Goal: Task Accomplishment & Management: Manage account settings

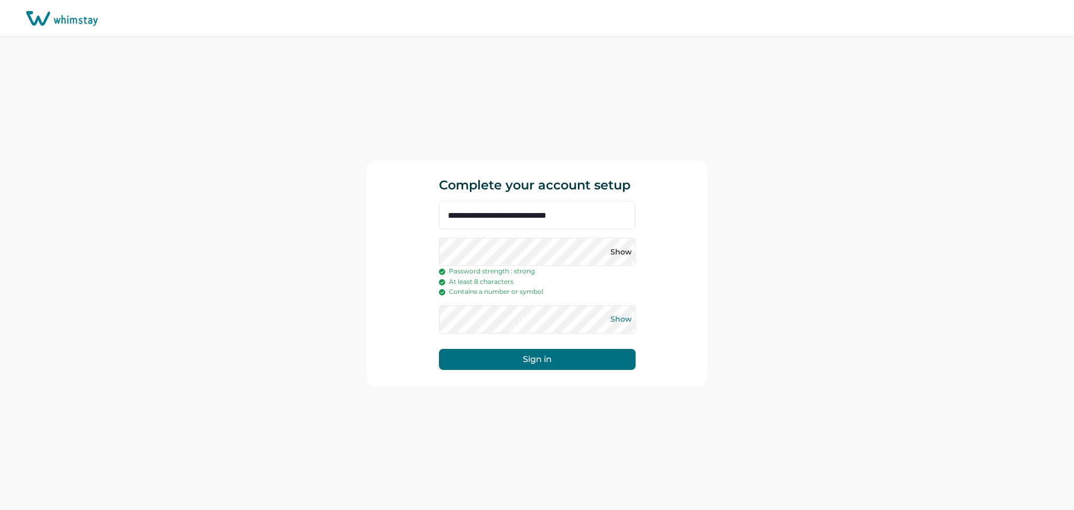
click at [619, 320] on button "Show" at bounding box center [621, 319] width 17 height 17
click at [621, 253] on button "Show" at bounding box center [621, 251] width 17 height 17
click at [531, 361] on button "Sign in" at bounding box center [537, 359] width 197 height 21
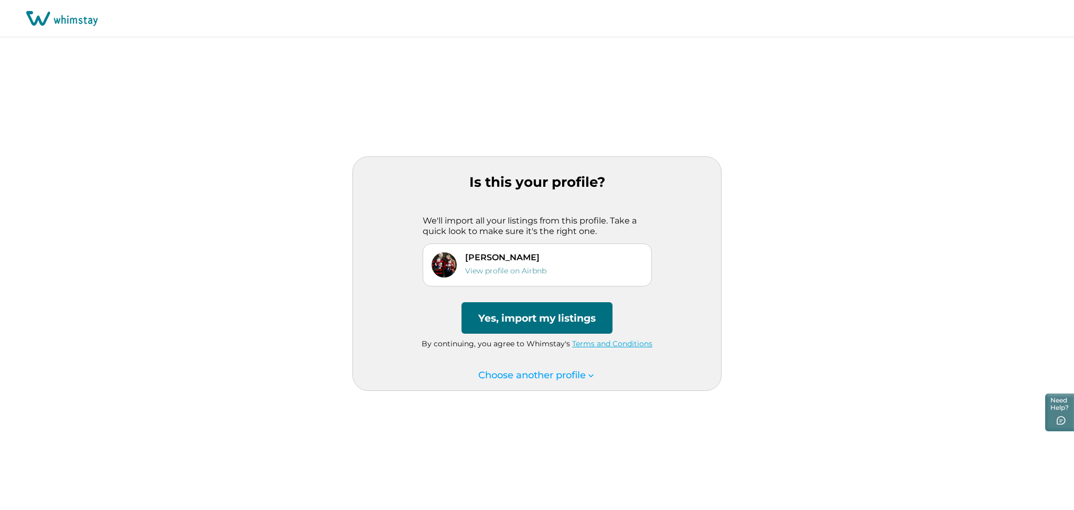
click at [543, 317] on button "Yes, import my listings" at bounding box center [537, 317] width 151 height 31
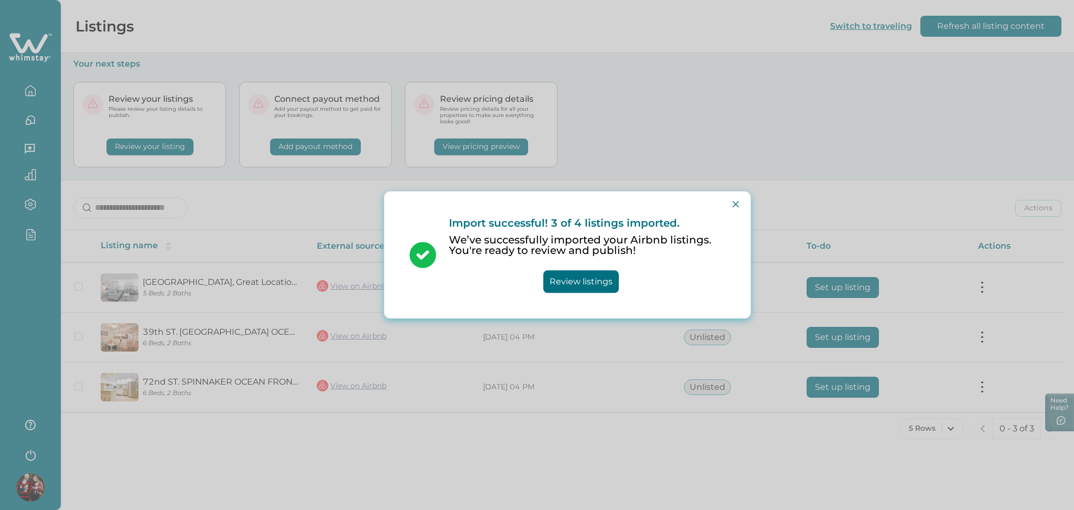
click at [674, 123] on div "Import successful! 3 of 4 listings imported. We’ve successfully imported your A…" at bounding box center [537, 255] width 1074 height 510
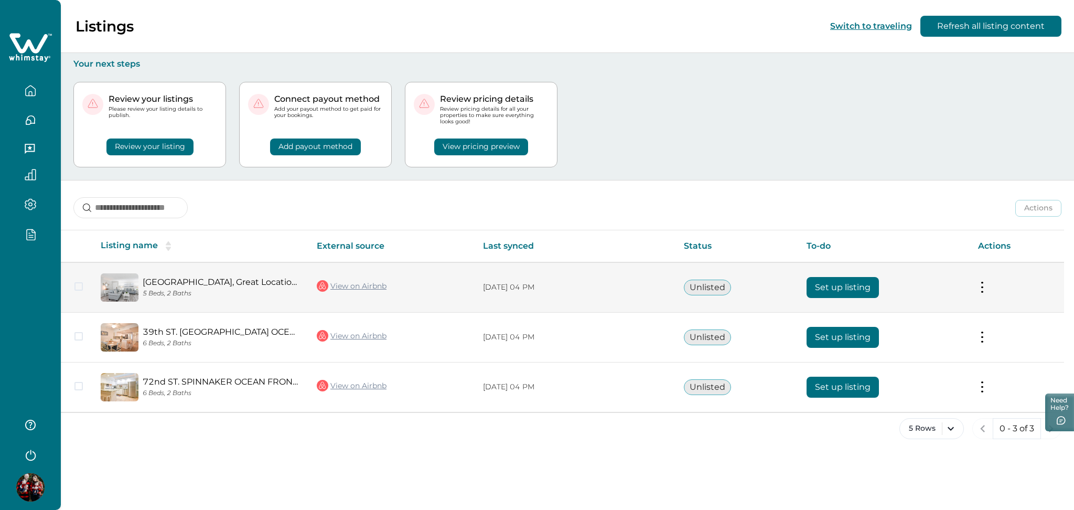
click at [841, 283] on button "Set up listing" at bounding box center [843, 287] width 72 height 21
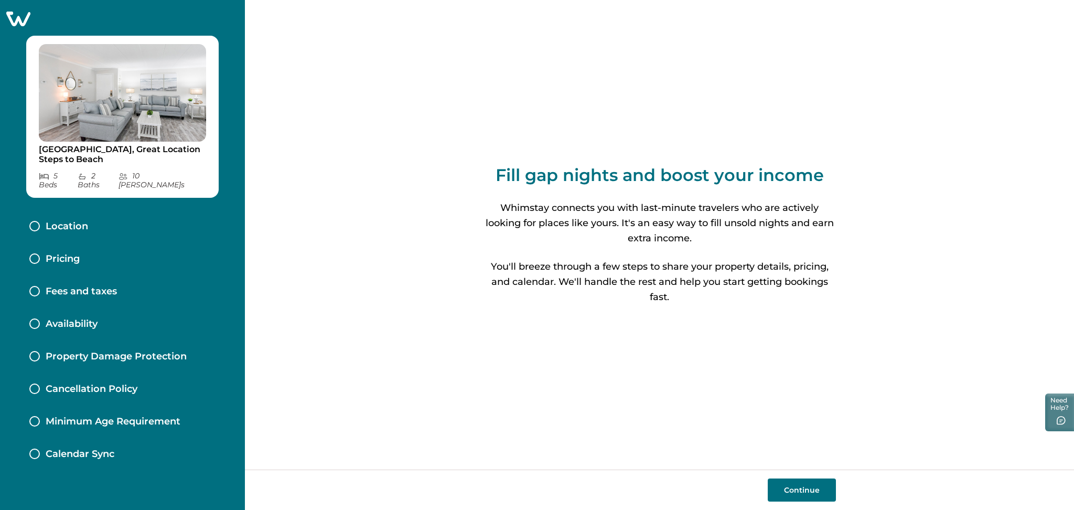
click at [29, 221] on div "Location" at bounding box center [58, 227] width 59 height 12
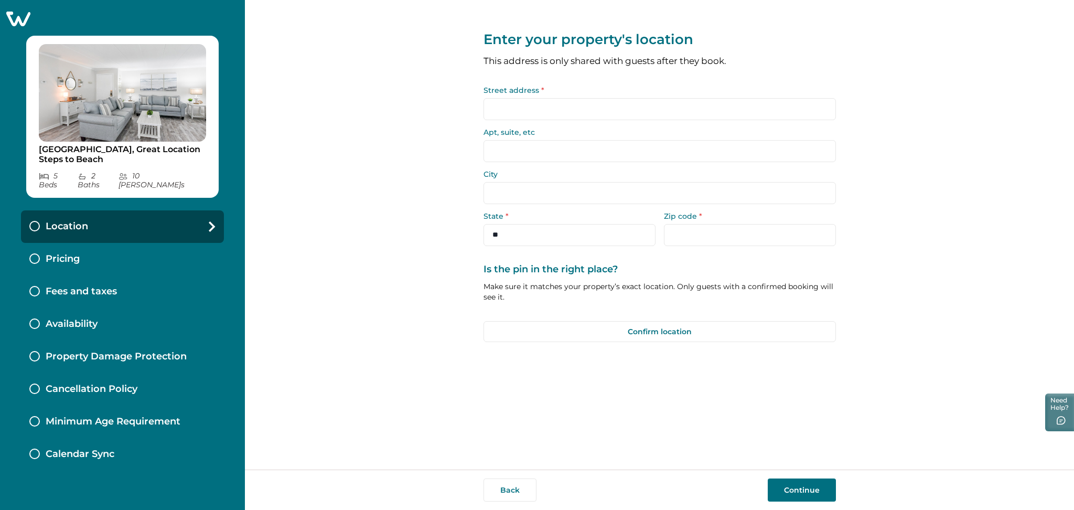
click at [508, 108] on input "Street address *" at bounding box center [660, 109] width 352 height 22
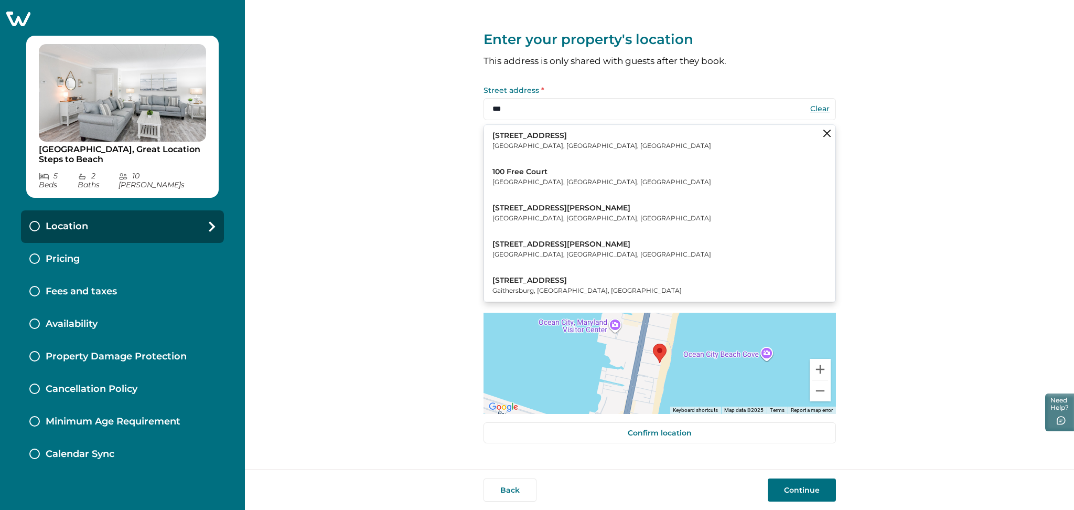
click at [533, 144] on p "Sterling, VA, USA" at bounding box center [601, 146] width 219 height 10
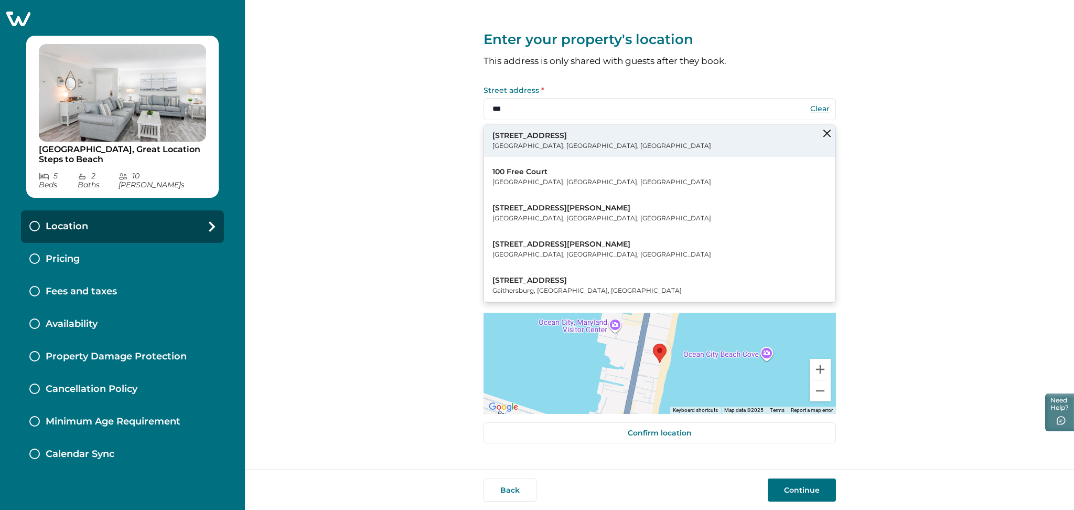
type input "**********"
type input "********"
select select "**"
type input "*****"
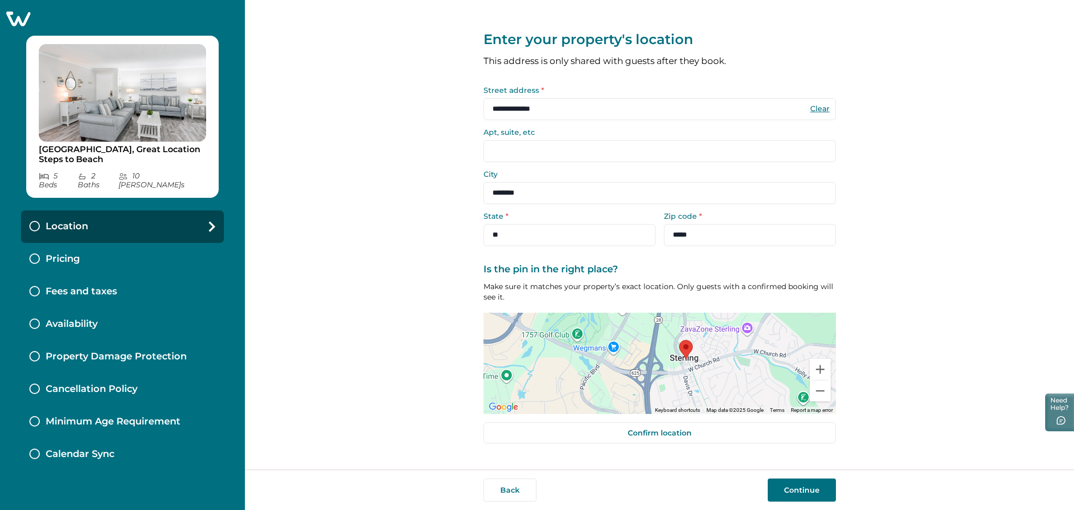
click at [834, 481] on button "Continue" at bounding box center [802, 489] width 68 height 23
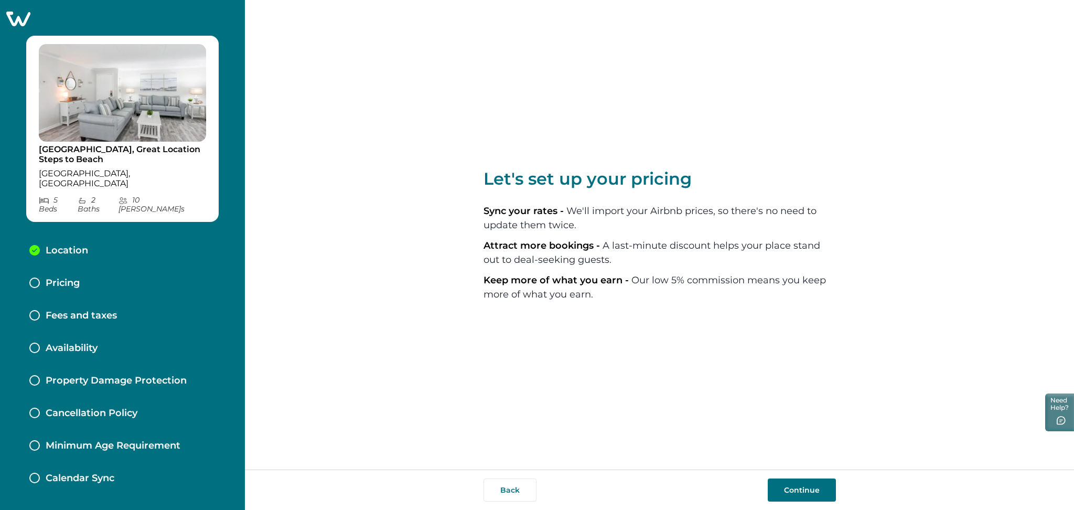
click at [821, 488] on button "Continue" at bounding box center [802, 489] width 68 height 23
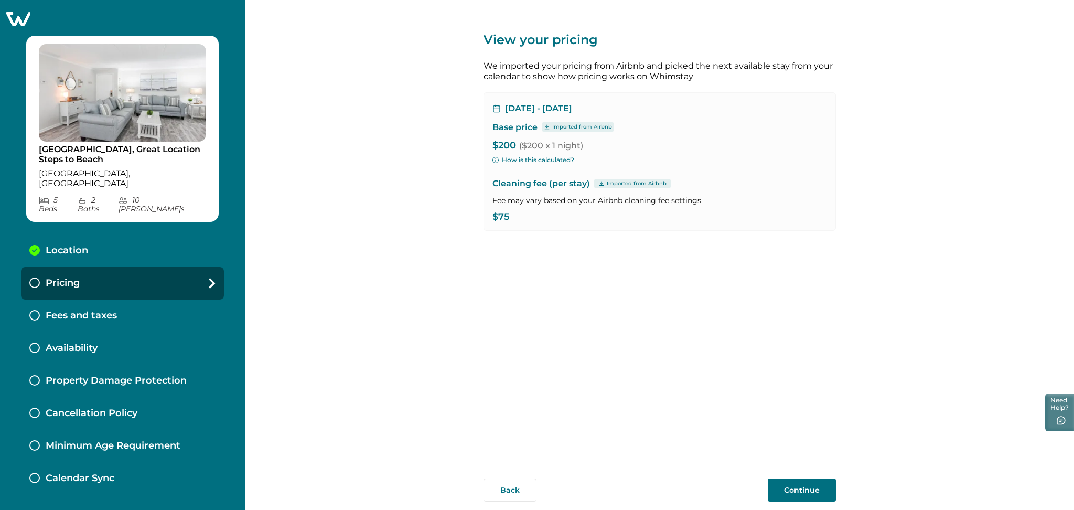
click at [799, 483] on button "Continue" at bounding box center [802, 489] width 68 height 23
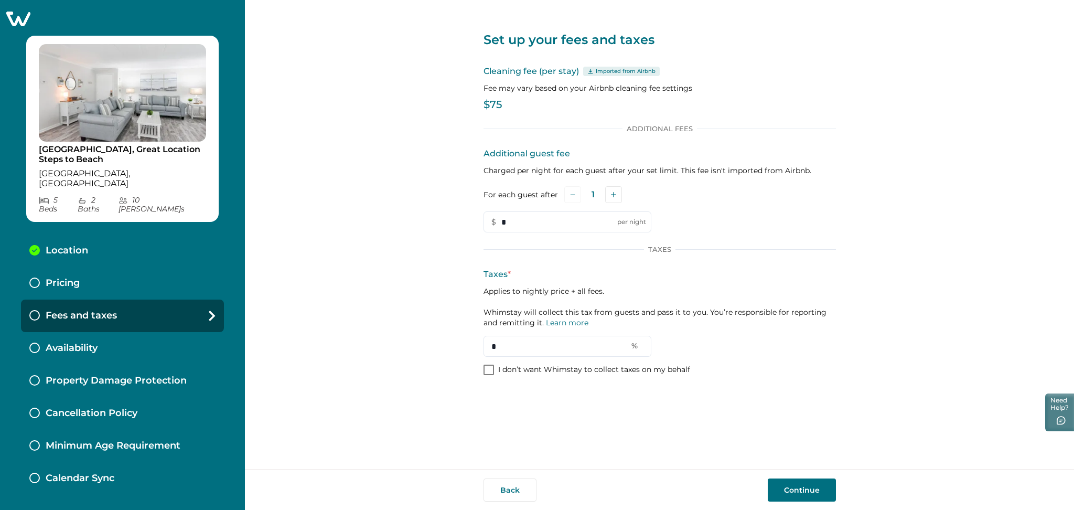
click at [495, 368] on label "I don’t want Whimstay to collect taxes on my behalf" at bounding box center [587, 370] width 207 height 10
click at [804, 482] on button "Continue" at bounding box center [802, 489] width 68 height 23
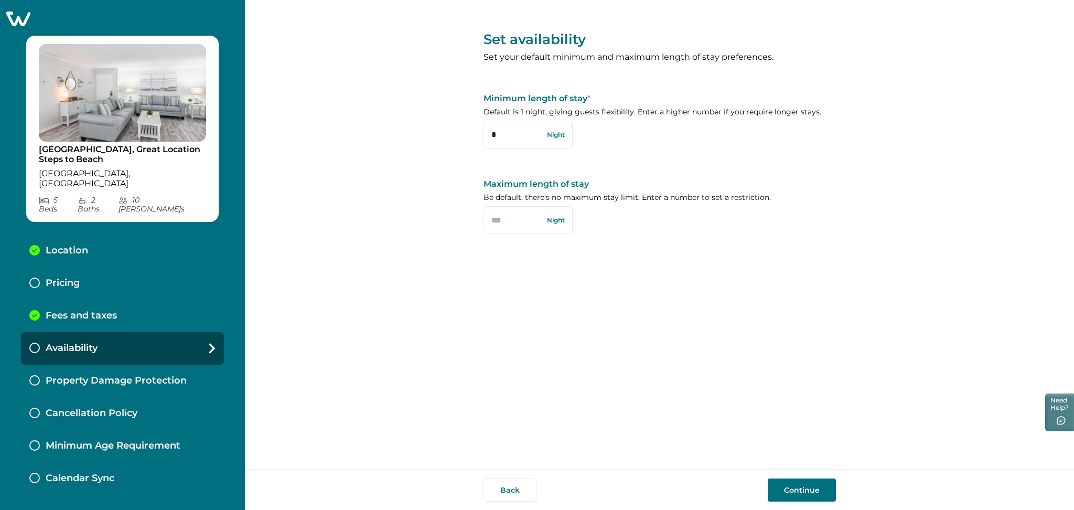
click at [791, 501] on button "Continue" at bounding box center [802, 489] width 68 height 23
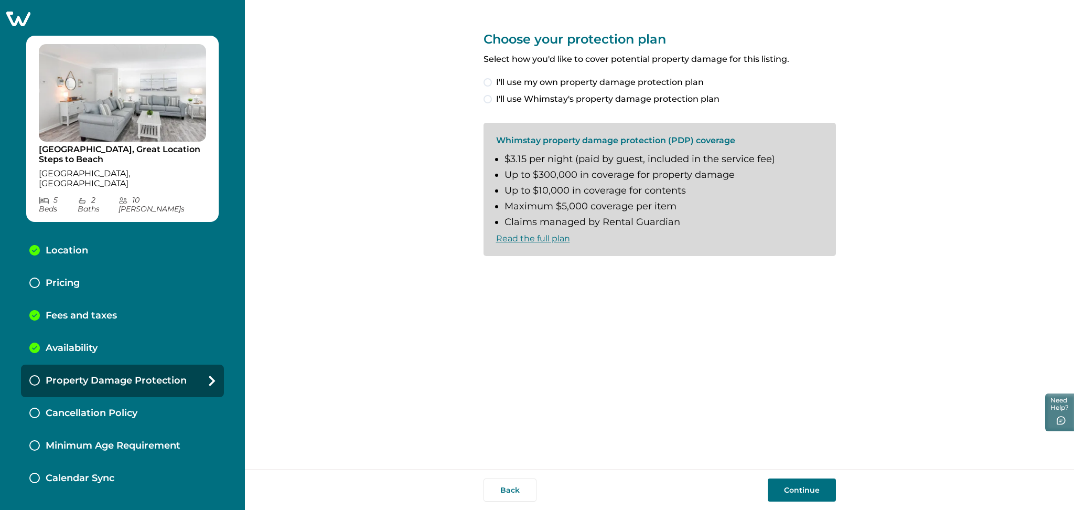
click at [494, 100] on label "I'll use Whimstay's property damage protection plan" at bounding box center [660, 99] width 352 height 13
click at [824, 479] on button "Continue" at bounding box center [802, 489] width 68 height 23
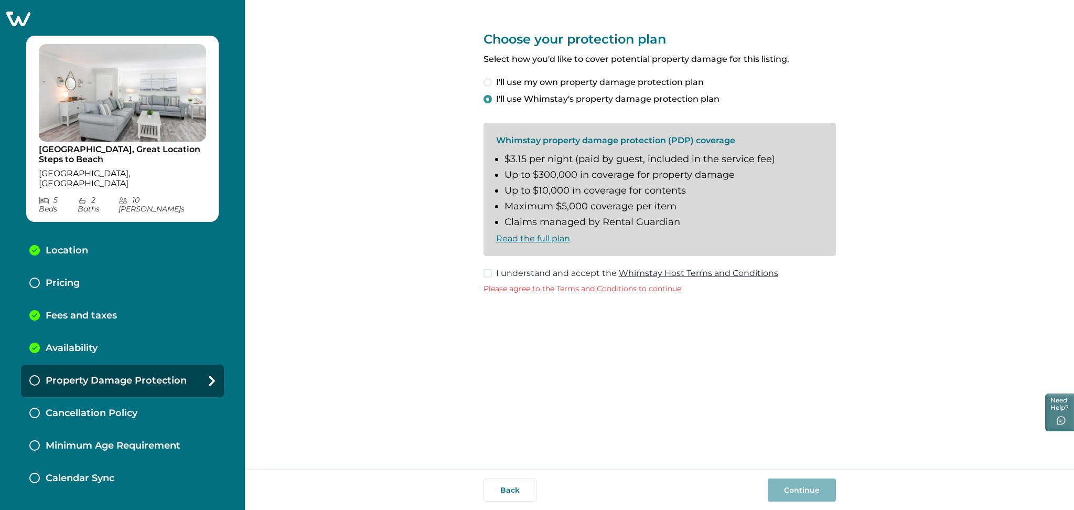
click at [488, 275] on span at bounding box center [488, 273] width 8 height 8
click at [789, 486] on button "Continue" at bounding box center [802, 489] width 68 height 23
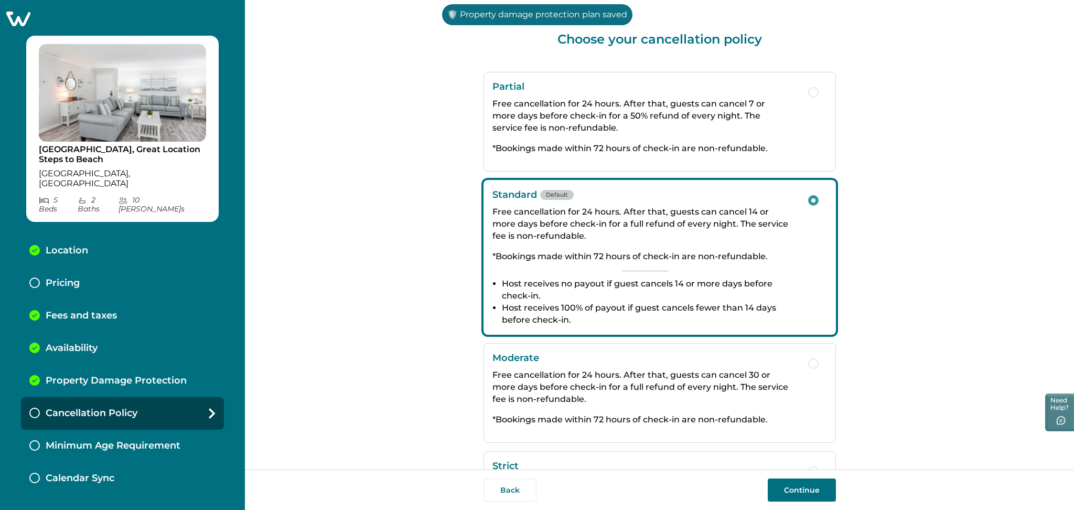
scroll to position [104, 0]
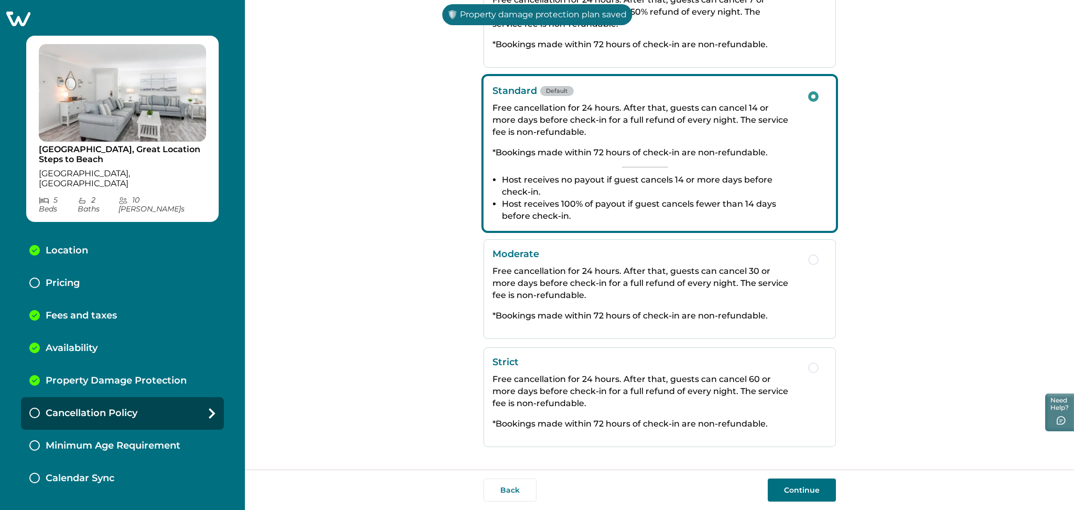
click at [808, 494] on button "Continue" at bounding box center [802, 489] width 68 height 23
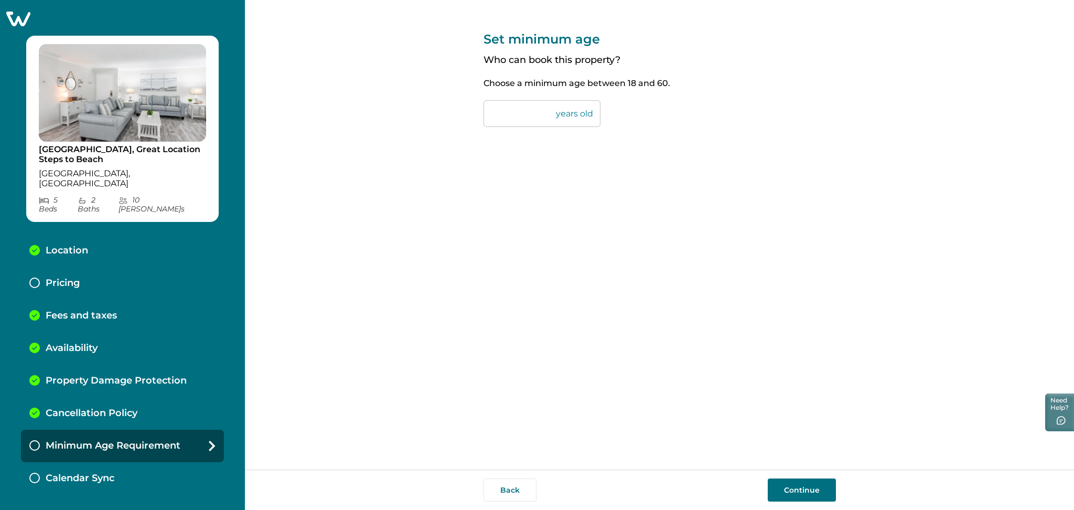
click at [808, 494] on button "Continue" at bounding box center [802, 489] width 68 height 23
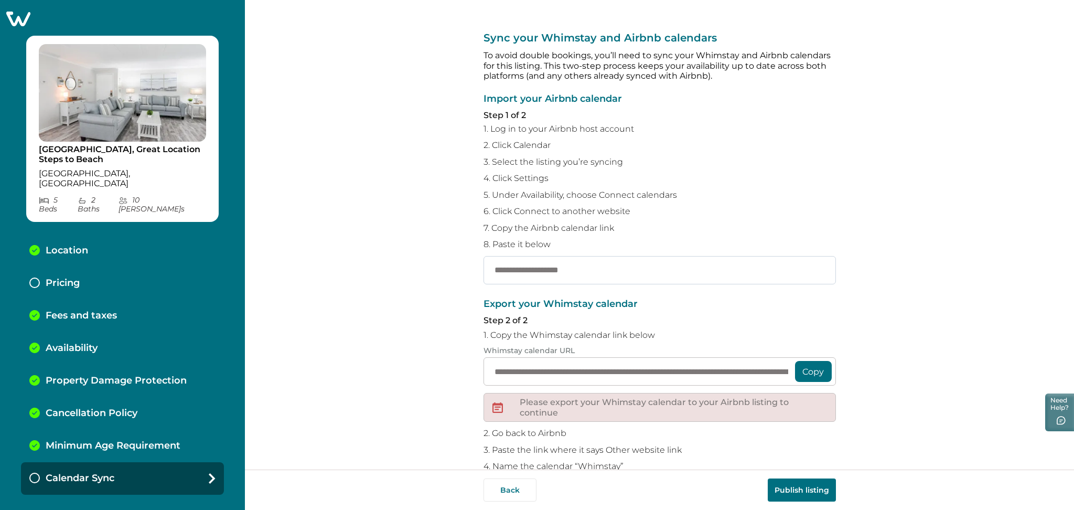
click at [685, 265] on input "text" at bounding box center [660, 270] width 352 height 28
paste input "**********"
click at [793, 486] on button "Publish listing" at bounding box center [802, 489] width 68 height 23
click at [801, 275] on input "**********" at bounding box center [660, 270] width 352 height 28
click at [815, 486] on button "Publish listing" at bounding box center [802, 489] width 68 height 23
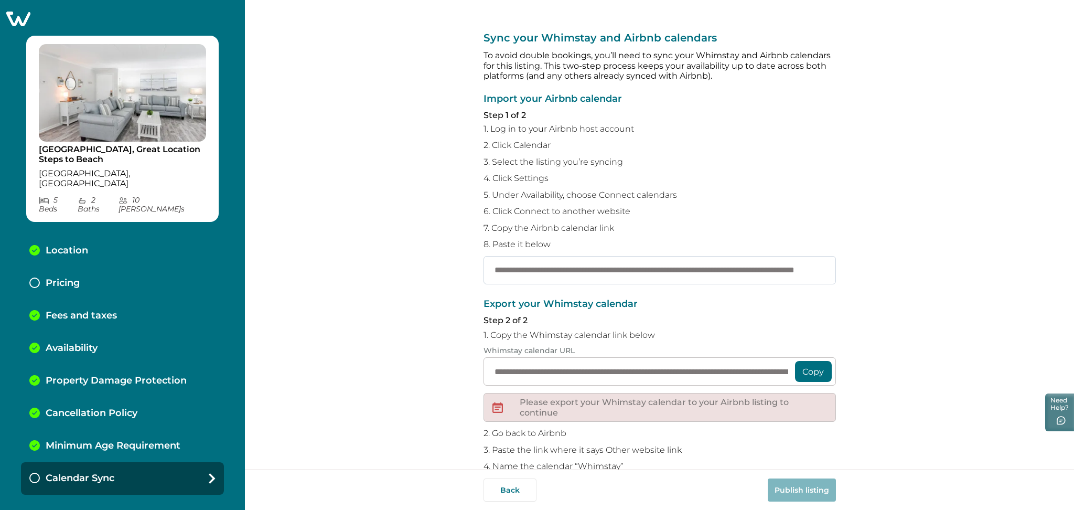
click at [670, 267] on input "**********" at bounding box center [660, 270] width 352 height 28
click at [682, 266] on input "**********" at bounding box center [660, 270] width 352 height 28
paste input "text"
type input "**********"
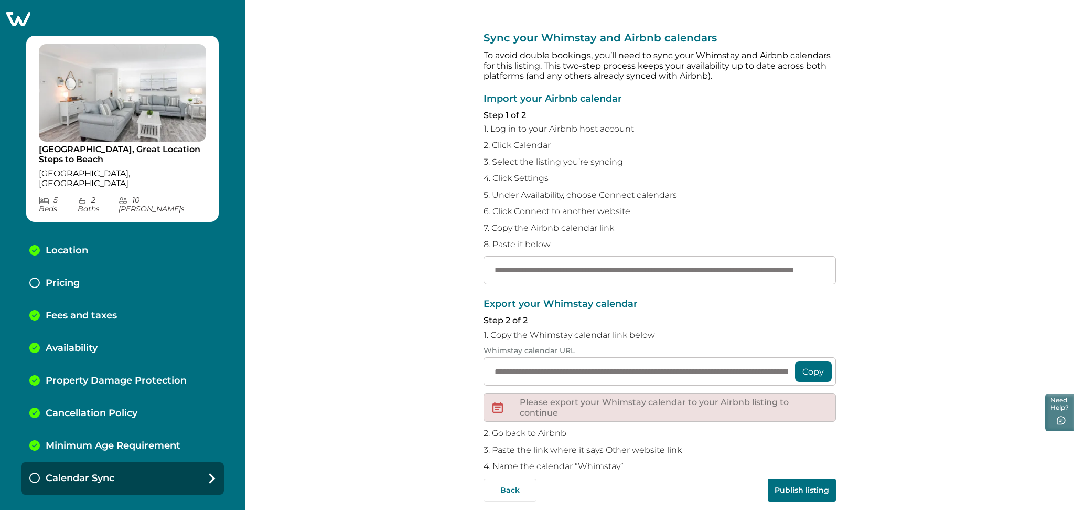
scroll to position [0, 0]
click at [804, 488] on button "Publish listing" at bounding box center [802, 489] width 68 height 23
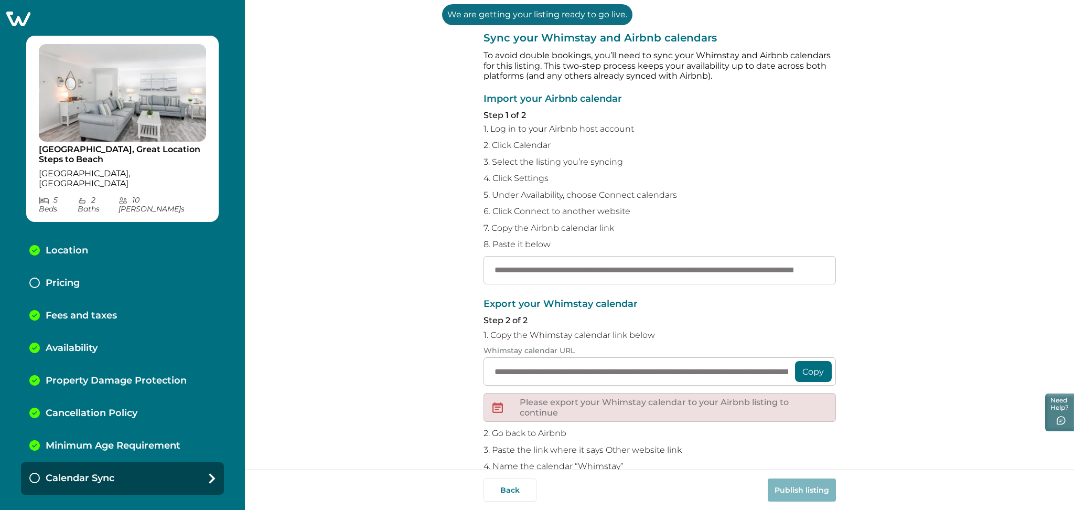
scroll to position [55, 0]
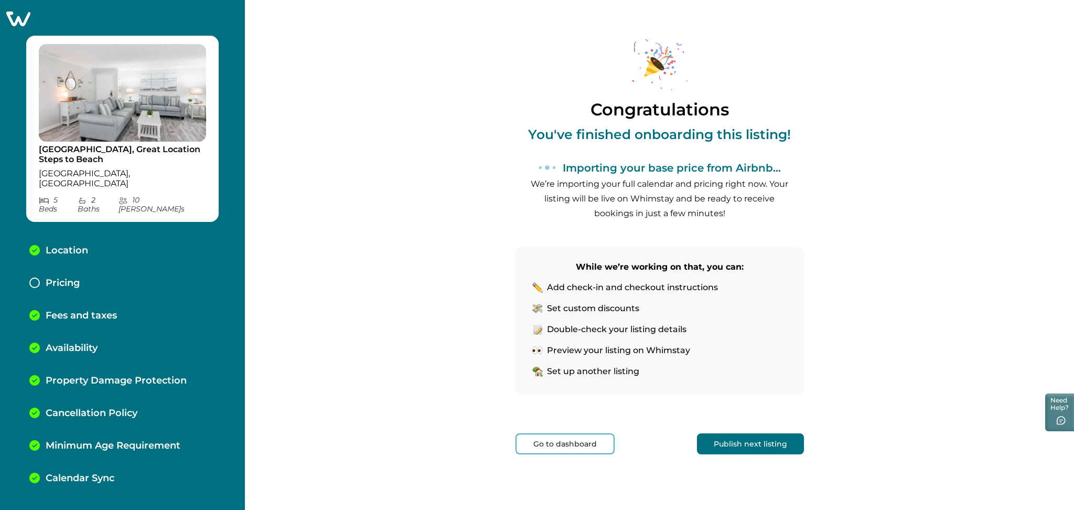
click at [574, 446] on button "Go to dashboard" at bounding box center [565, 443] width 99 height 21
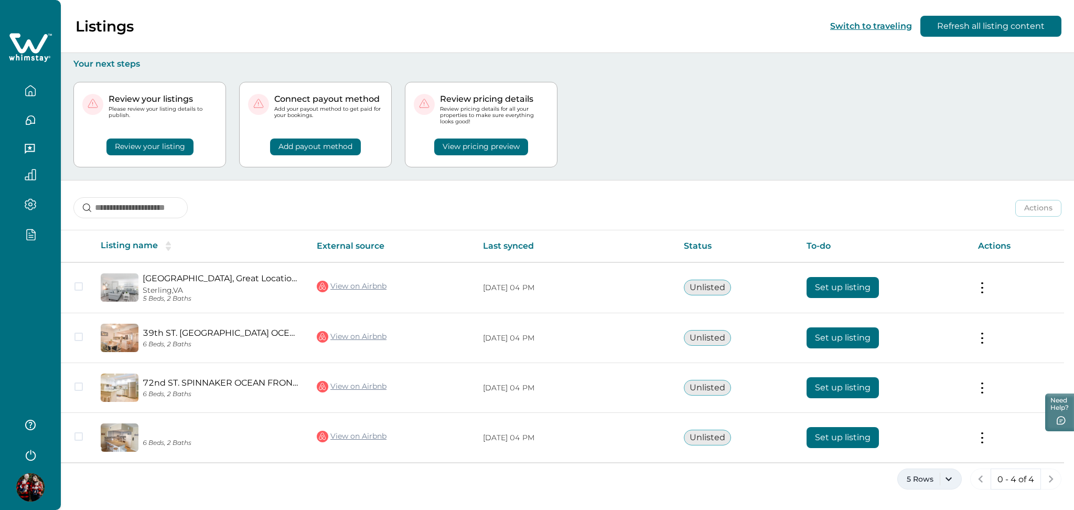
click at [909, 475] on button "5 Rows" at bounding box center [929, 478] width 65 height 21
click at [918, 447] on button "100 Rows" at bounding box center [929, 448] width 55 height 21
click at [800, 158] on div "Review your listings Please review your listing details to publish. Review your…" at bounding box center [567, 124] width 988 height 111
click at [26, 229] on icon "button" at bounding box center [31, 234] width 12 height 12
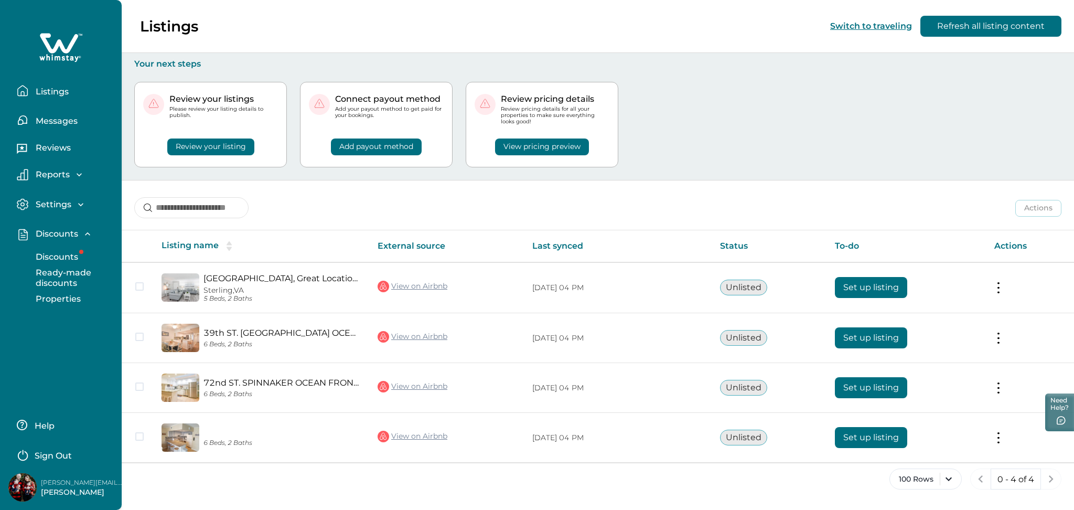
click at [73, 260] on p "Discounts" at bounding box center [56, 257] width 46 height 10
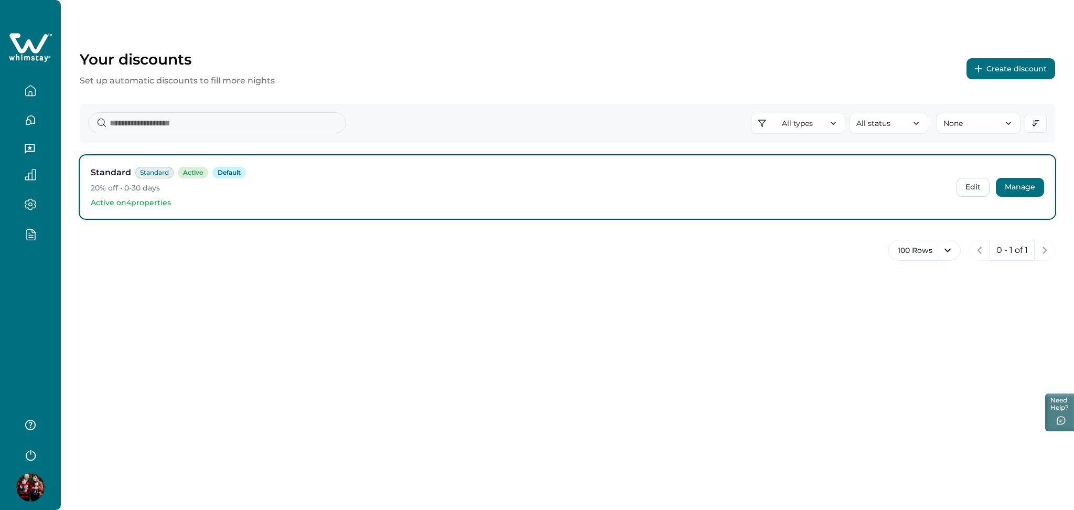
click at [1010, 187] on button "Manage" at bounding box center [1020, 187] width 48 height 19
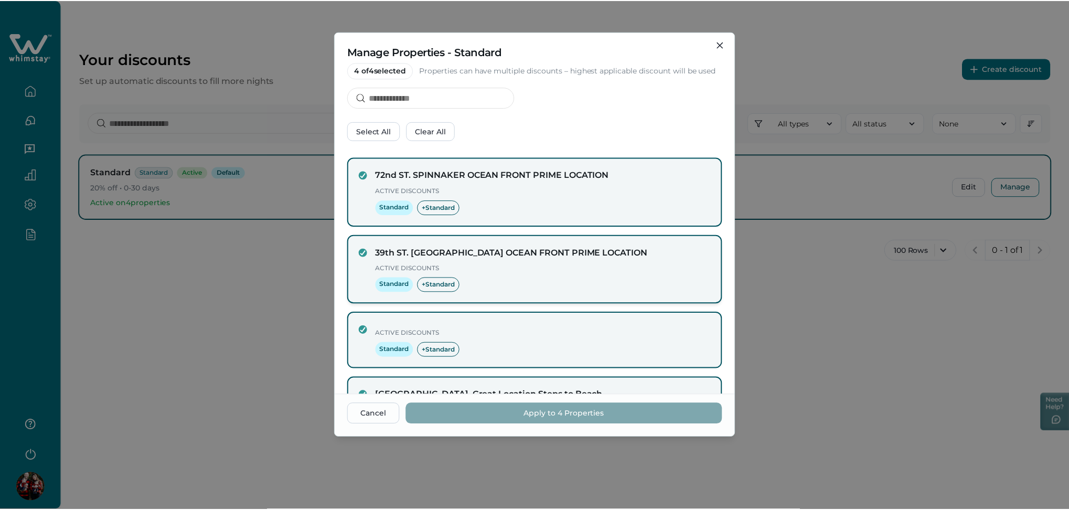
scroll to position [116, 0]
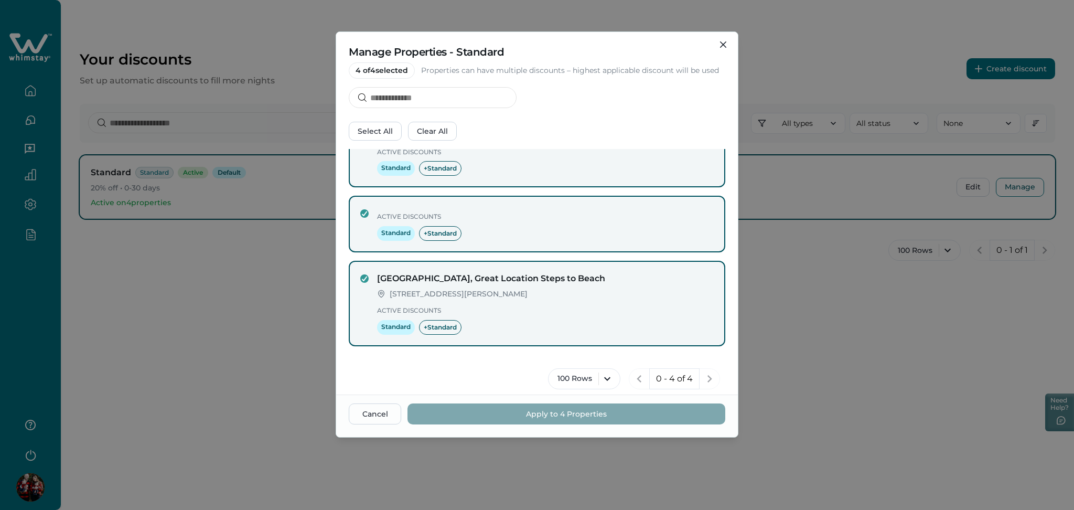
click at [844, 322] on div "Manage Properties - Standard 4 of 4 selected Properties can have multiple disco…" at bounding box center [537, 255] width 1074 height 510
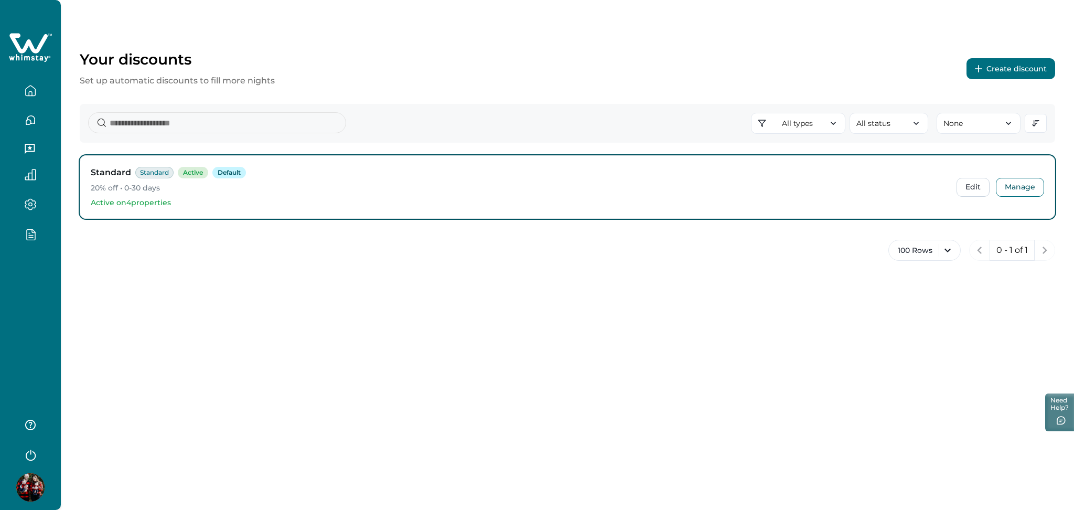
click at [26, 233] on icon "button" at bounding box center [31, 234] width 12 height 12
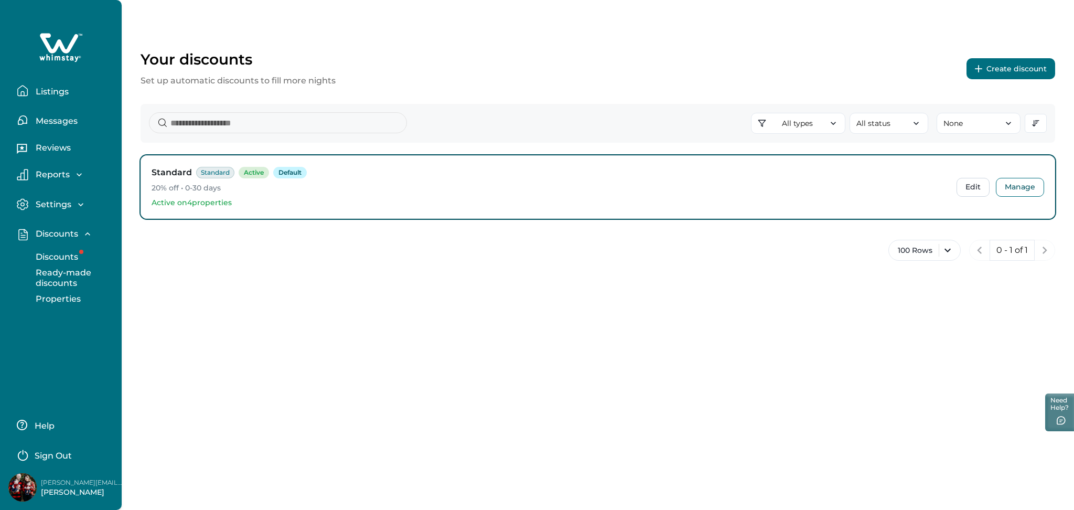
click at [74, 299] on p "Properties" at bounding box center [57, 299] width 48 height 10
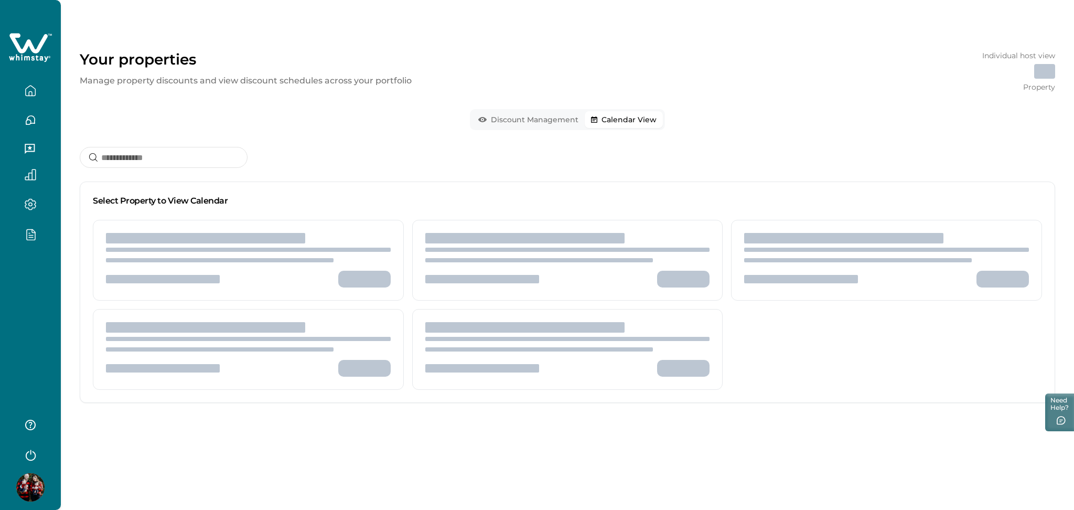
click at [635, 76] on div "Your properties Manage property discounts and view discount schedules across yo…" at bounding box center [567, 217] width 1013 height 434
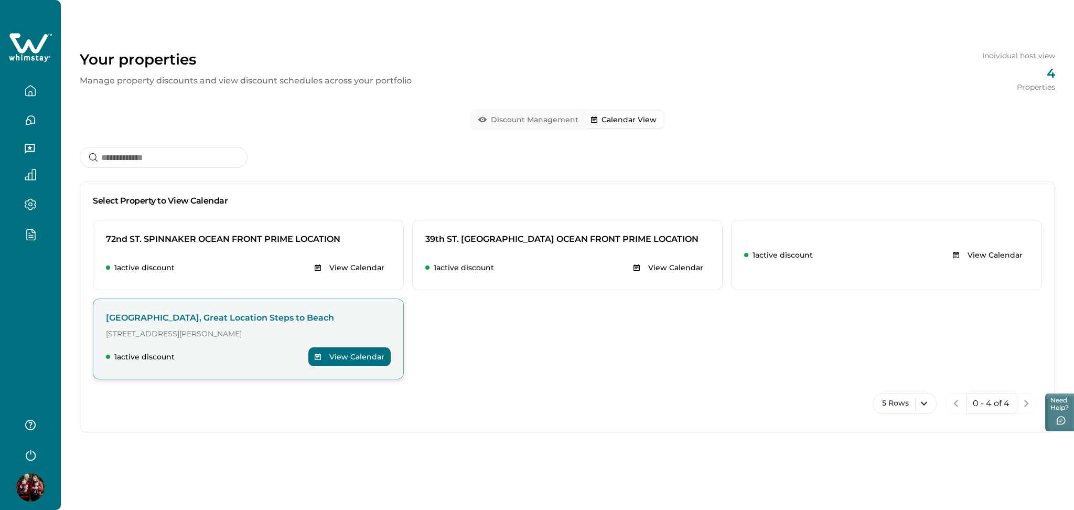
click at [363, 359] on button "View Calendar" at bounding box center [349, 356] width 82 height 19
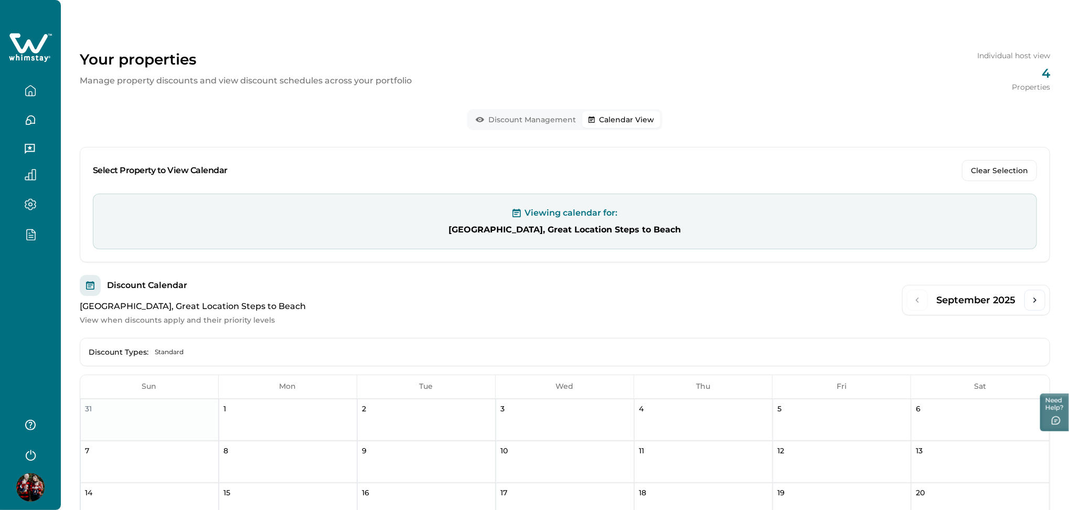
scroll to position [138, 0]
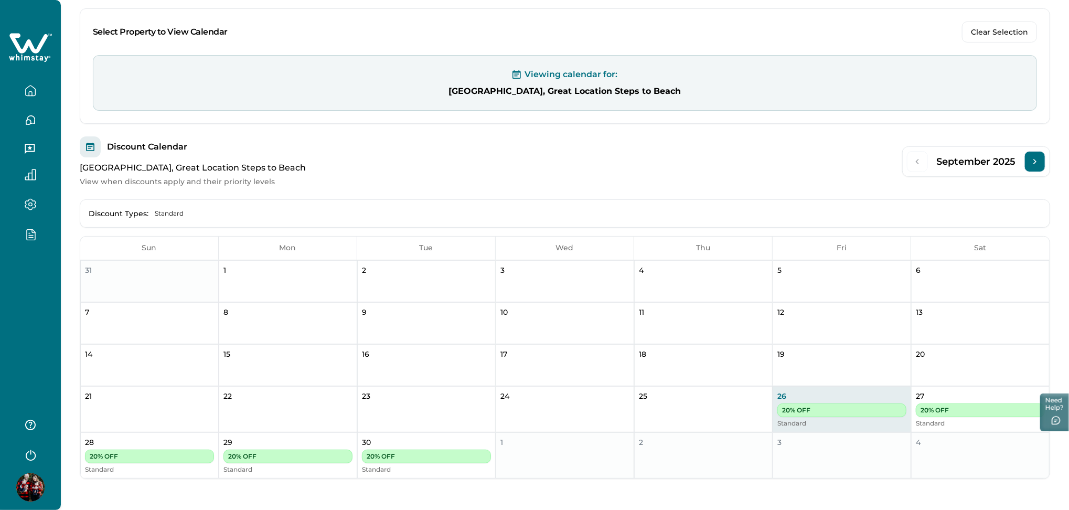
click at [1027, 154] on button "Next Month" at bounding box center [1034, 161] width 21 height 21
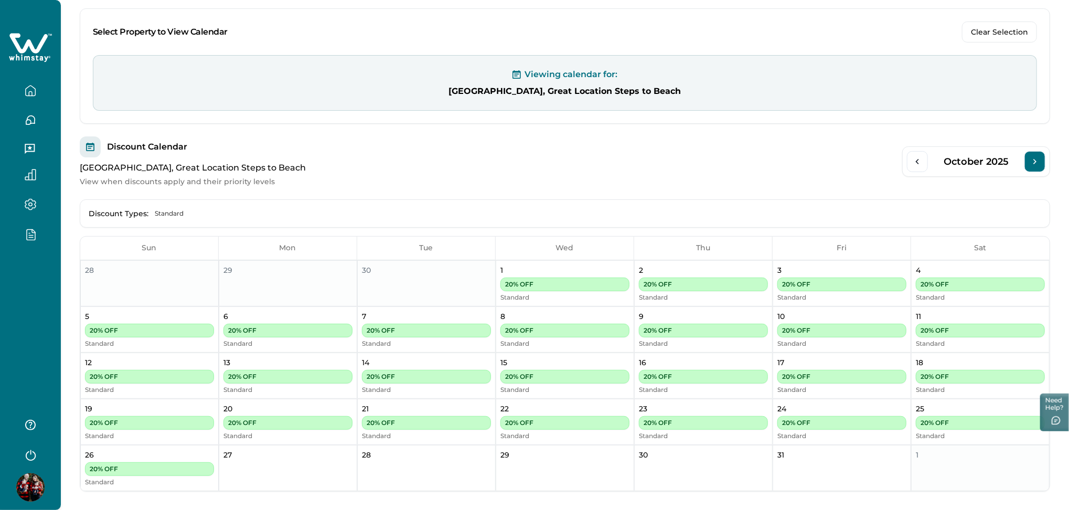
click at [1027, 154] on button "Next Month" at bounding box center [1034, 161] width 21 height 21
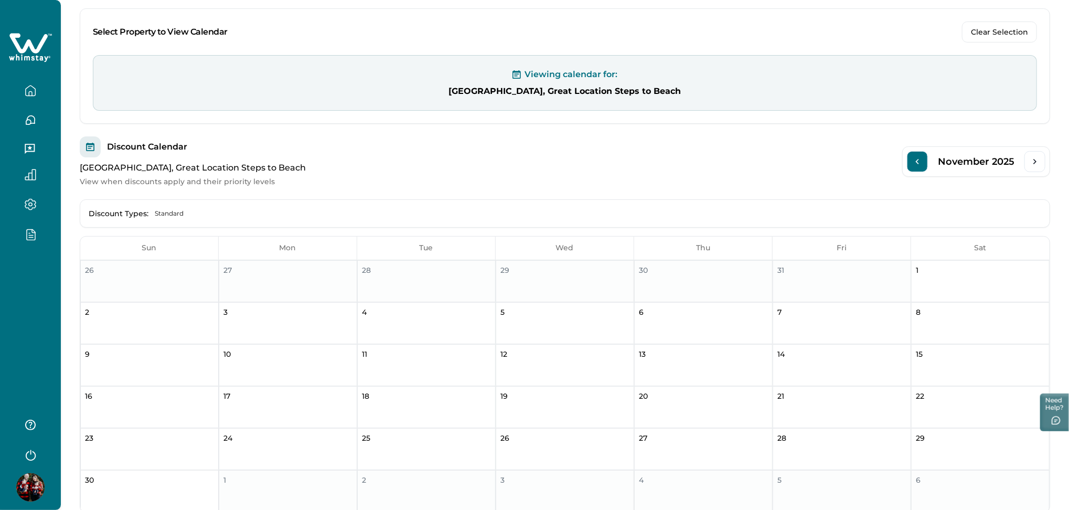
click at [916, 161] on icon "Previous Month" at bounding box center [917, 161] width 10 height 10
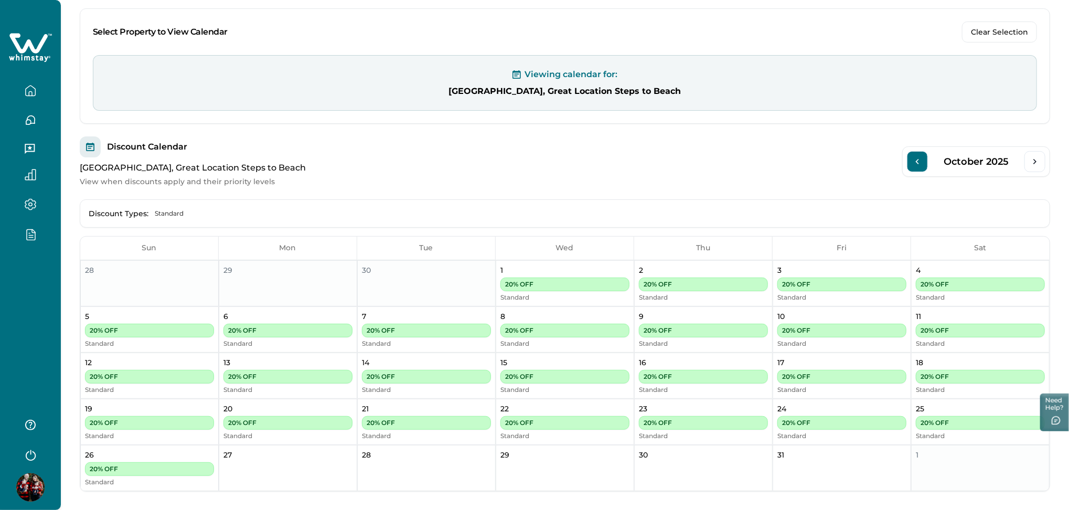
click at [916, 161] on icon "Previous Month" at bounding box center [917, 161] width 10 height 10
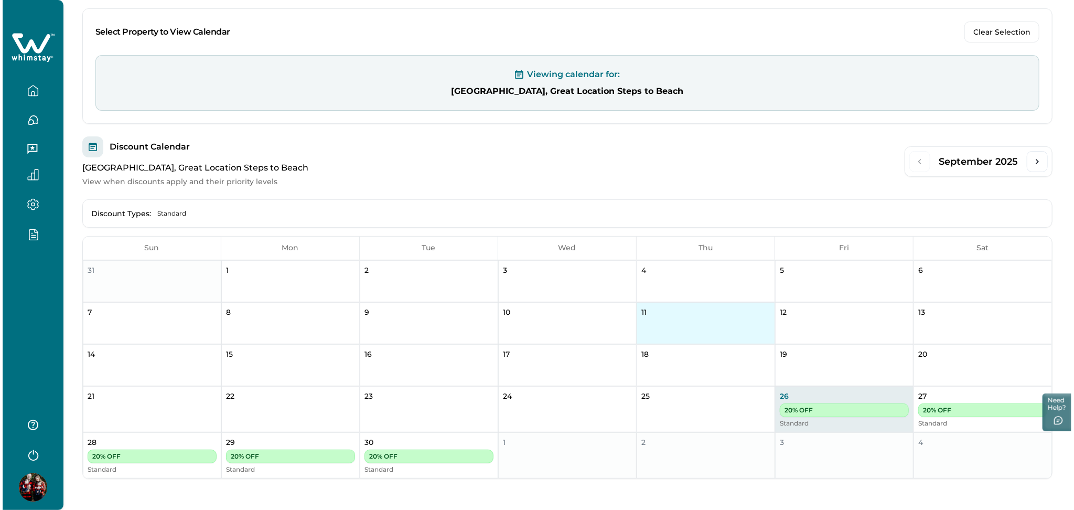
scroll to position [0, 0]
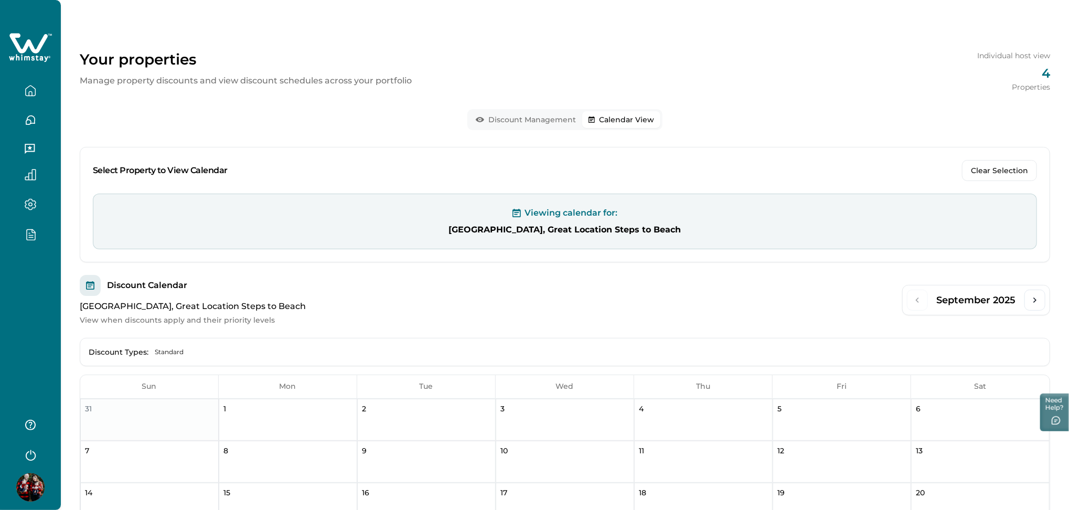
click at [35, 87] on icon "button" at bounding box center [31, 91] width 12 height 12
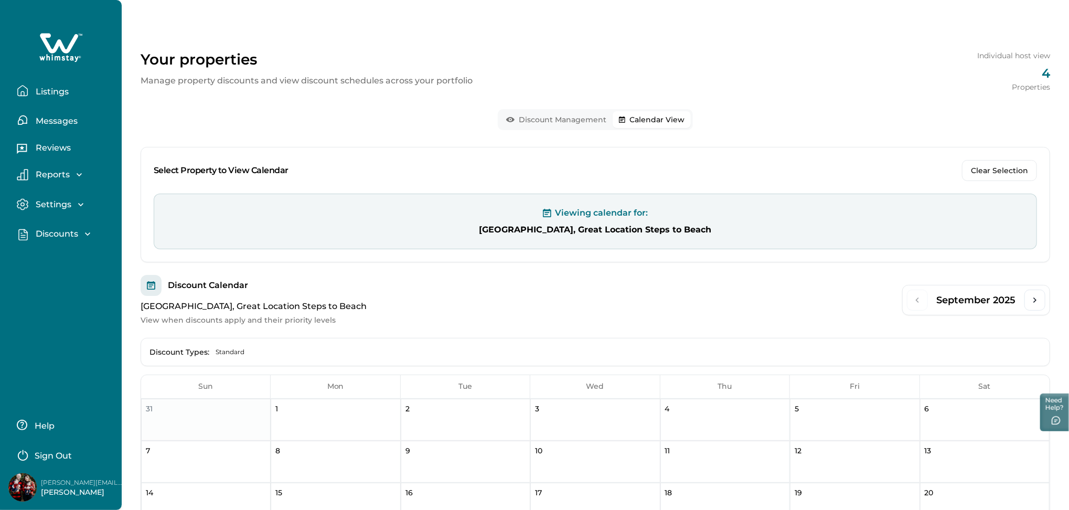
click at [35, 87] on p "Listings" at bounding box center [51, 92] width 36 height 10
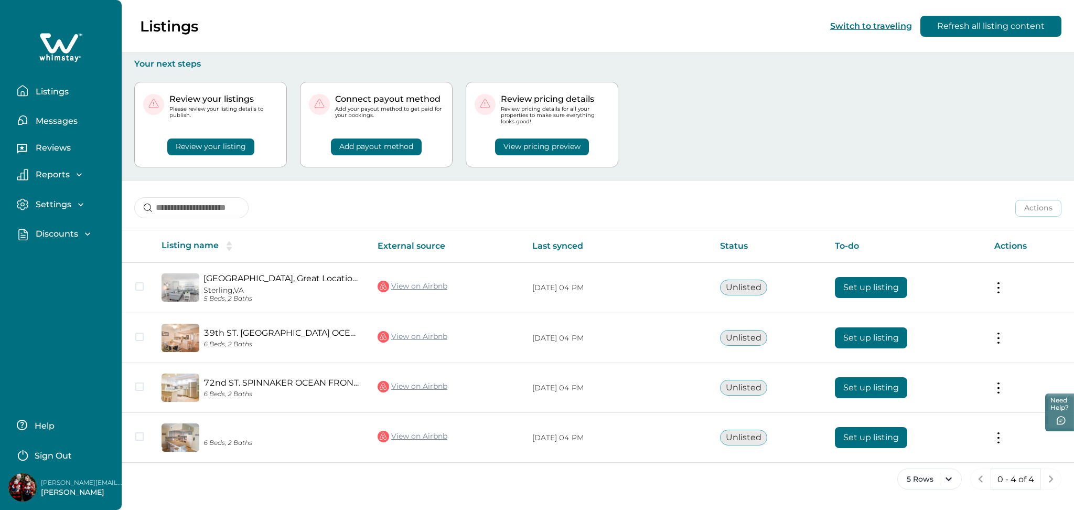
click at [56, 458] on p "Sign Out" at bounding box center [53, 456] width 37 height 10
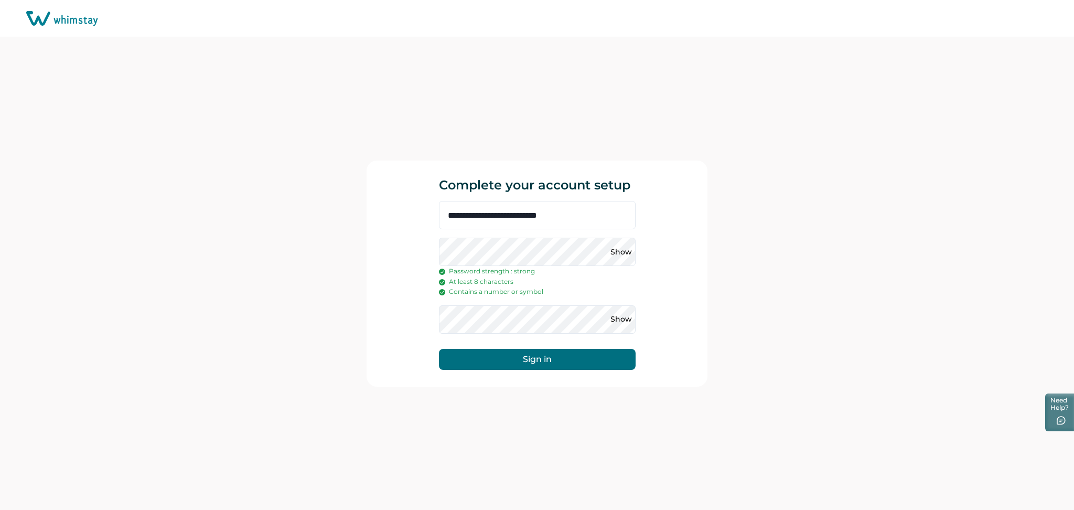
click at [533, 357] on button "Sign in" at bounding box center [537, 359] width 197 height 21
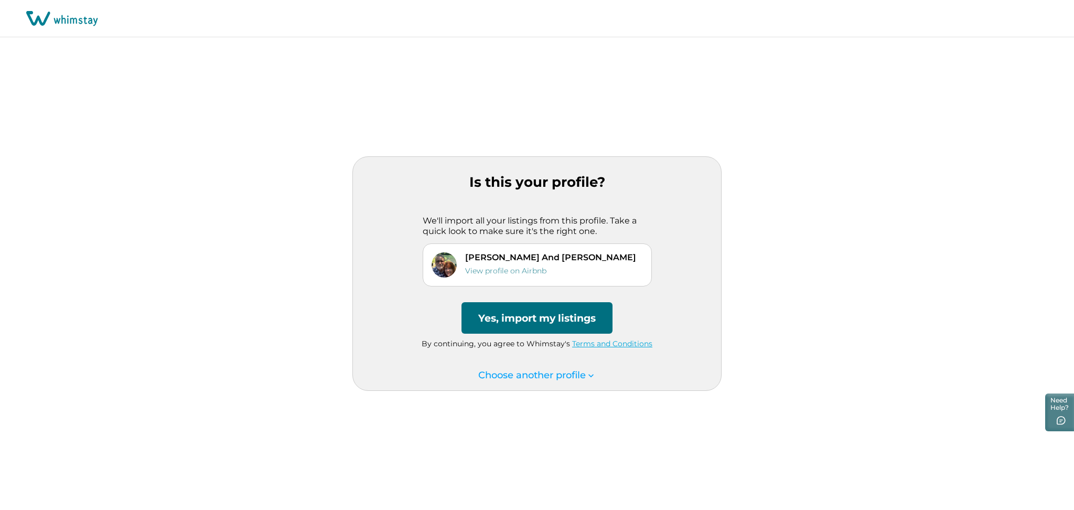
click at [531, 320] on button "Yes, import my listings" at bounding box center [537, 317] width 151 height 31
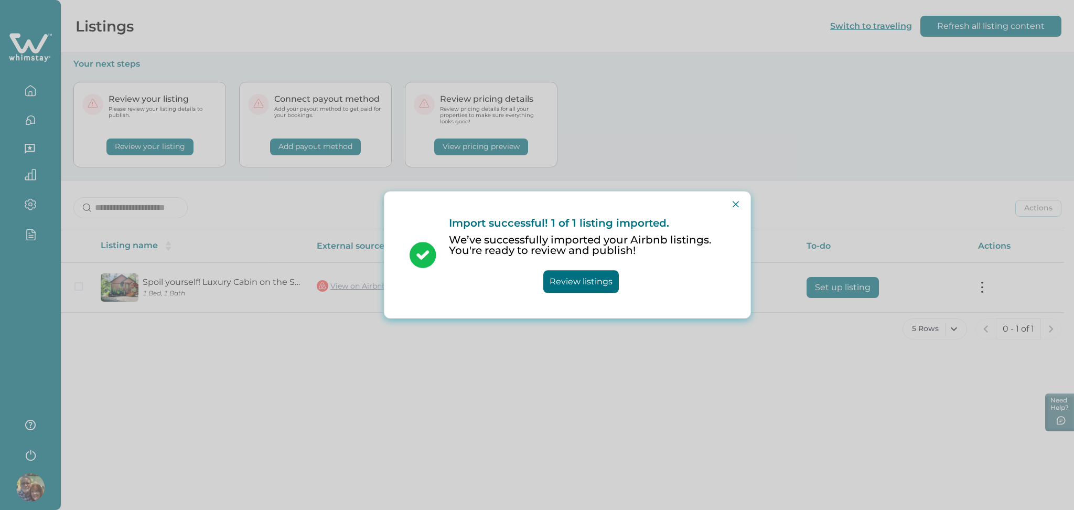
click at [512, 333] on div "Import successful! 1 of 1 listing imported. We’ve successfully imported your Ai…" at bounding box center [537, 255] width 1074 height 510
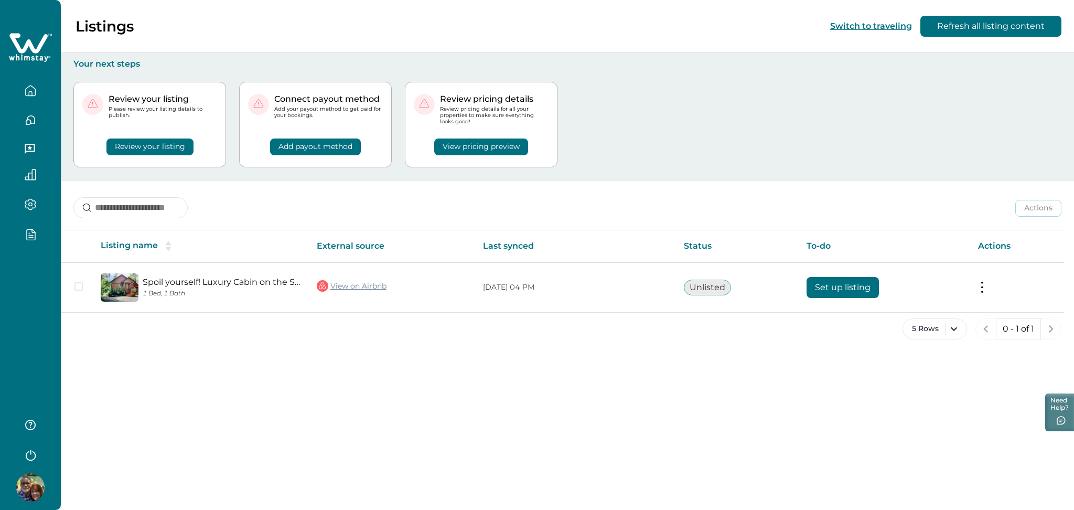
click at [34, 455] on icon "button" at bounding box center [31, 454] width 16 height 16
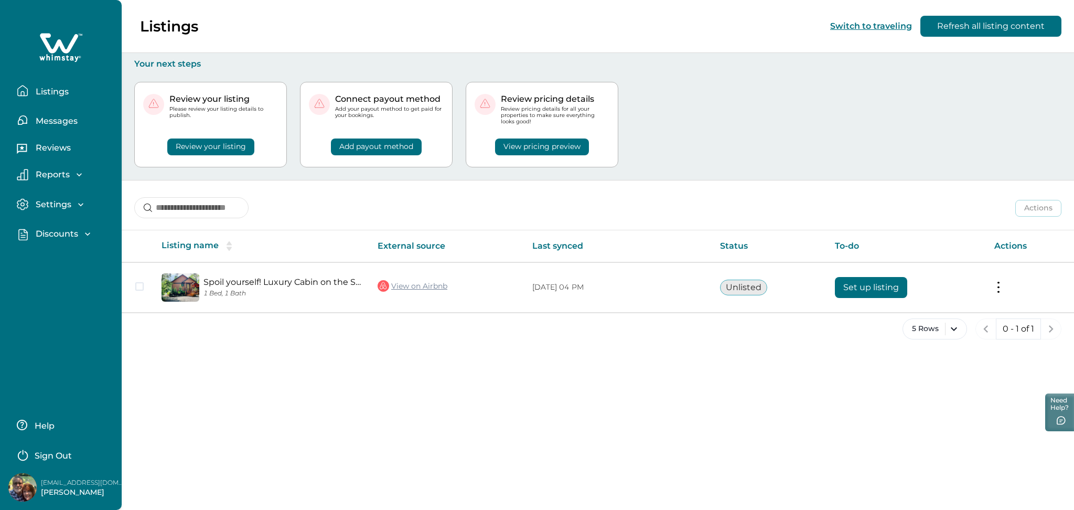
click at [66, 455] on p "Sign Out" at bounding box center [53, 456] width 37 height 10
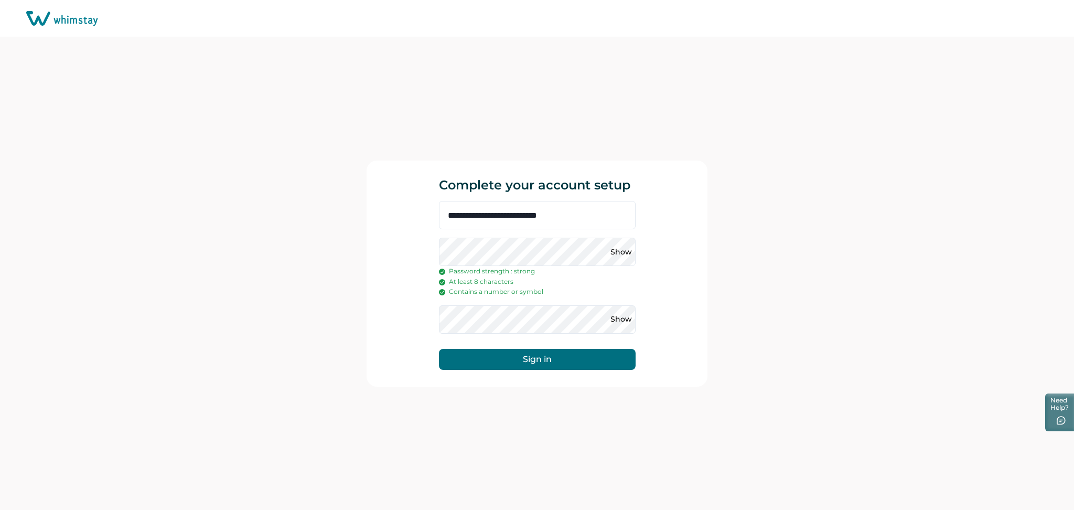
click at [506, 347] on form "**********" at bounding box center [537, 285] width 197 height 169
click at [526, 360] on button "Sign in" at bounding box center [537, 359] width 197 height 21
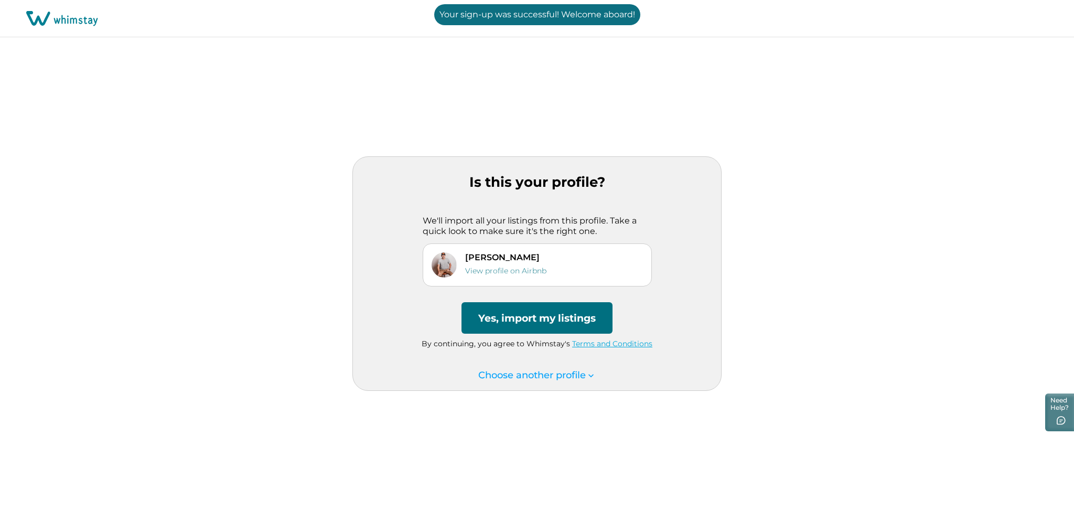
click at [531, 322] on button "Yes, import my listings" at bounding box center [537, 317] width 151 height 31
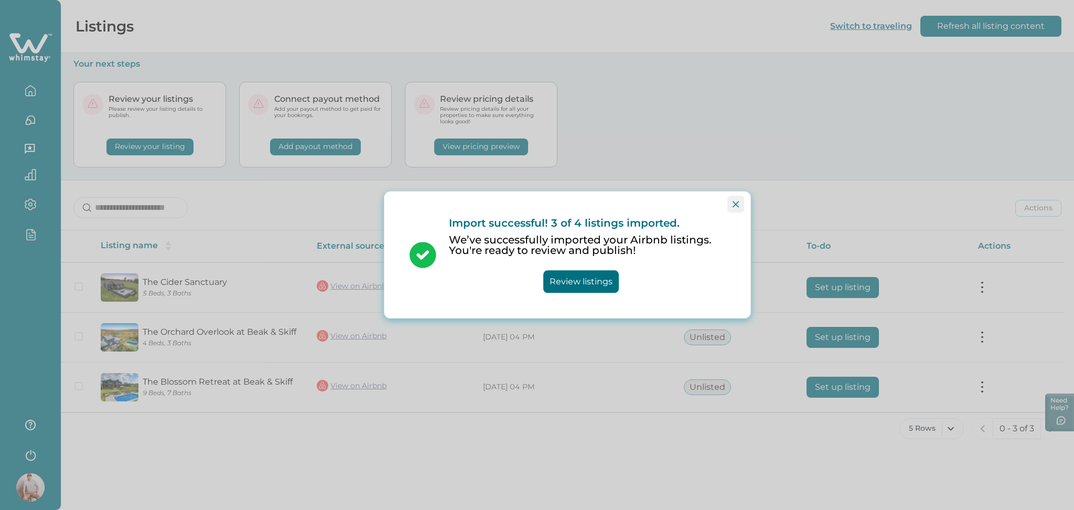
click at [738, 201] on icon "Close" at bounding box center [736, 204] width 6 height 6
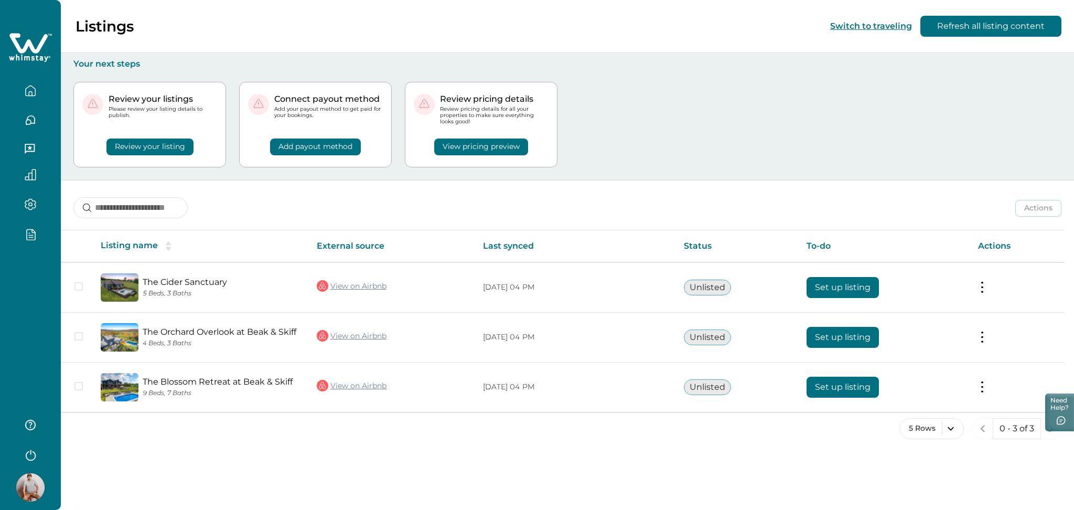
click at [42, 233] on button "button" at bounding box center [30, 234] width 44 height 12
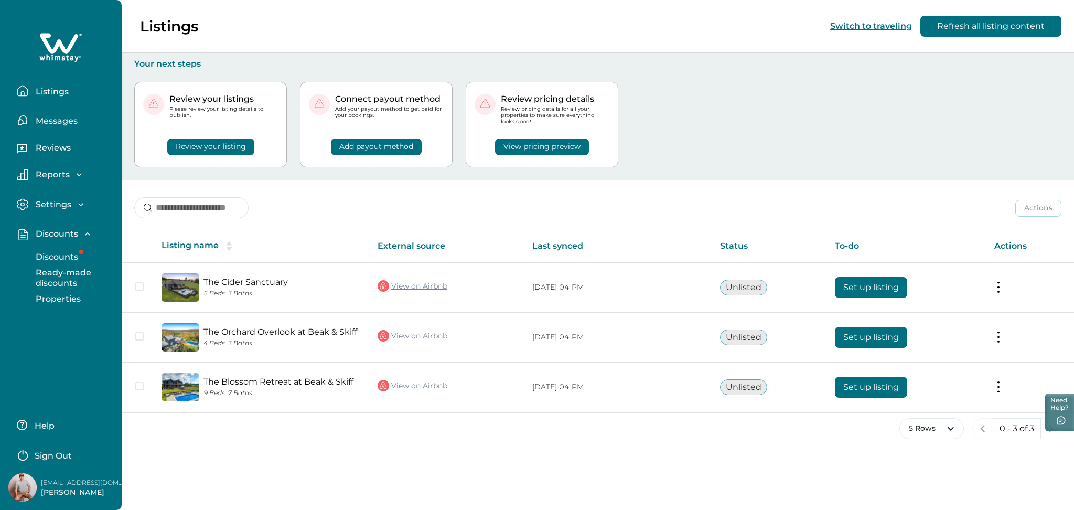
click at [67, 263] on button "Discounts" at bounding box center [72, 257] width 97 height 21
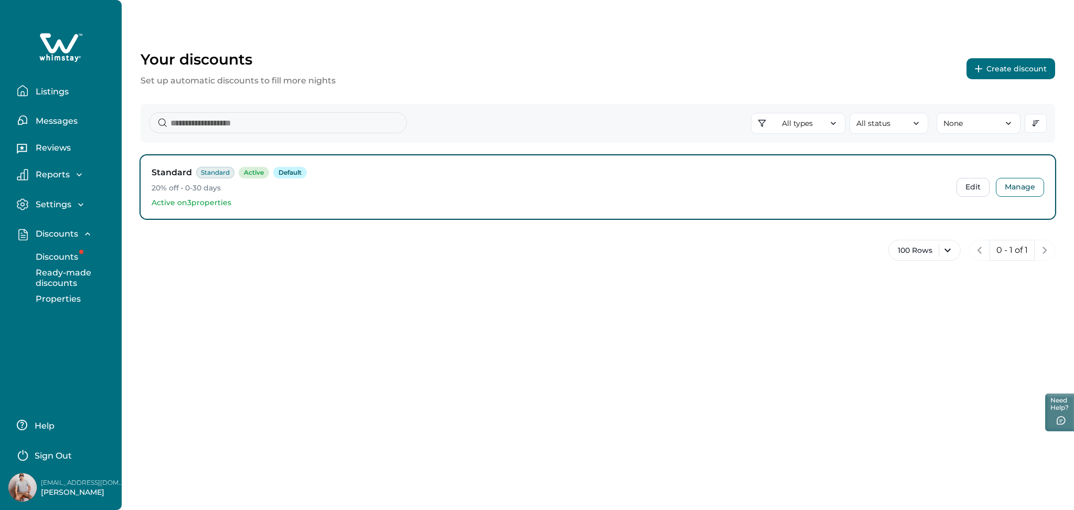
click at [52, 91] on p "Listings" at bounding box center [51, 92] width 36 height 10
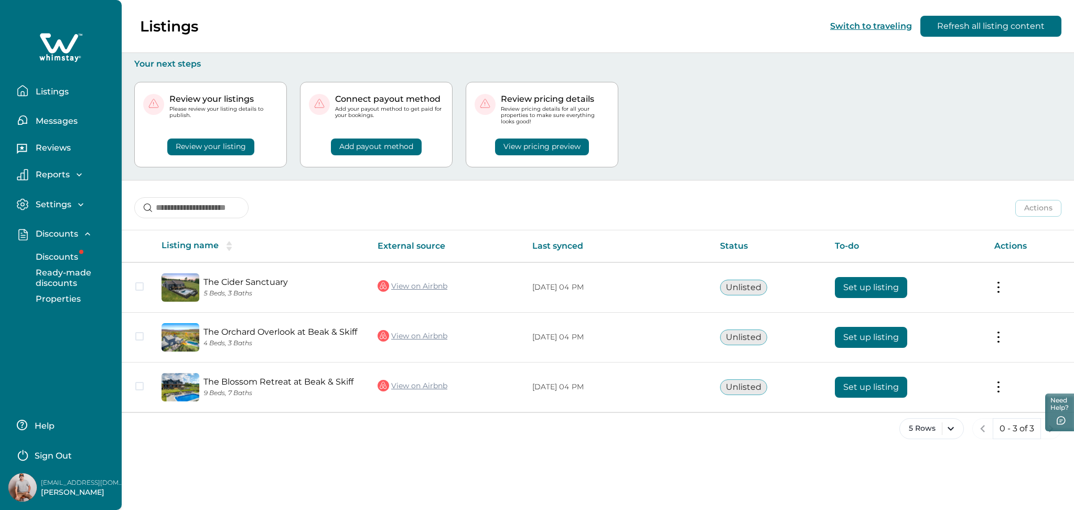
click at [53, 455] on p "Sign Out" at bounding box center [53, 456] width 37 height 10
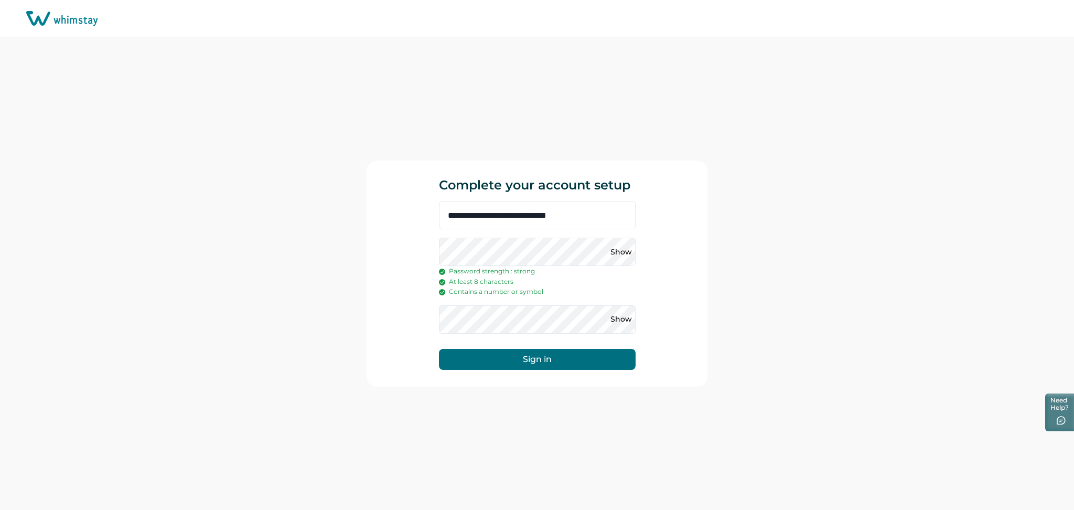
click at [525, 354] on button "Sign in" at bounding box center [537, 359] width 197 height 21
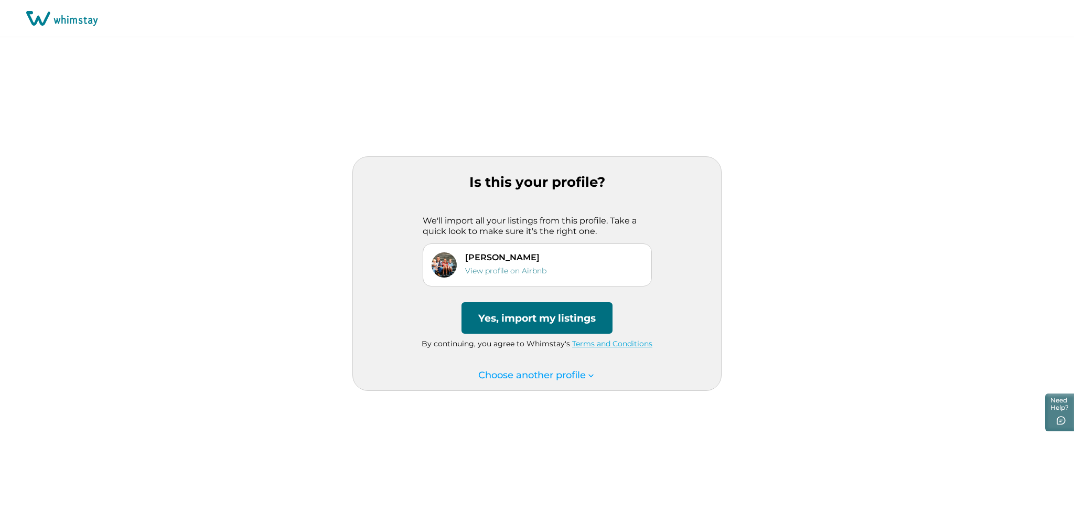
click at [569, 321] on button "Yes, import my listings" at bounding box center [537, 317] width 151 height 31
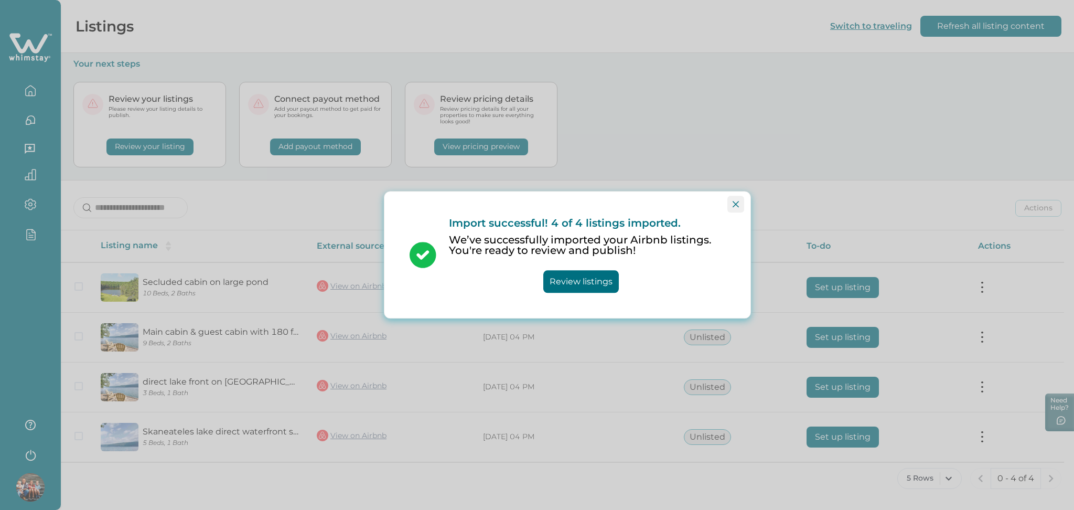
click at [731, 208] on button "Close" at bounding box center [735, 204] width 17 height 17
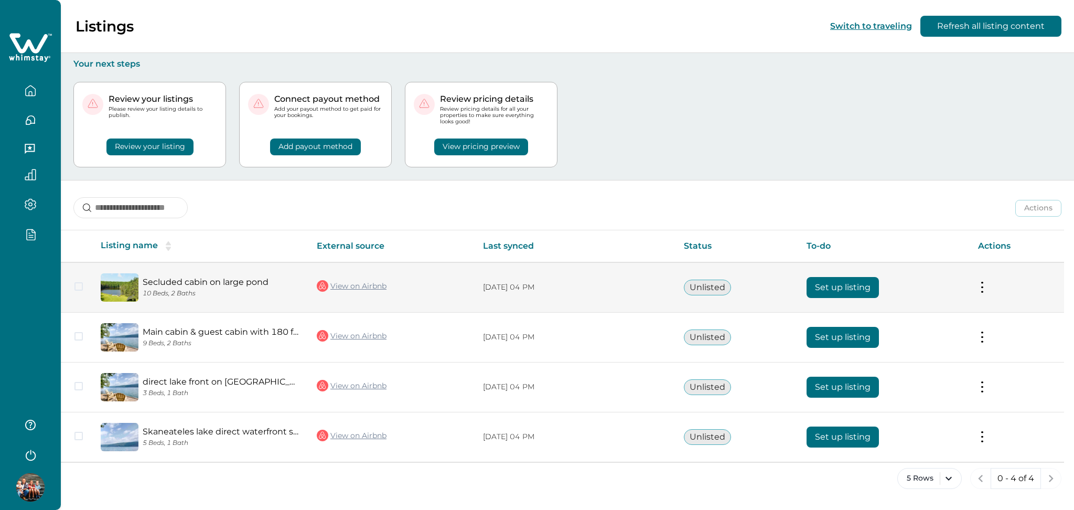
click at [856, 286] on button "Set up listing" at bounding box center [843, 287] width 72 height 21
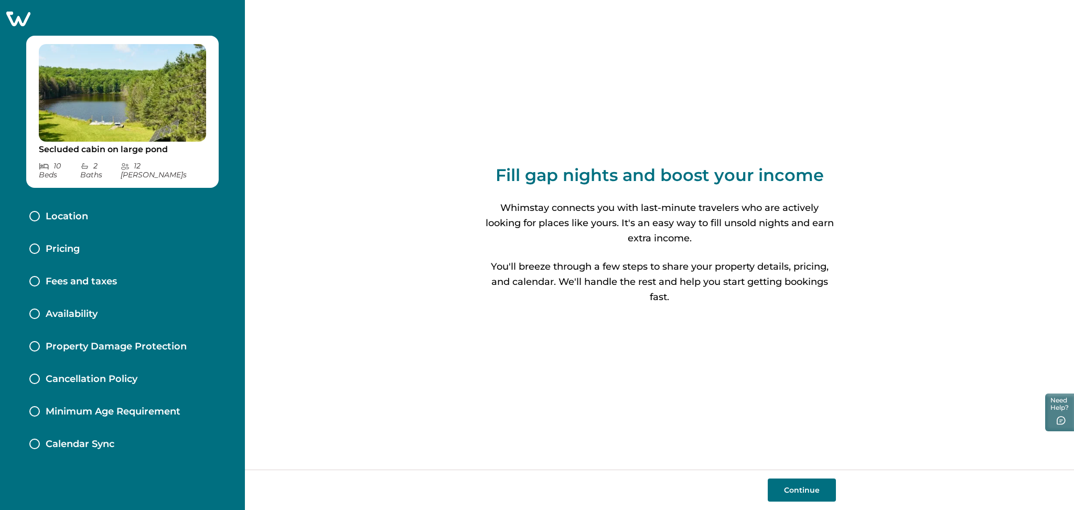
click at [809, 490] on button "Continue" at bounding box center [802, 489] width 68 height 23
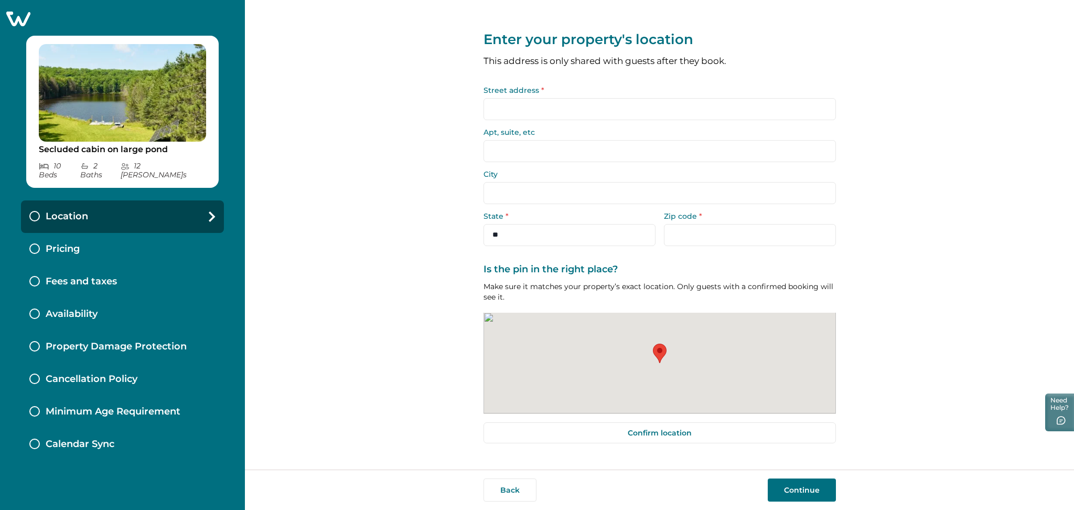
click at [555, 113] on input "Street address *" at bounding box center [660, 109] width 352 height 22
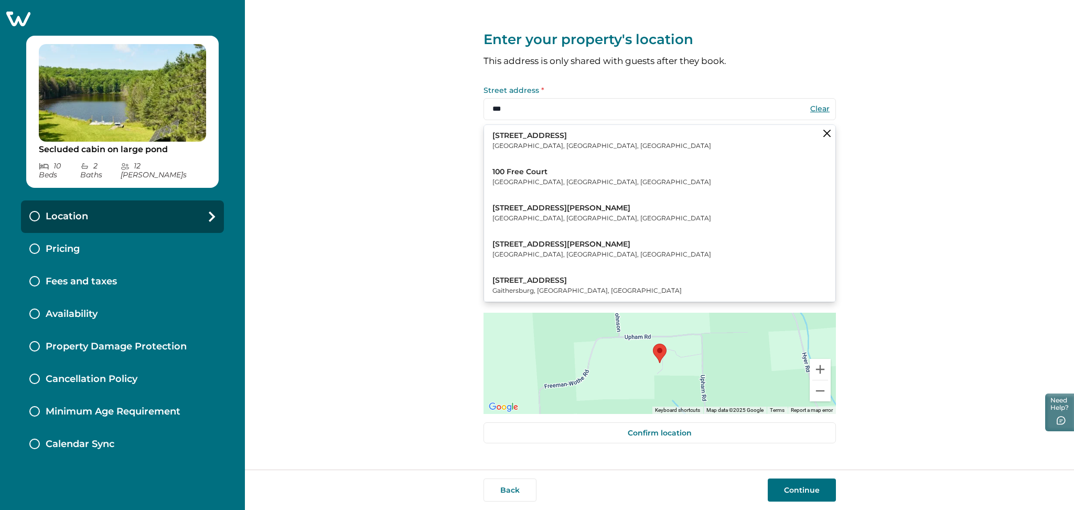
click at [551, 141] on p "Sterling, VA, USA" at bounding box center [601, 146] width 219 height 10
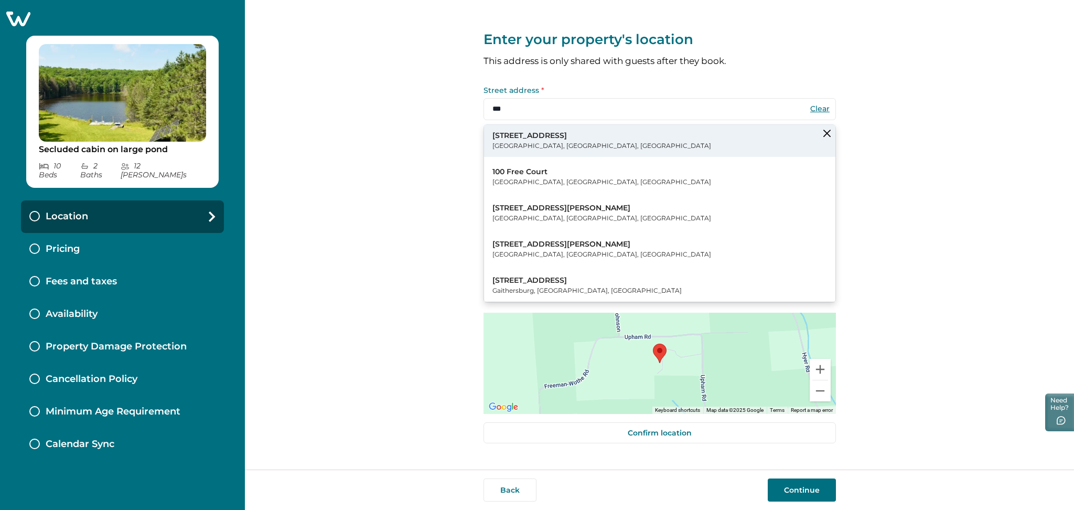
type input "**********"
type input "********"
select select "**"
type input "*****"
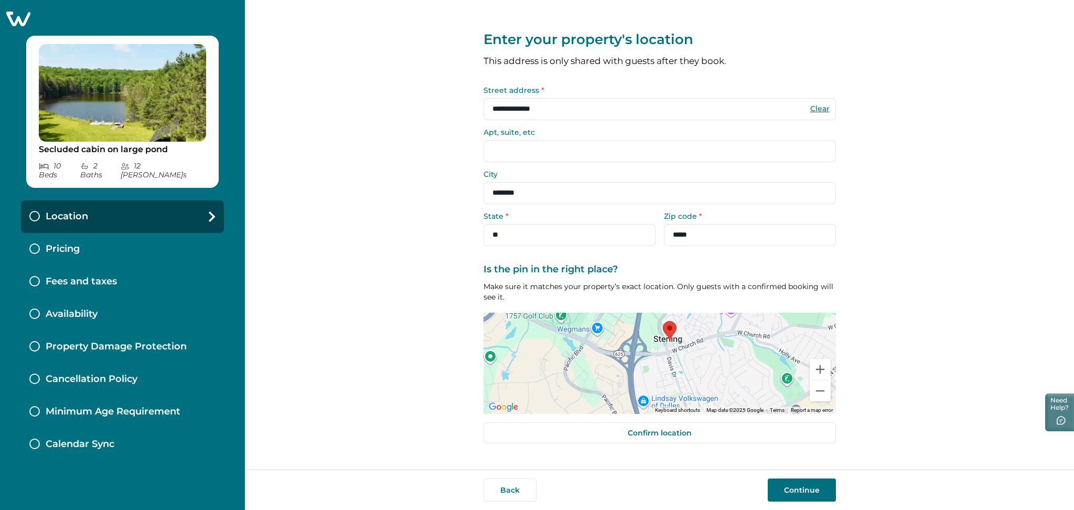
click at [800, 494] on button "Continue" at bounding box center [802, 489] width 68 height 23
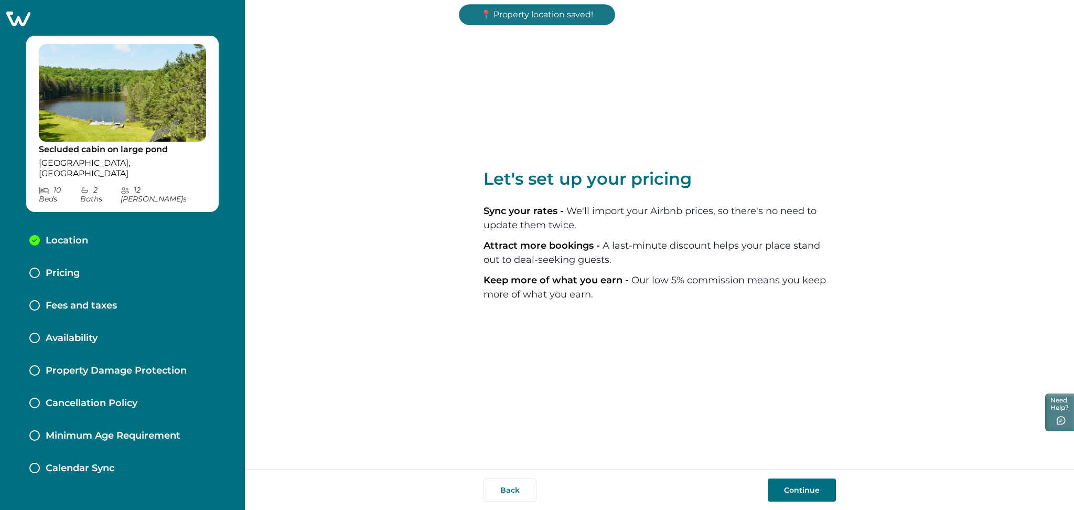
click at [87, 257] on div "Pricing" at bounding box center [122, 273] width 203 height 33
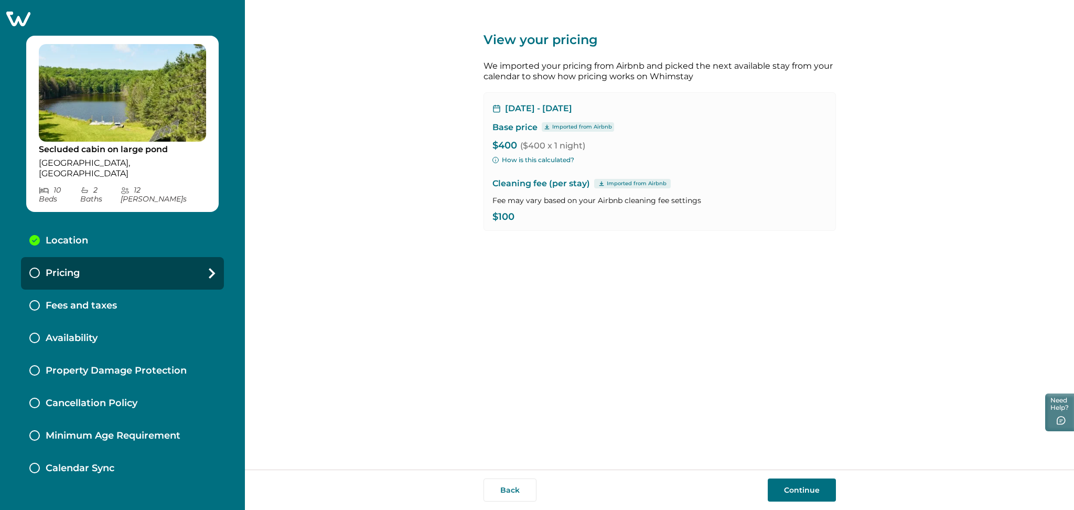
click at [793, 494] on button "Continue" at bounding box center [802, 489] width 68 height 23
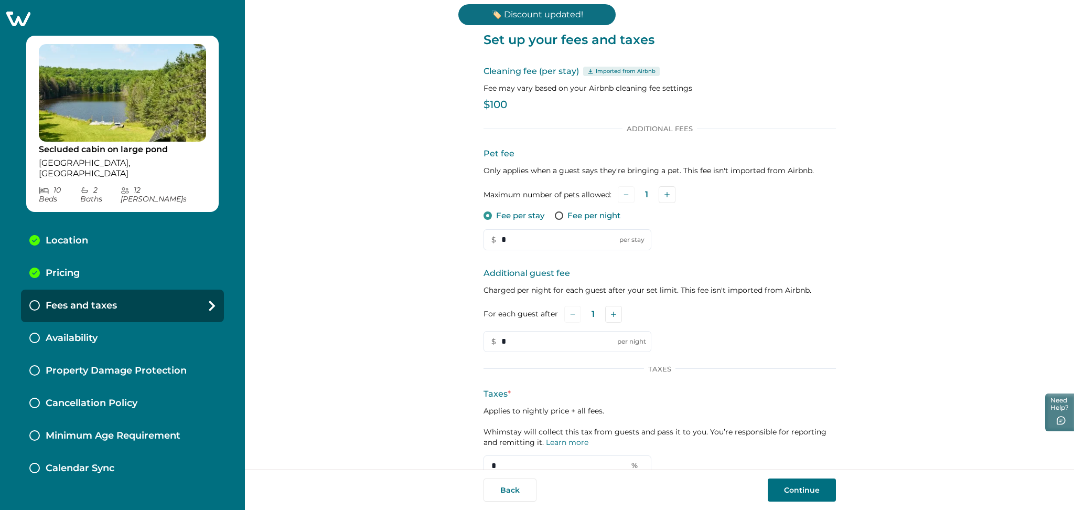
click at [791, 494] on button "Continue" at bounding box center [802, 489] width 68 height 23
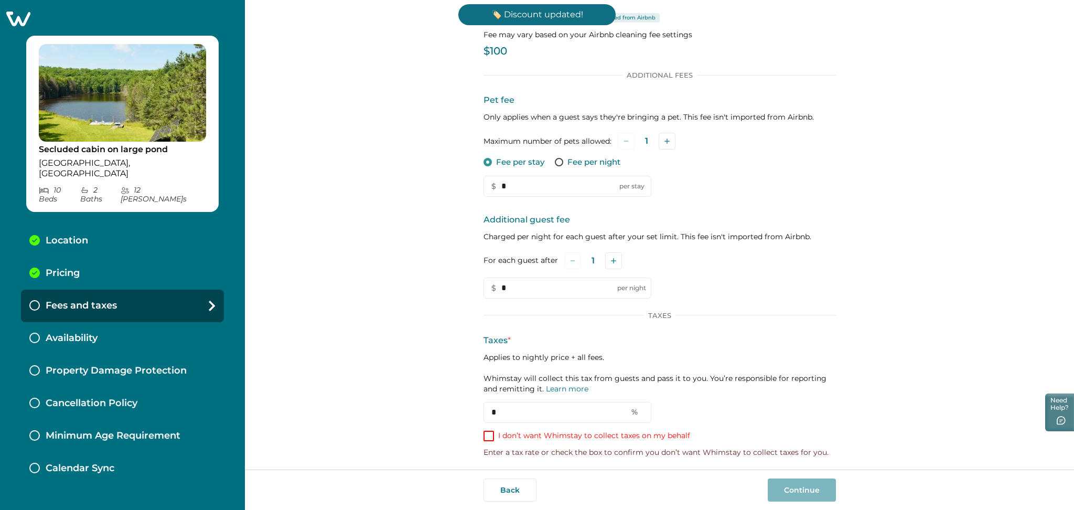
scroll to position [56, 0]
click at [485, 433] on span at bounding box center [489, 434] width 10 height 10
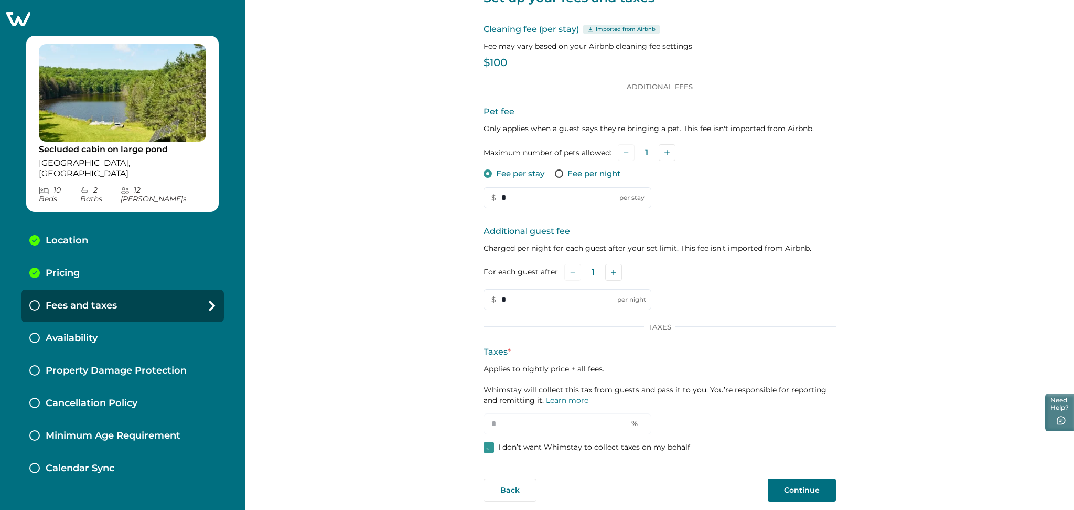
scroll to position [41, 0]
click at [802, 485] on button "Continue" at bounding box center [802, 489] width 68 height 23
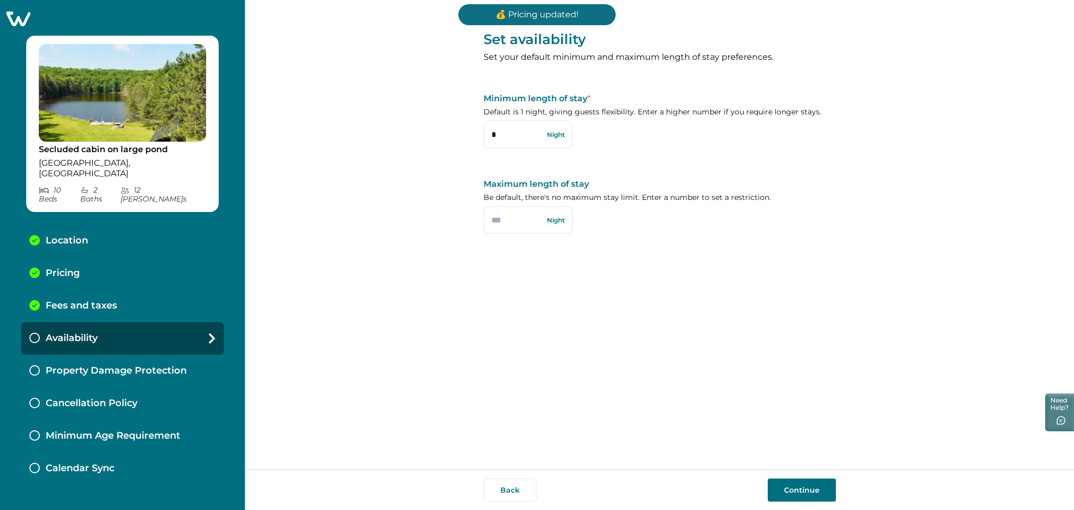
click at [802, 485] on button "Continue" at bounding box center [802, 489] width 68 height 23
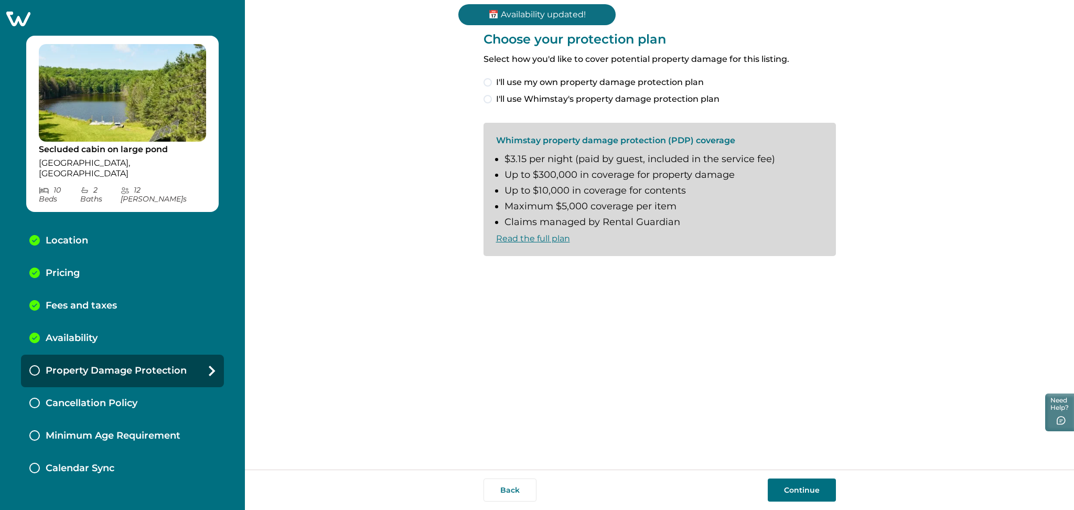
click at [486, 104] on label "I'll use Whimstay's property damage protection plan" at bounding box center [660, 99] width 352 height 13
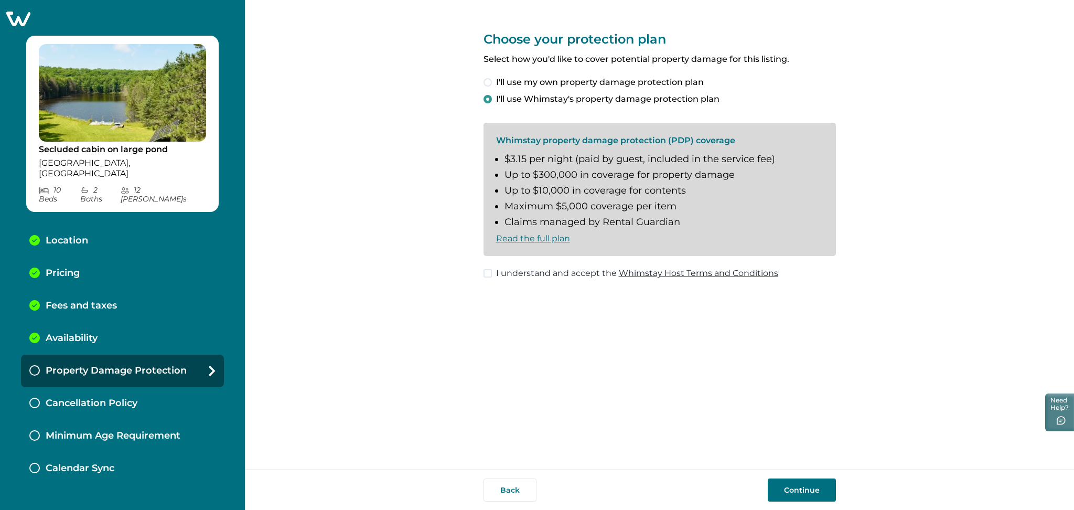
click at [488, 274] on span at bounding box center [488, 273] width 8 height 8
click at [798, 490] on button "Continue" at bounding box center [802, 489] width 68 height 23
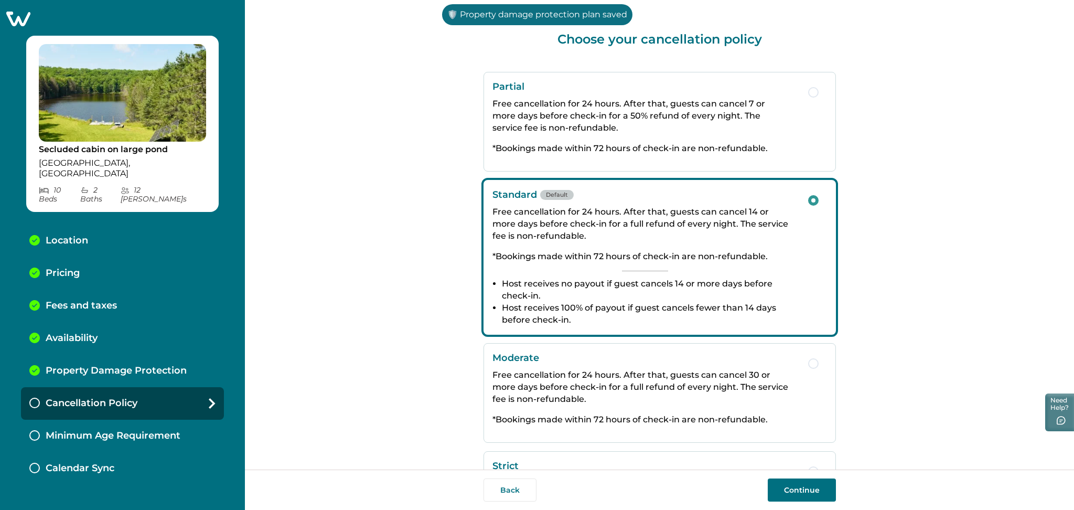
click at [779, 489] on button "Continue" at bounding box center [802, 489] width 68 height 23
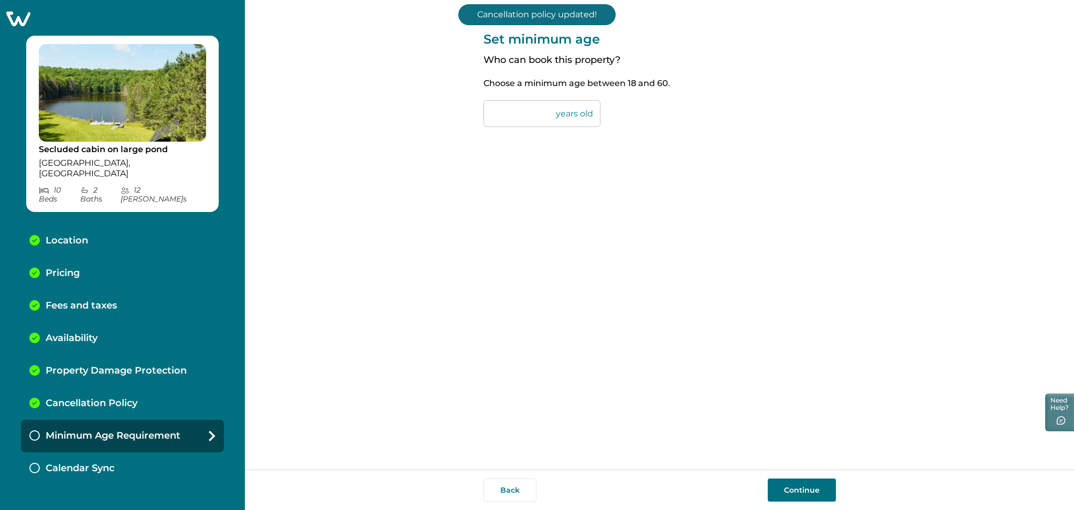
click at [779, 489] on button "Continue" at bounding box center [802, 489] width 68 height 23
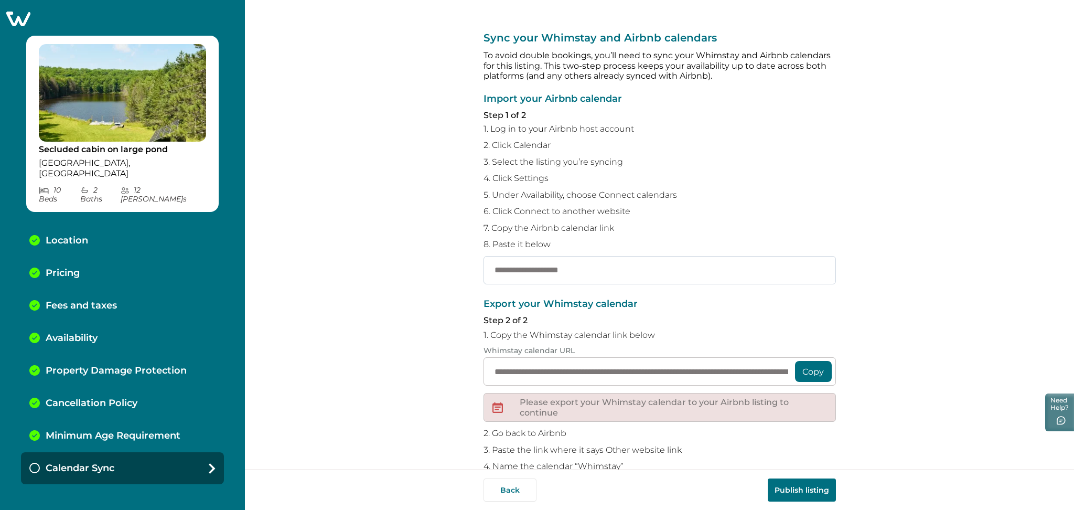
paste input "**********"
click at [582, 272] on input "**********" at bounding box center [660, 270] width 352 height 28
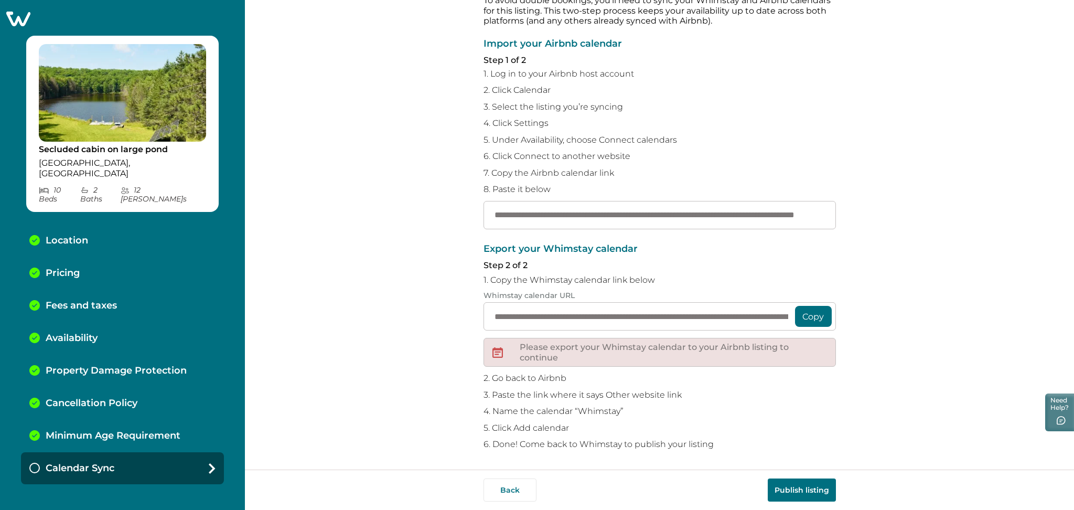
click at [798, 496] on button "Publish listing" at bounding box center [802, 489] width 68 height 23
click at [815, 215] on input "**********" at bounding box center [660, 215] width 352 height 28
click at [798, 482] on button "Publish listing" at bounding box center [802, 489] width 68 height 23
click at [919, 421] on div "**********" at bounding box center [659, 234] width 829 height 469
click at [739, 212] on input "**********" at bounding box center [660, 215] width 352 height 28
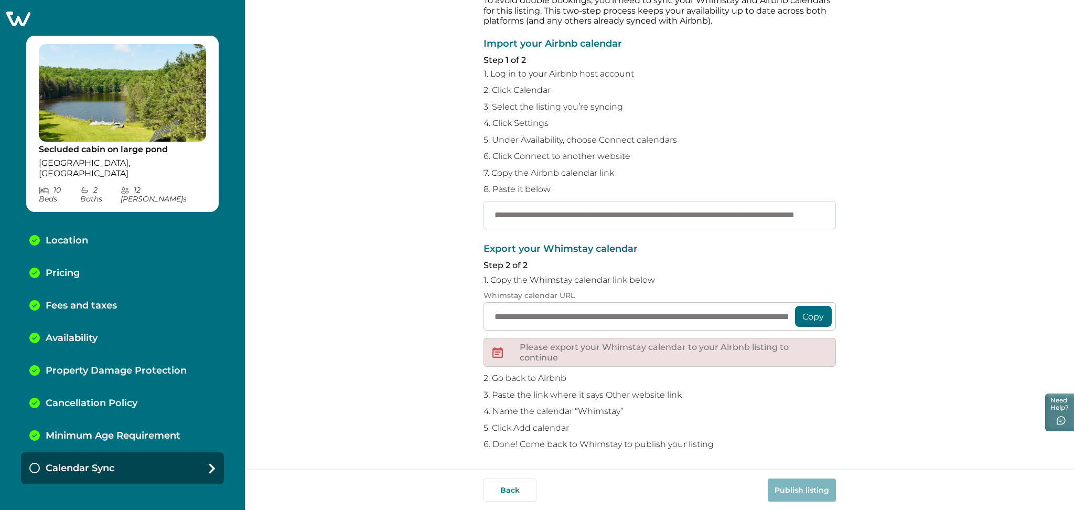
click at [739, 212] on input "**********" at bounding box center [660, 215] width 352 height 28
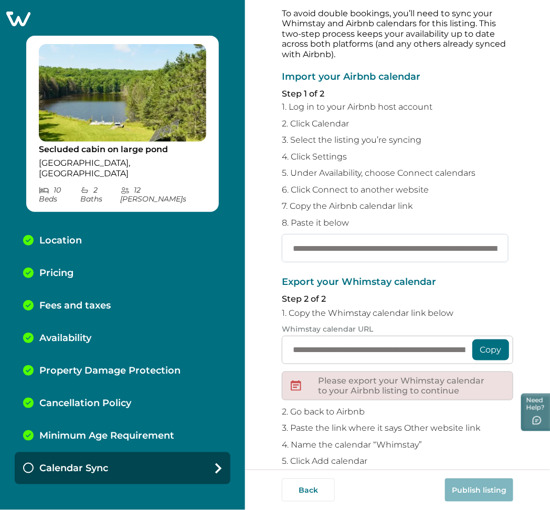
click at [389, 244] on input "**********" at bounding box center [395, 248] width 227 height 28
type input "**********"
click at [477, 492] on button "Publish listing" at bounding box center [479, 489] width 68 height 23
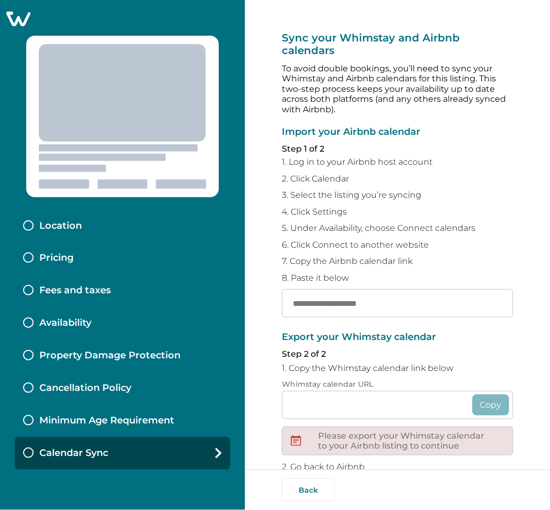
type input "**********"
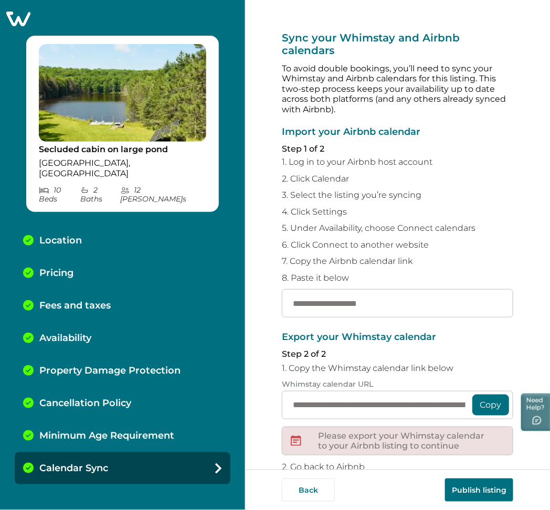
click at [481, 486] on button "Publish listing" at bounding box center [479, 489] width 68 height 23
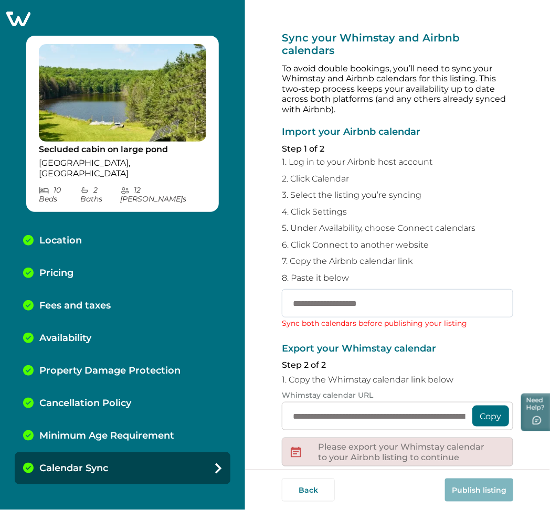
click at [394, 303] on input "text" at bounding box center [397, 303] width 231 height 28
paste input "**********"
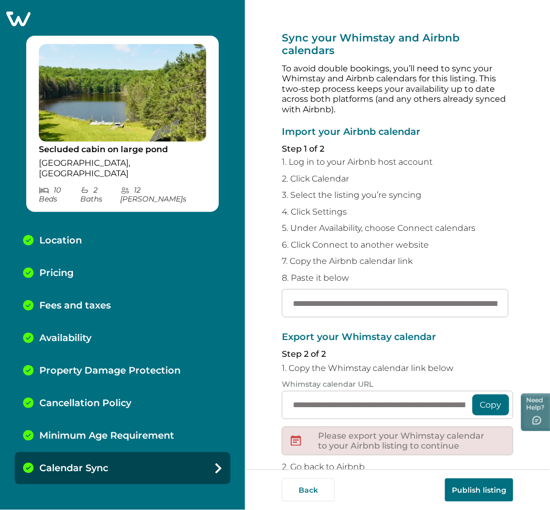
click at [459, 487] on button "Publish listing" at bounding box center [479, 489] width 68 height 23
click at [359, 305] on input "**********" at bounding box center [395, 303] width 227 height 28
paste input "text"
click at [476, 483] on button "Publish listing" at bounding box center [479, 489] width 68 height 23
click at [449, 310] on input "**********" at bounding box center [395, 303] width 227 height 28
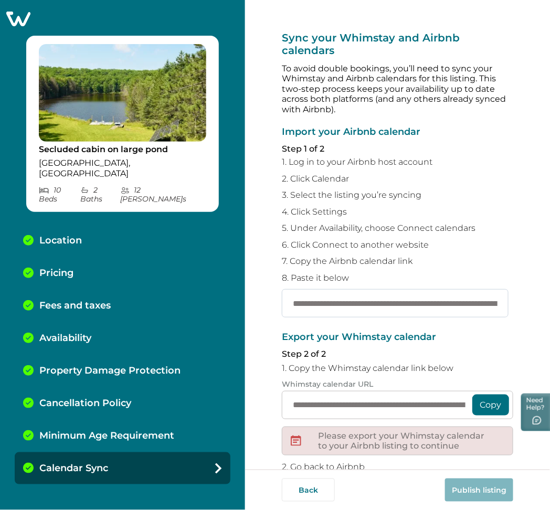
scroll to position [0, 235]
type input "**********"
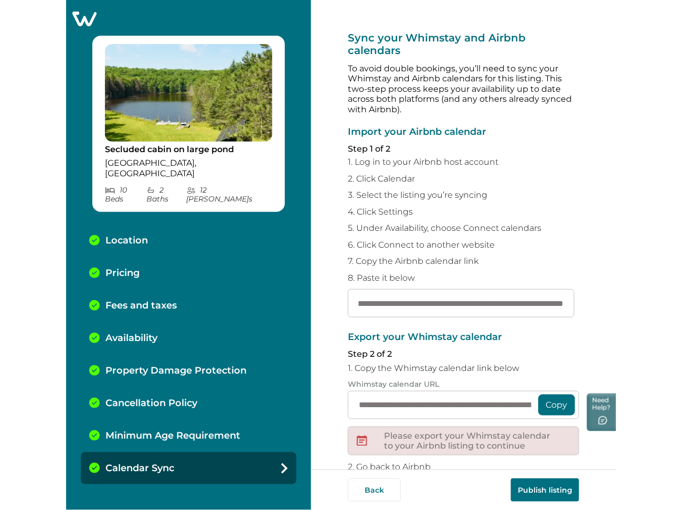
scroll to position [0, 0]
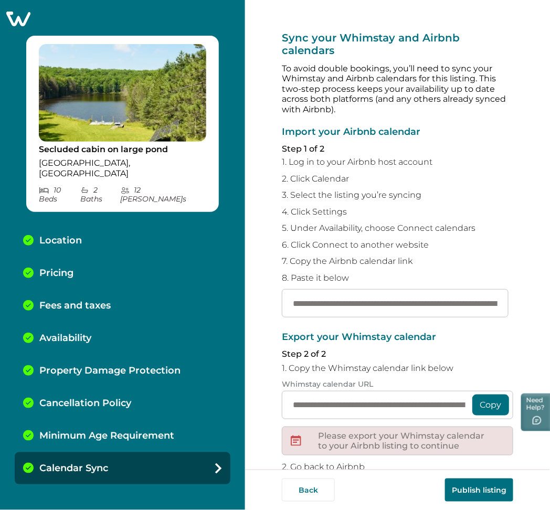
click at [465, 490] on button "Publish listing" at bounding box center [479, 489] width 68 height 23
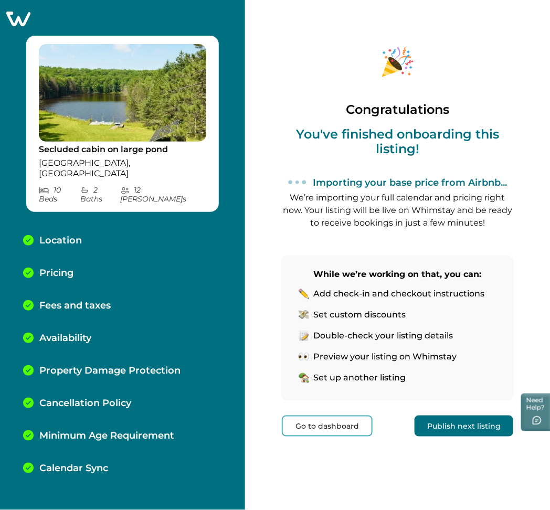
click at [309, 420] on button "Go to dashboard" at bounding box center [327, 425] width 91 height 21
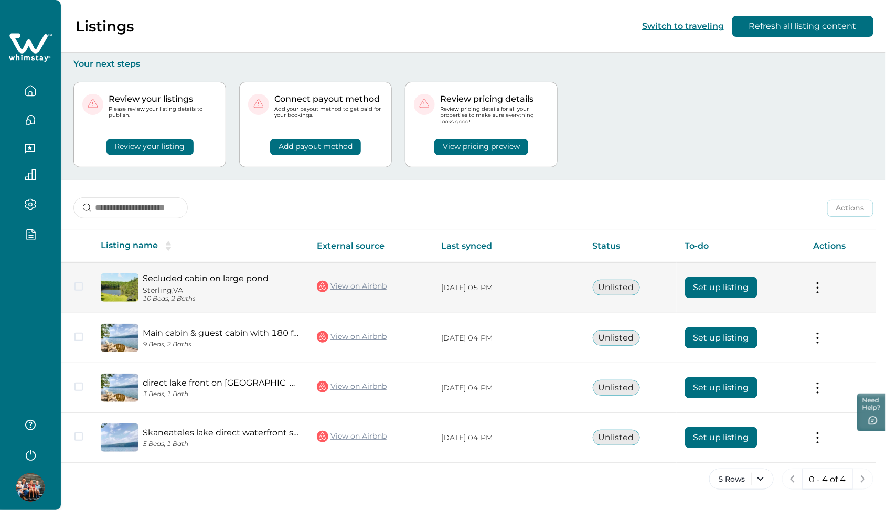
click at [549, 289] on button "Set up listing" at bounding box center [721, 287] width 72 height 21
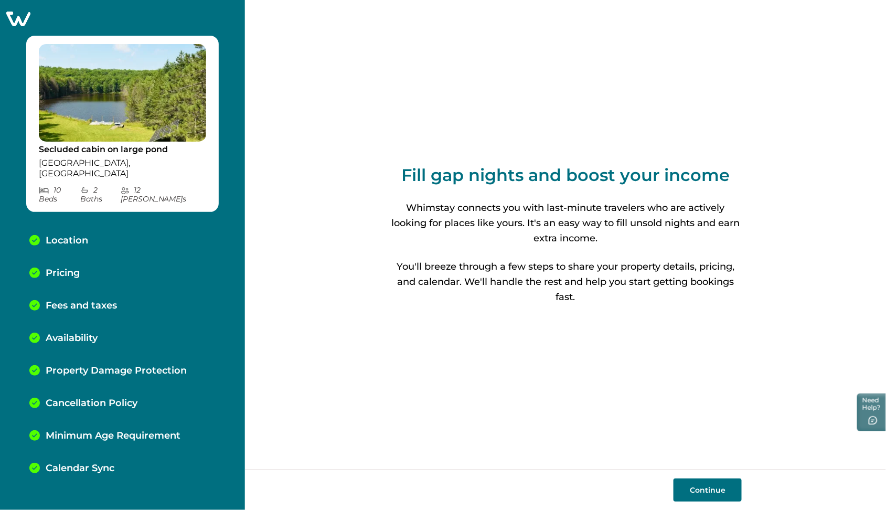
click at [100, 462] on div "Calendar Sync" at bounding box center [122, 468] width 203 height 33
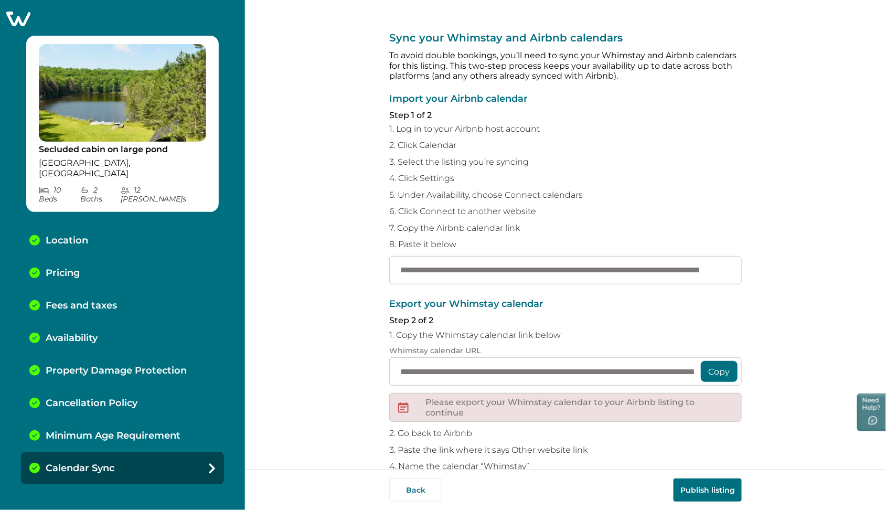
click at [549, 487] on button "Publish listing" at bounding box center [707, 489] width 68 height 23
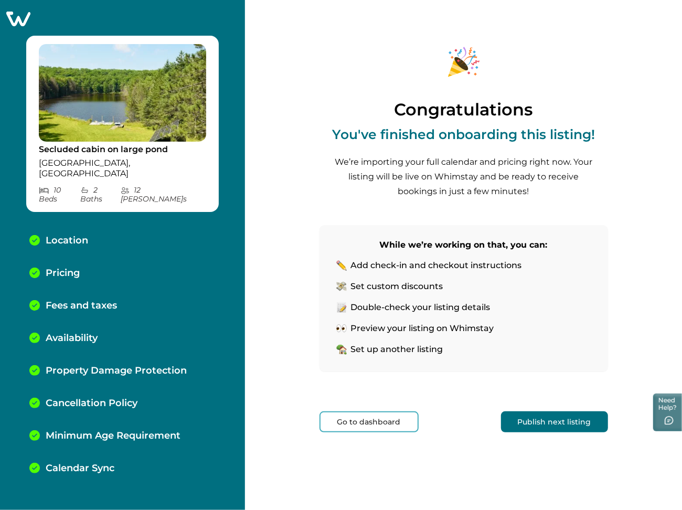
click at [19, 21] on icon at bounding box center [18, 18] width 26 height 16
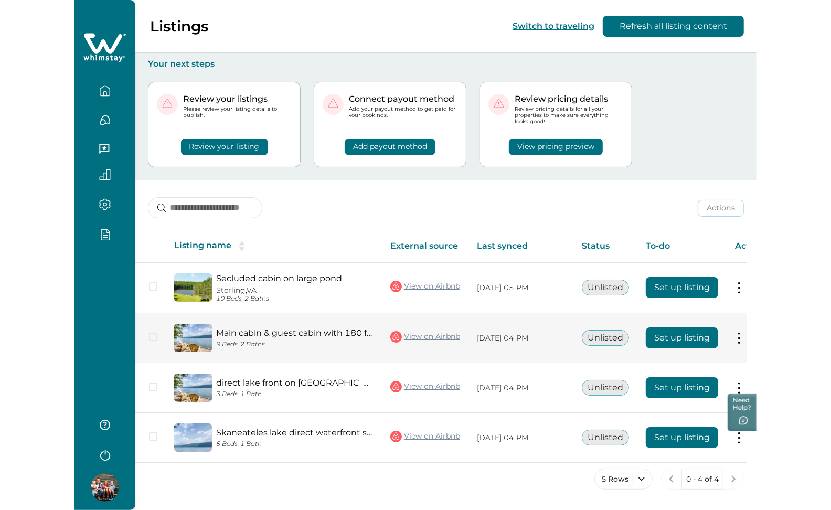
scroll to position [0, 1]
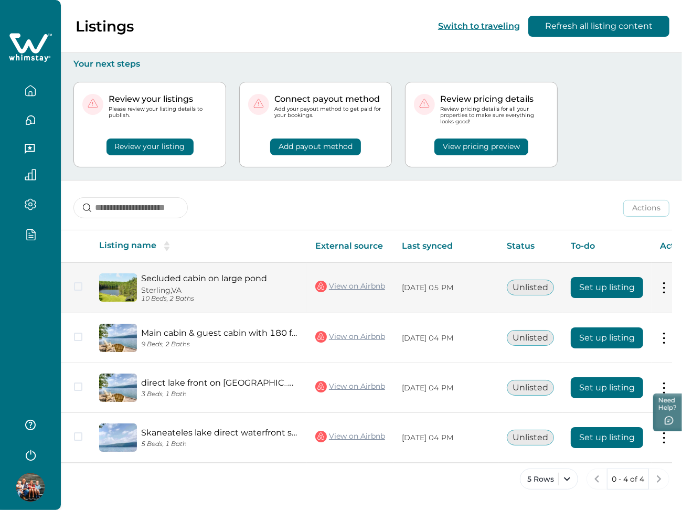
click at [549, 282] on button "Set up listing" at bounding box center [607, 287] width 72 height 21
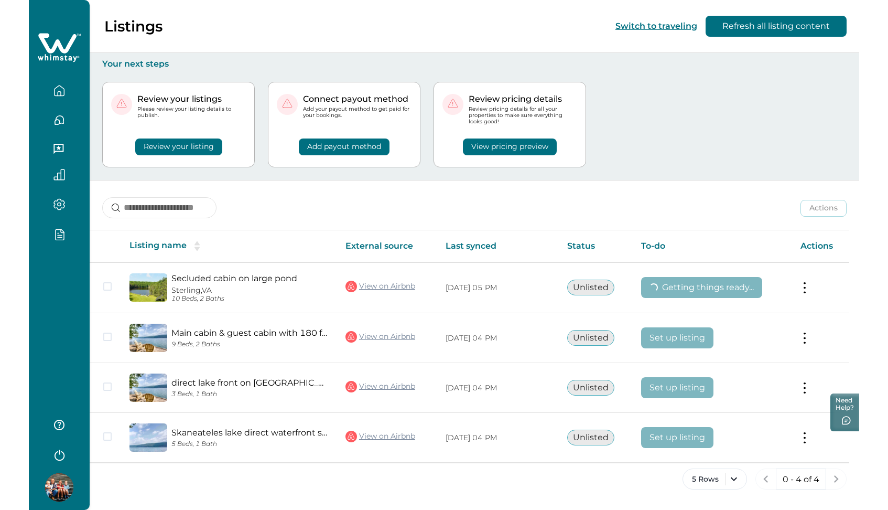
scroll to position [0, 0]
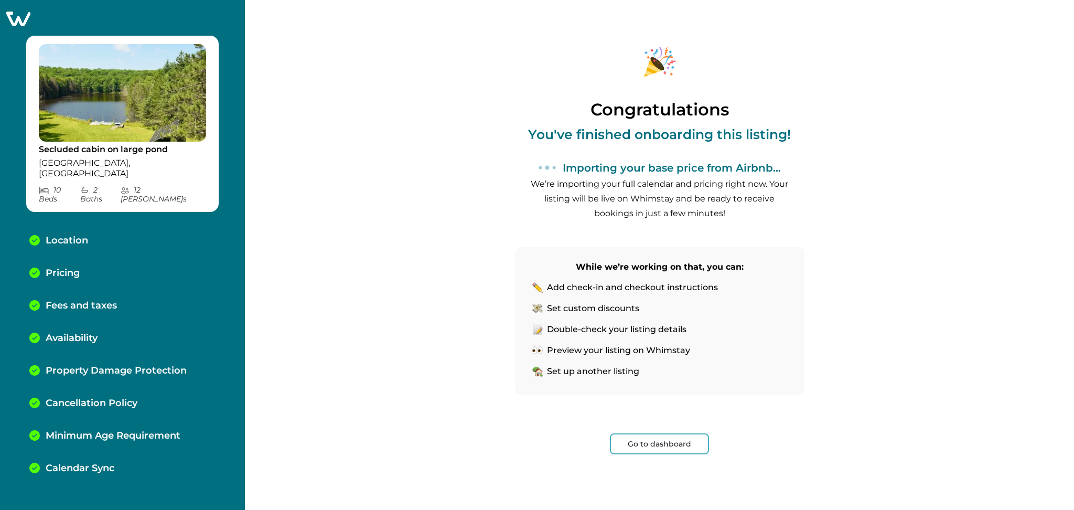
click at [667, 438] on button "Go to dashboard" at bounding box center [659, 443] width 99 height 21
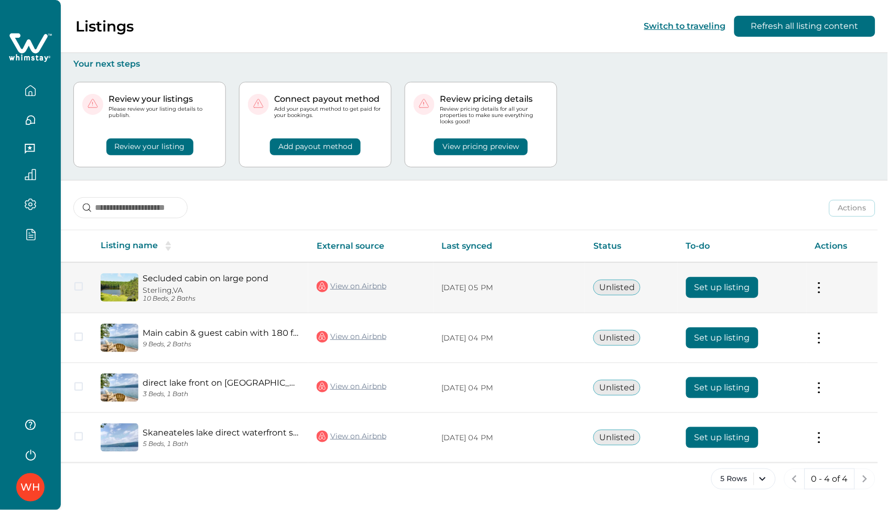
click at [714, 284] on button "Set up listing" at bounding box center [723, 287] width 72 height 21
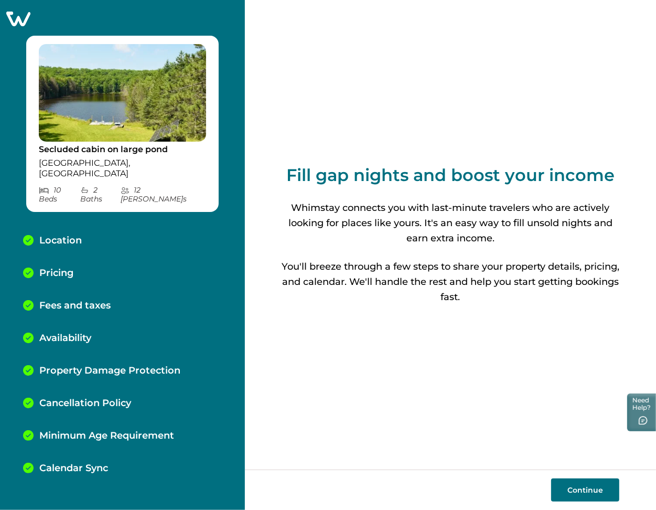
click at [81, 455] on div "Calendar Sync" at bounding box center [123, 468] width 216 height 33
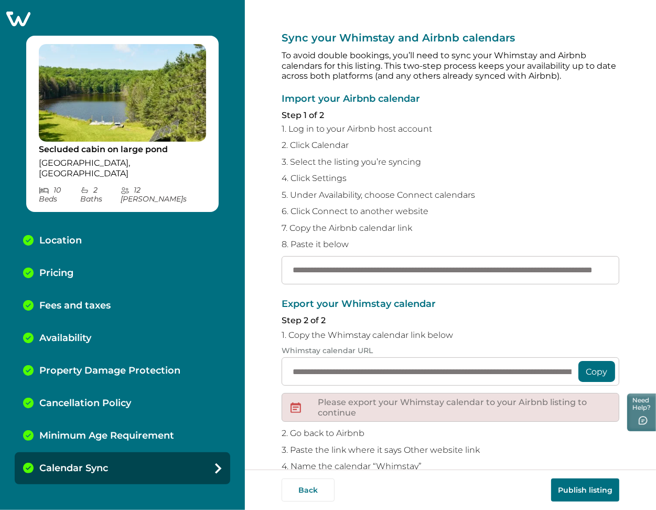
scroll to position [55, 0]
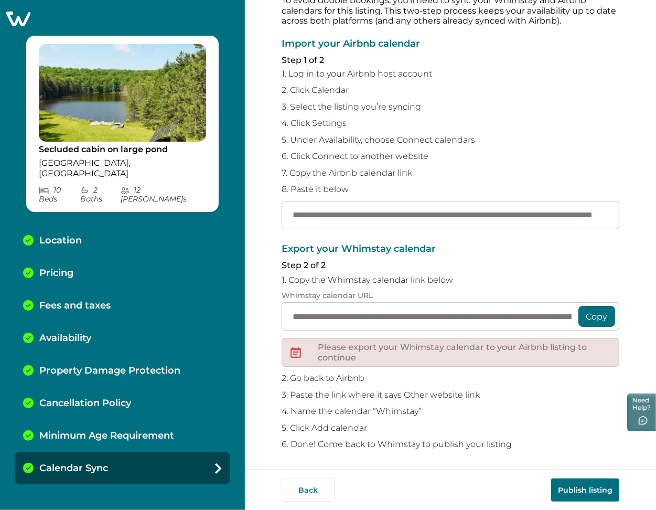
click at [582, 491] on button "Publish listing" at bounding box center [585, 489] width 68 height 23
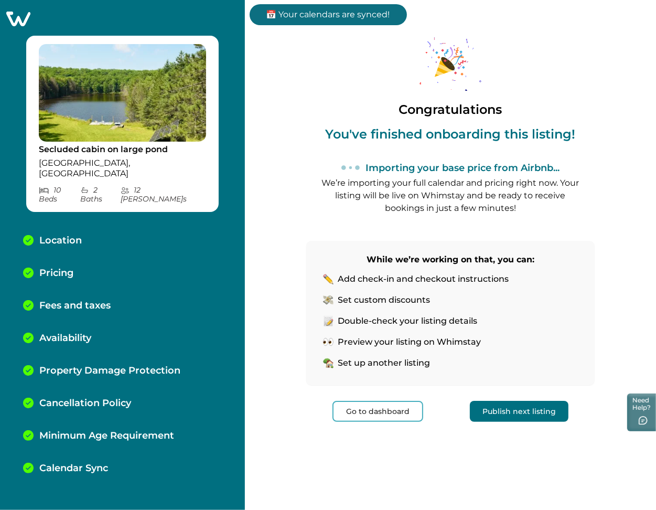
click at [386, 405] on button "Go to dashboard" at bounding box center [378, 411] width 91 height 21
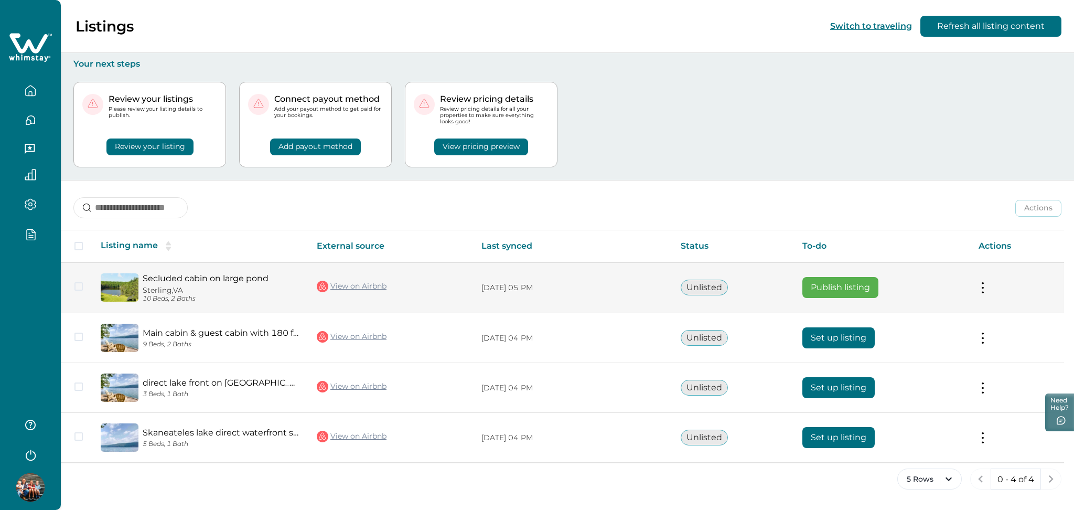
click at [830, 285] on button "Publish listing" at bounding box center [840, 287] width 76 height 21
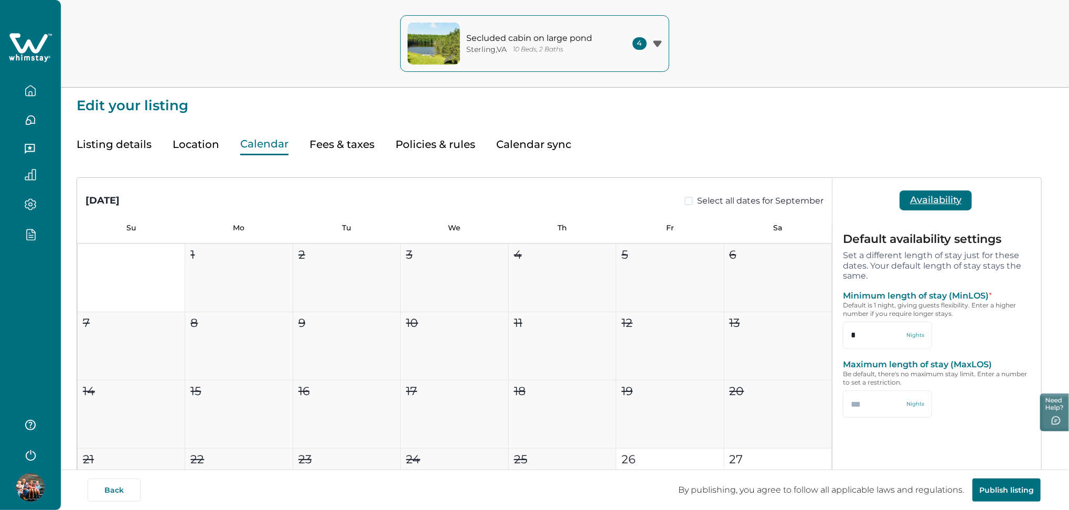
click at [274, 144] on button "Calendar" at bounding box center [264, 145] width 48 height 22
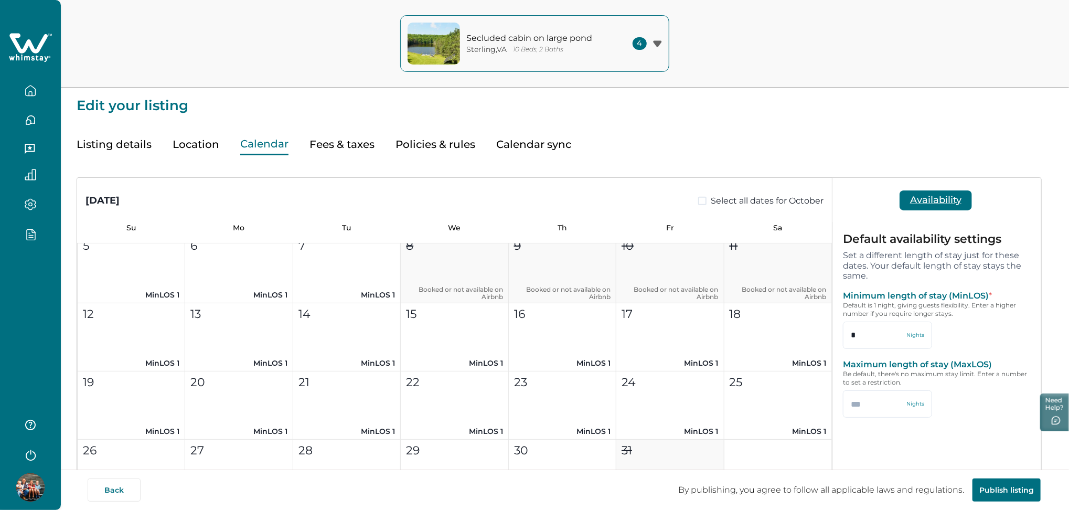
scroll to position [502, 0]
click at [349, 141] on button "Fees & taxes" at bounding box center [341, 145] width 65 height 22
type input "*"
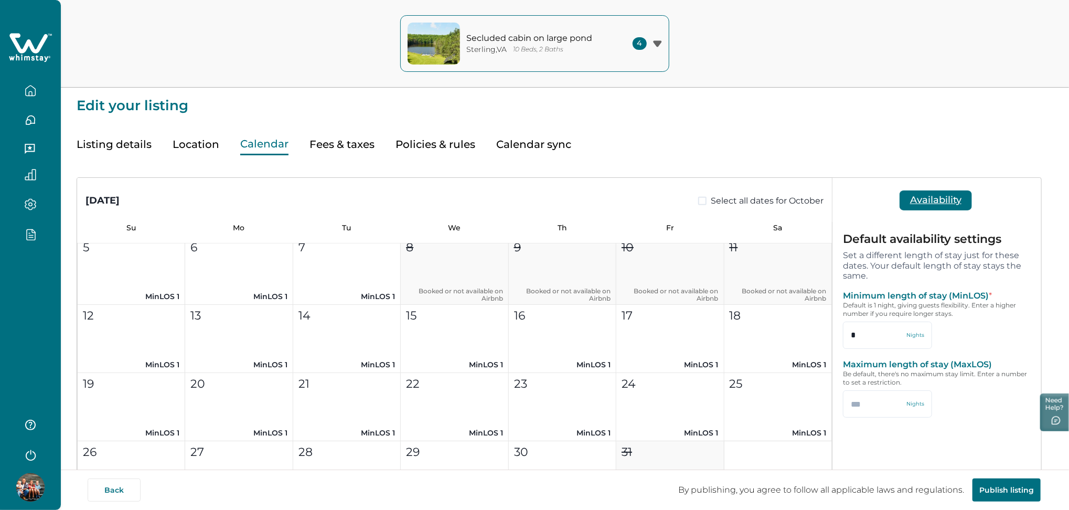
type input "*"
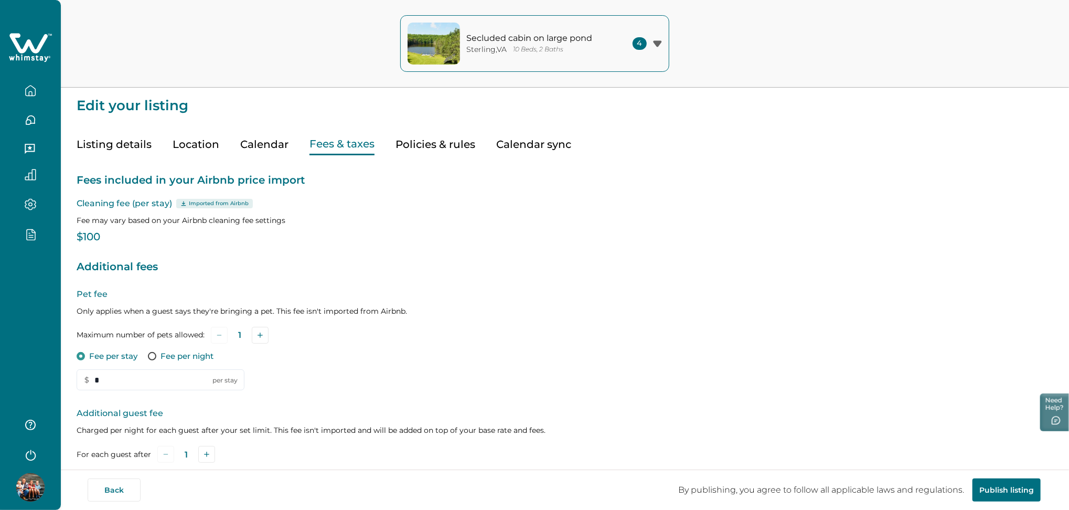
click at [233, 131] on div "Listing details Location Calendar Fees & taxes Policies & rules Calendar sync" at bounding box center [565, 134] width 977 height 42
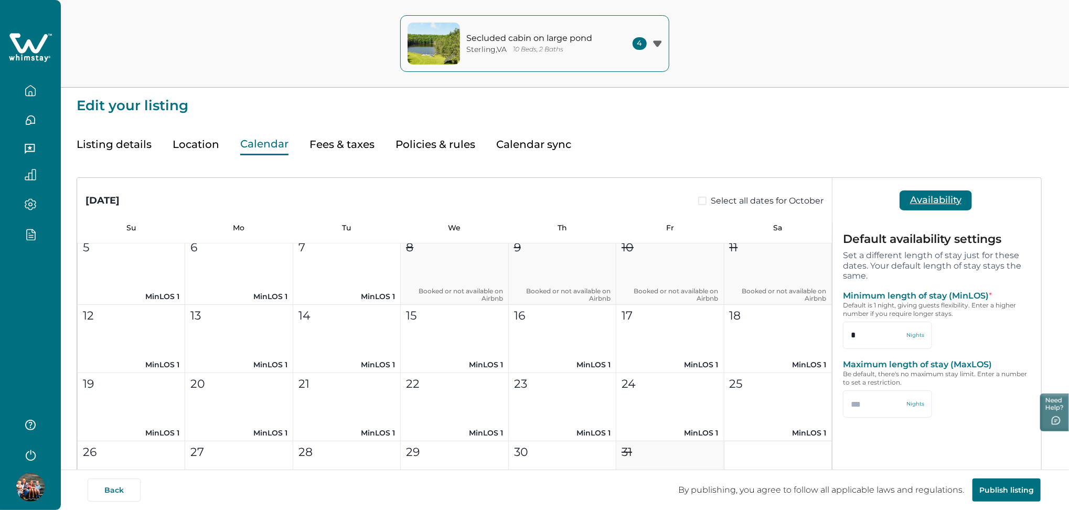
click at [253, 141] on button "Calendar" at bounding box center [264, 145] width 48 height 22
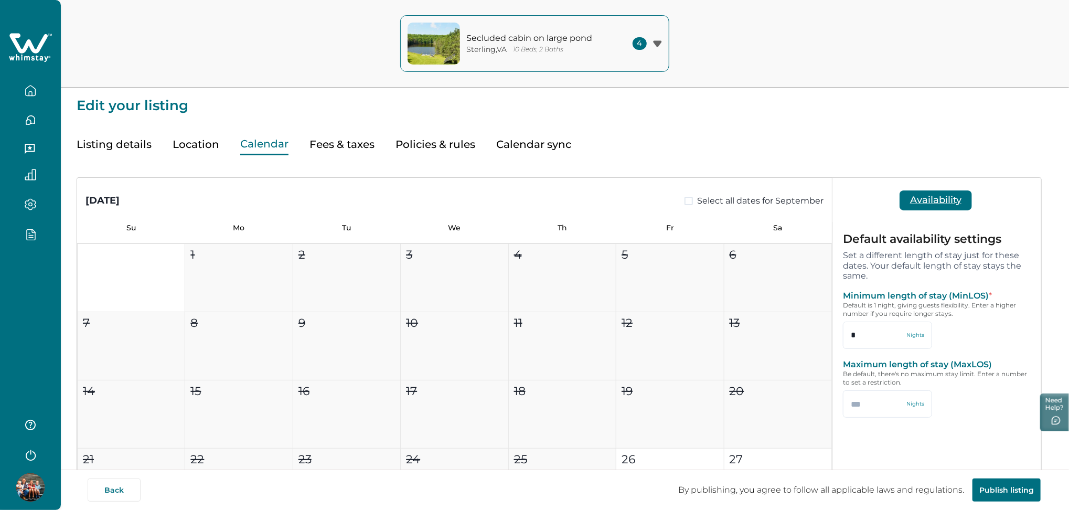
click at [44, 231] on button "button" at bounding box center [30, 234] width 44 height 12
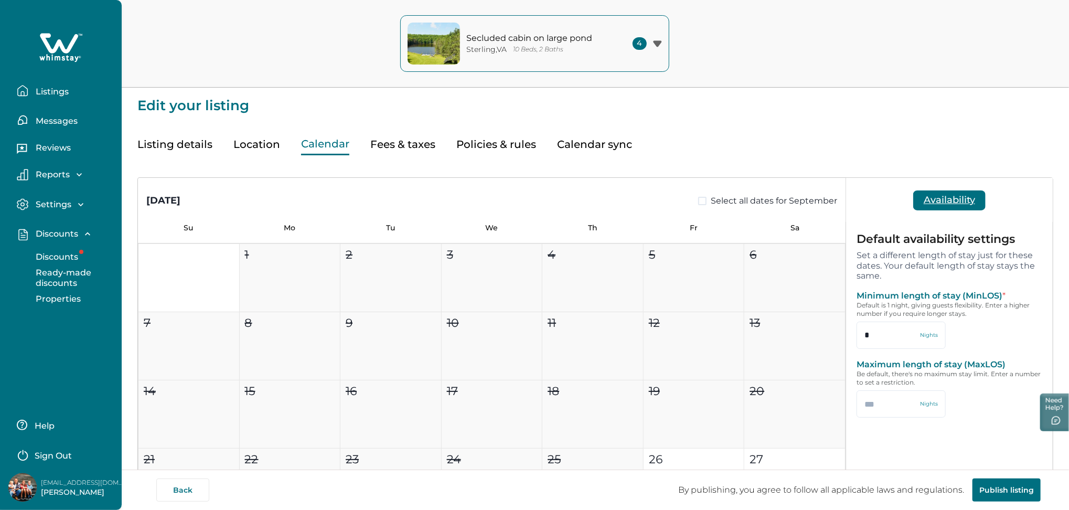
click at [84, 256] on button "Discounts" at bounding box center [72, 257] width 97 height 21
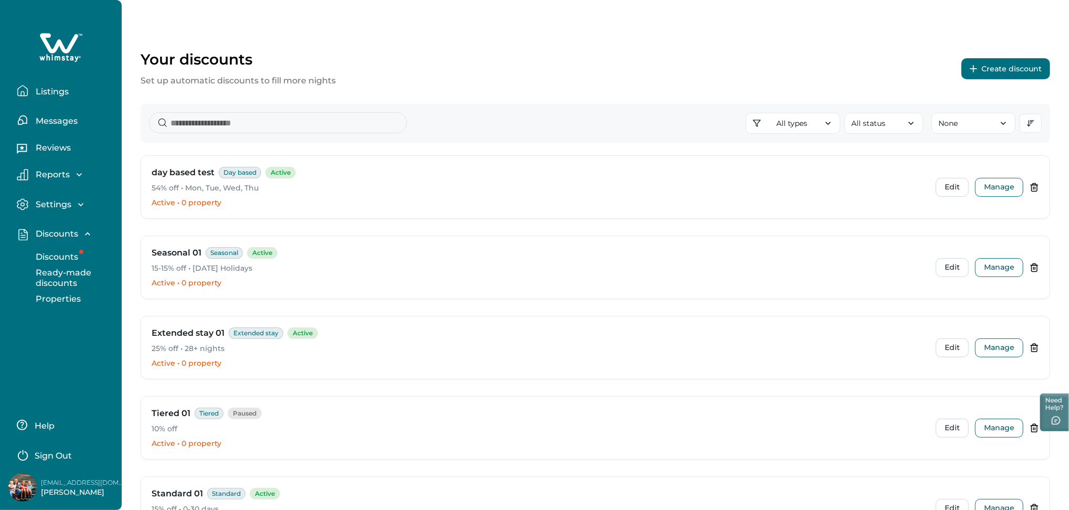
click at [71, 94] on button "Listings" at bounding box center [65, 90] width 97 height 21
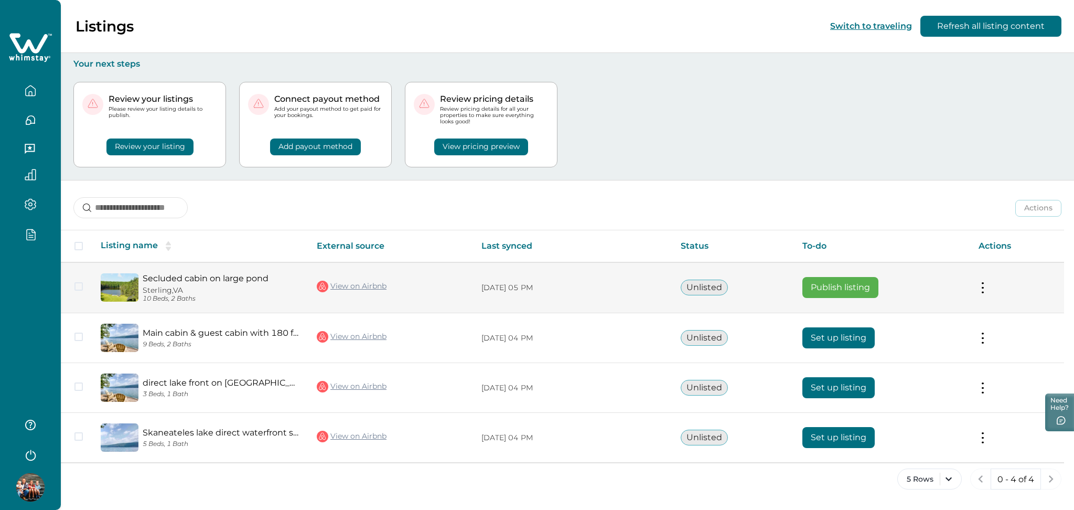
click at [835, 284] on button "Publish listing" at bounding box center [840, 287] width 76 height 21
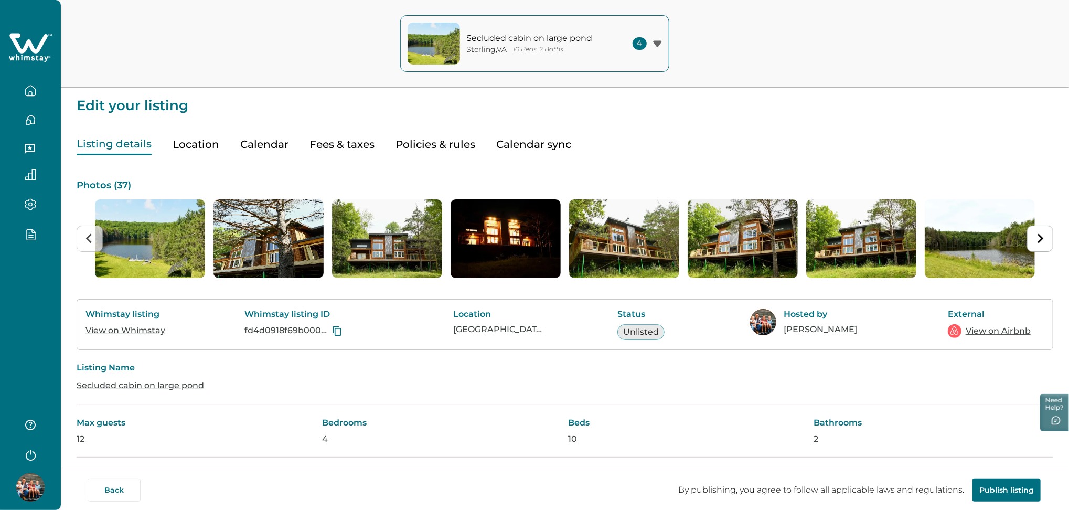
type input "*"
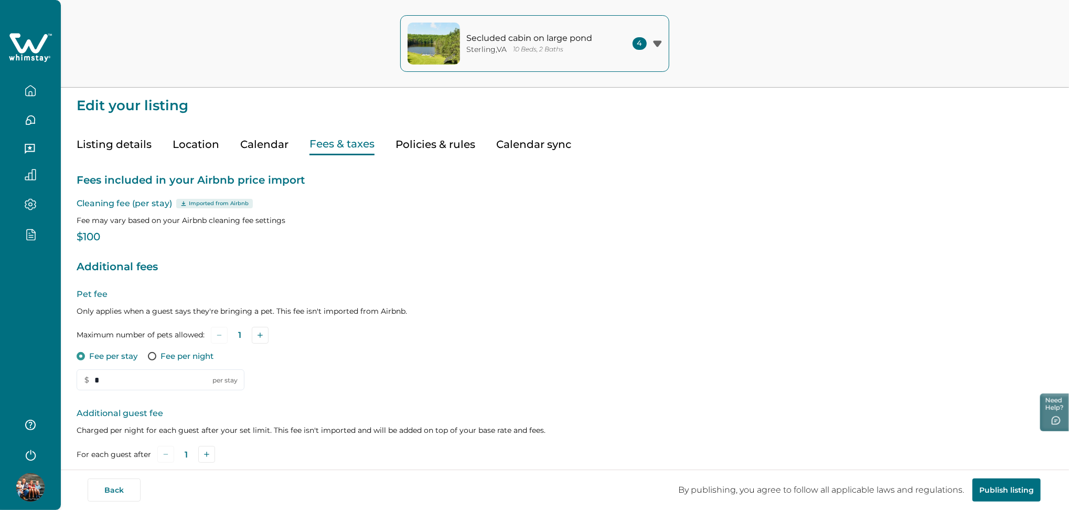
click at [349, 149] on button "Fees & taxes" at bounding box center [341, 145] width 65 height 22
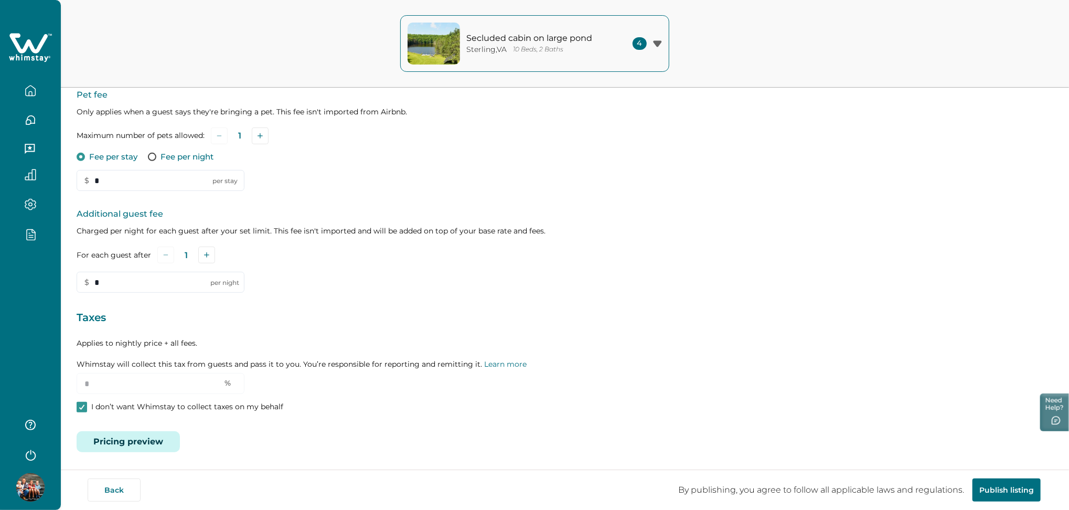
click at [126, 435] on button "Pricing preview" at bounding box center [128, 441] width 103 height 21
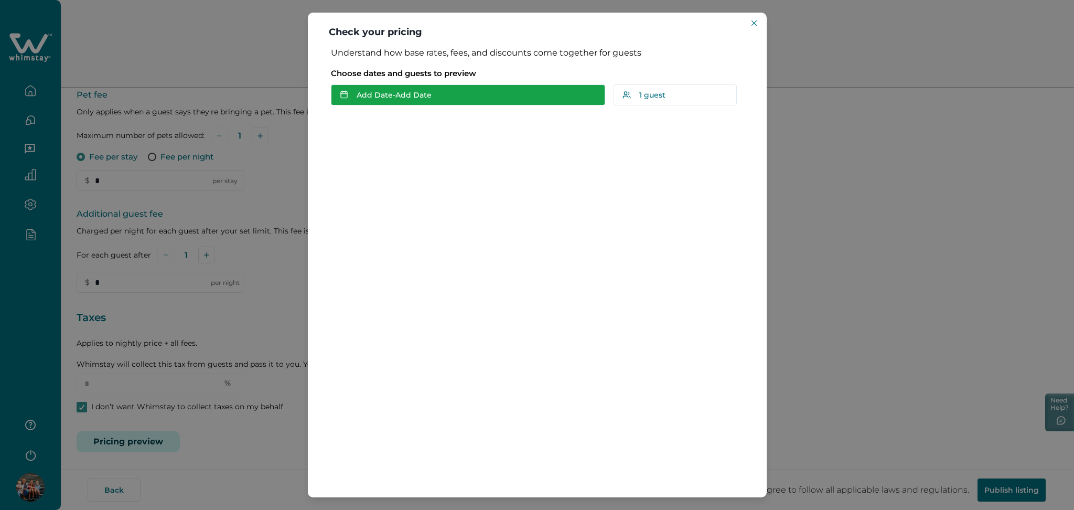
click at [379, 91] on button "Add Date - Add Date" at bounding box center [468, 94] width 274 height 21
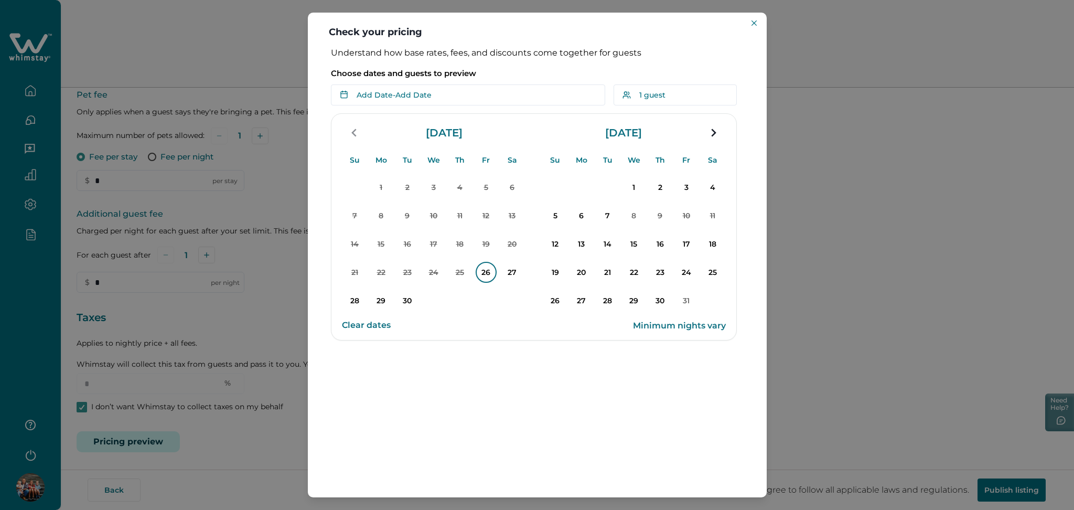
click at [487, 269] on p "26" at bounding box center [486, 272] width 21 height 21
click at [401, 297] on p "30" at bounding box center [407, 300] width 21 height 21
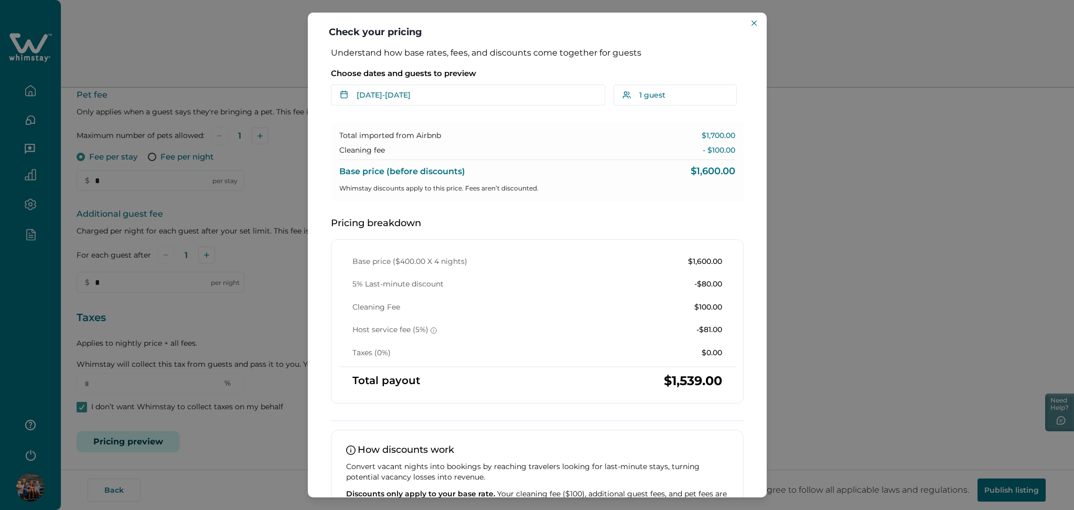
click at [229, 247] on div "Check your pricing Understand how base rates, fees, and discounts come together…" at bounding box center [537, 255] width 1074 height 510
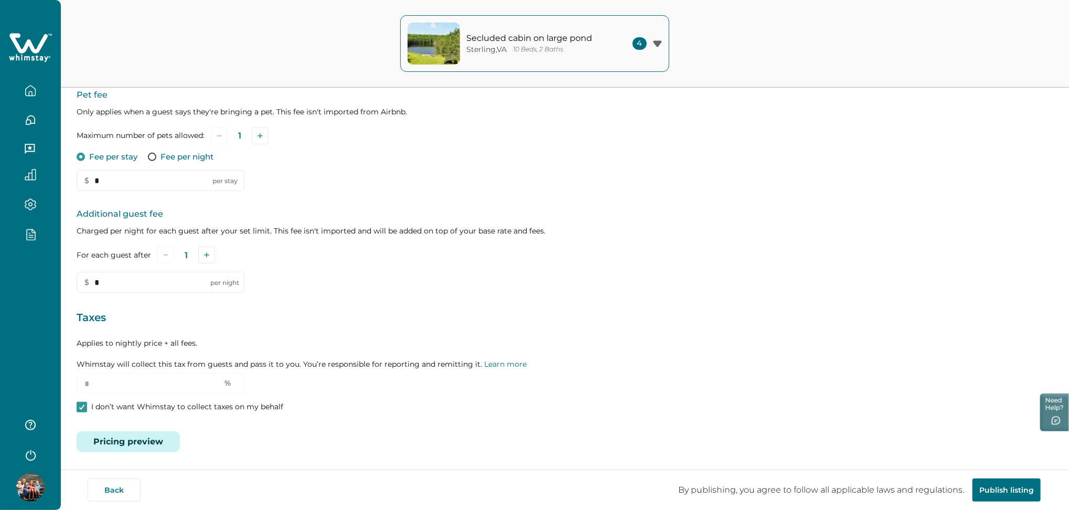
scroll to position [0, 0]
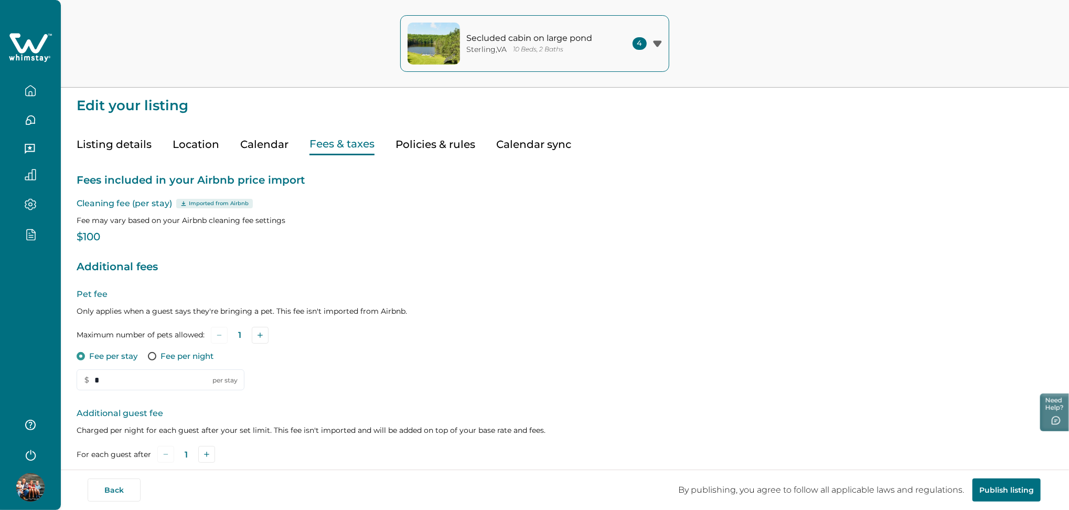
click at [22, 225] on div at bounding box center [30, 234] width 44 height 30
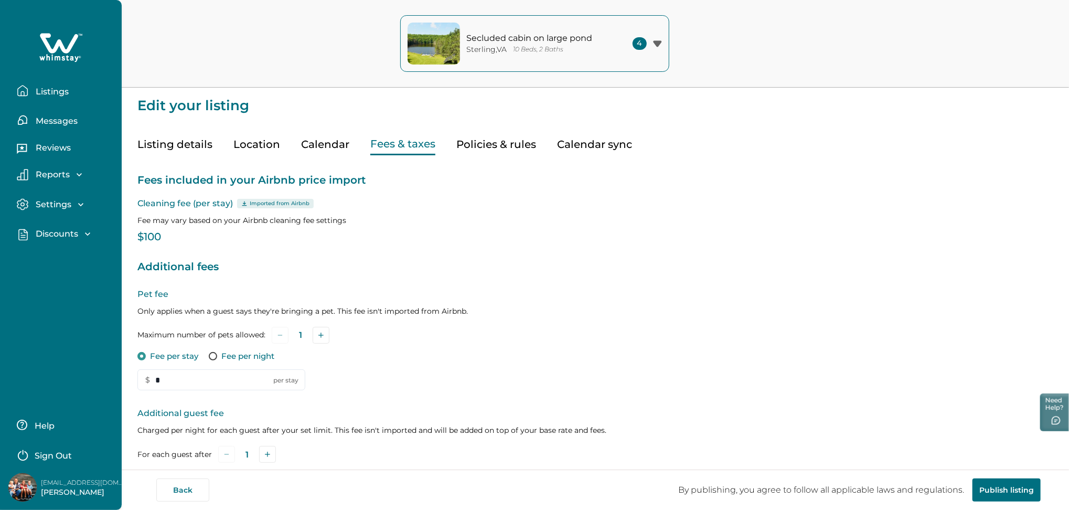
click at [30, 231] on div "Discounts" at bounding box center [60, 234] width 65 height 10
click at [57, 255] on p "Discounts" at bounding box center [56, 257] width 46 height 10
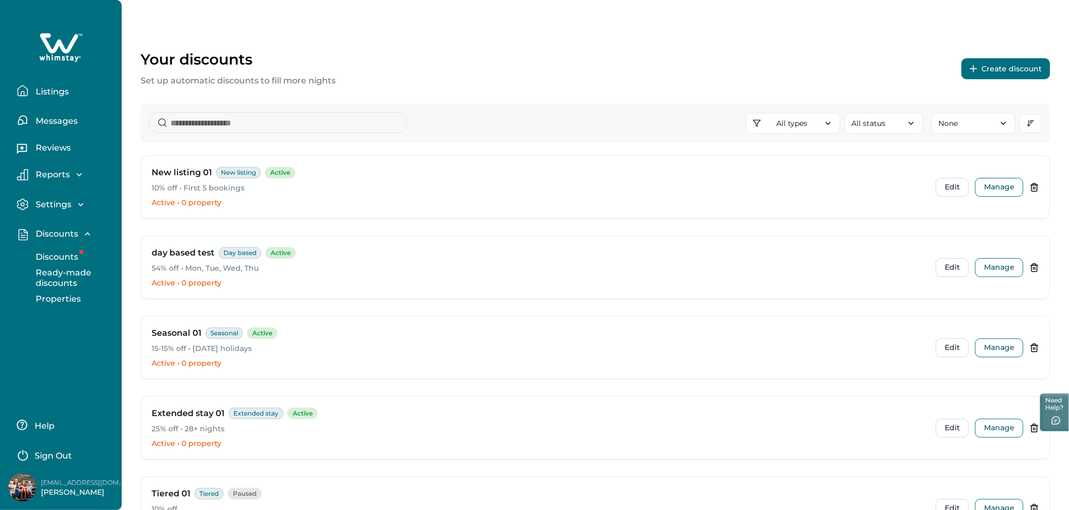
click at [44, 298] on p "Properties" at bounding box center [57, 299] width 48 height 10
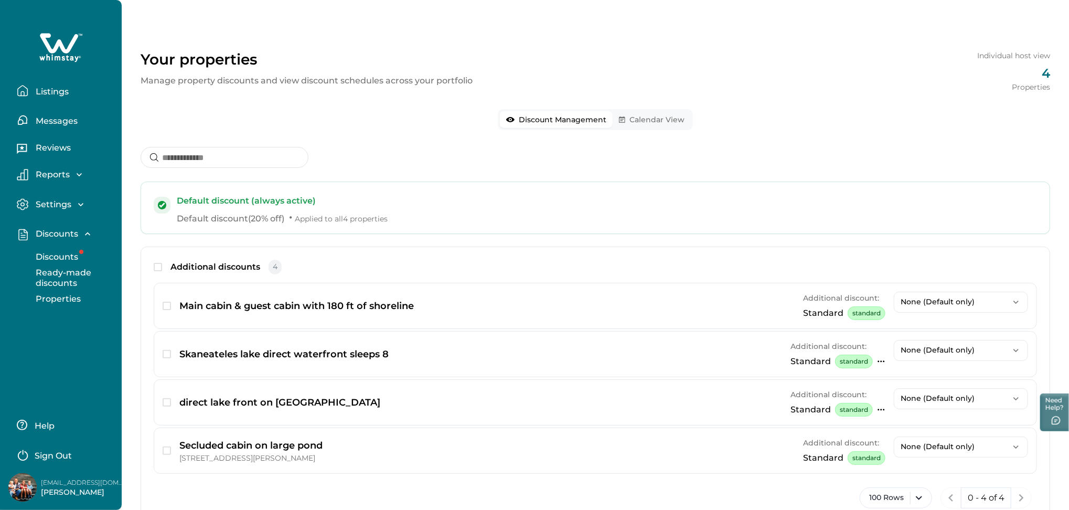
click at [44, 95] on p "Listings" at bounding box center [51, 92] width 36 height 10
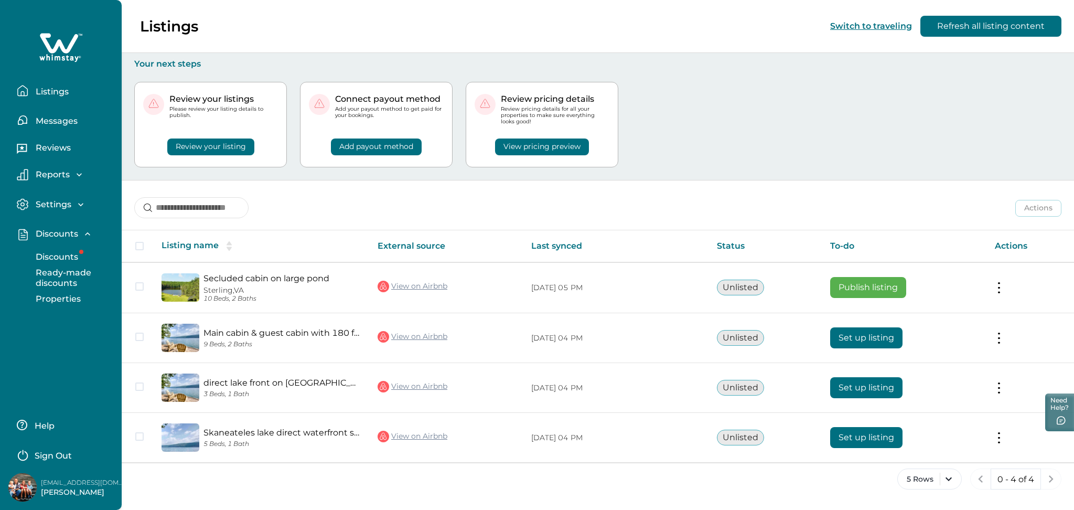
click at [61, 298] on p "Properties" at bounding box center [57, 299] width 48 height 10
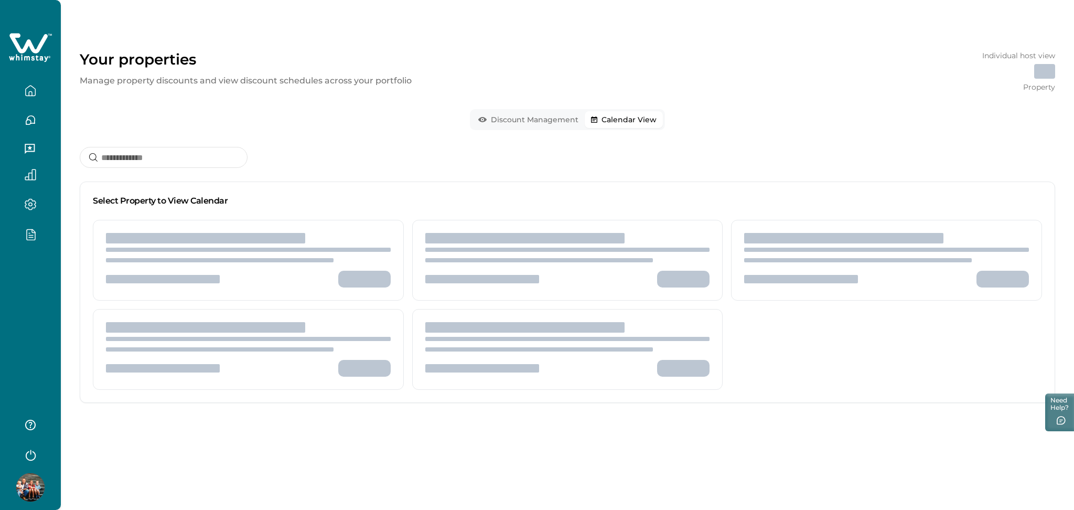
click at [628, 125] on button "Calendar View" at bounding box center [624, 119] width 78 height 17
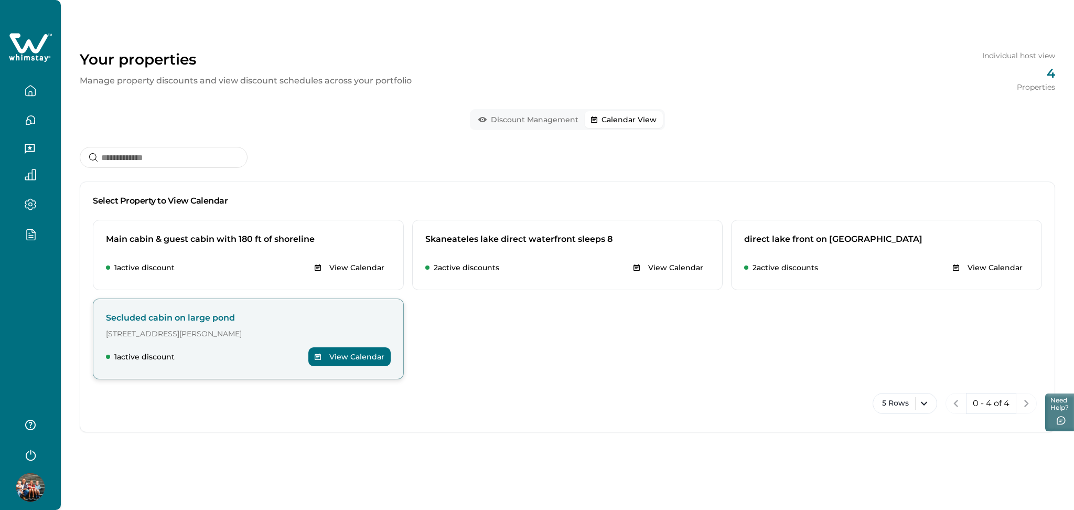
click at [380, 357] on button "View Calendar" at bounding box center [349, 356] width 82 height 19
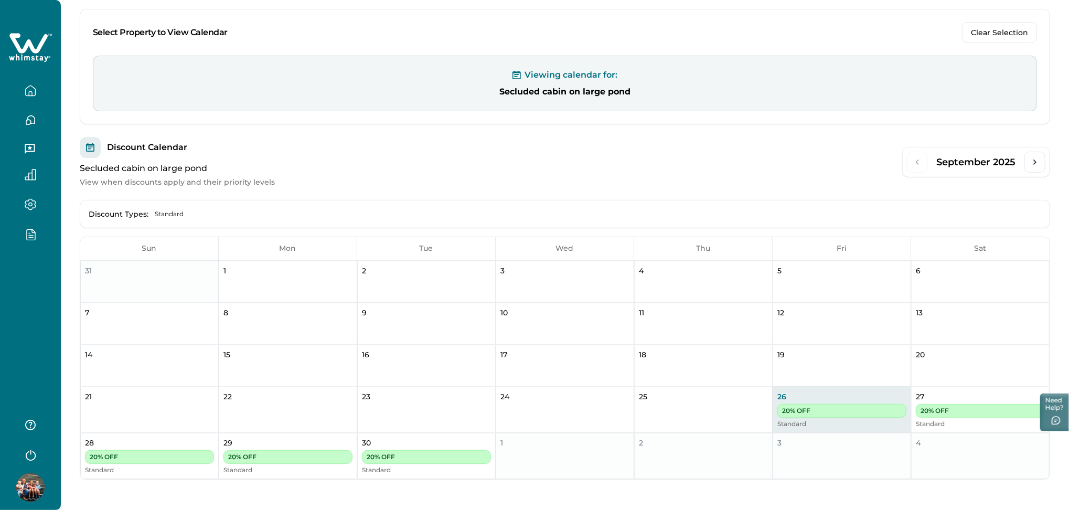
scroll to position [138, 0]
click at [33, 99] on button "button" at bounding box center [30, 90] width 44 height 21
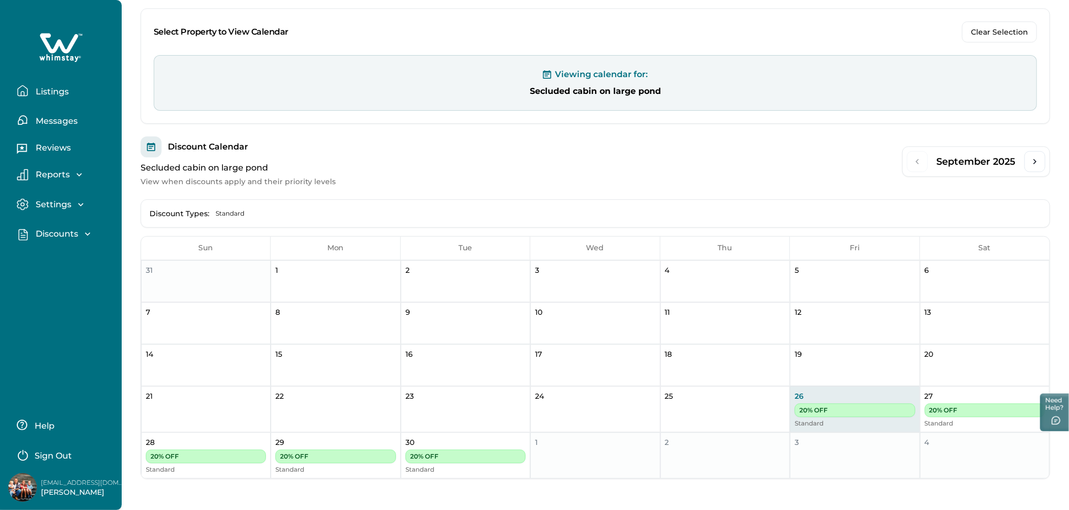
click at [70, 97] on button "Listings" at bounding box center [65, 90] width 97 height 21
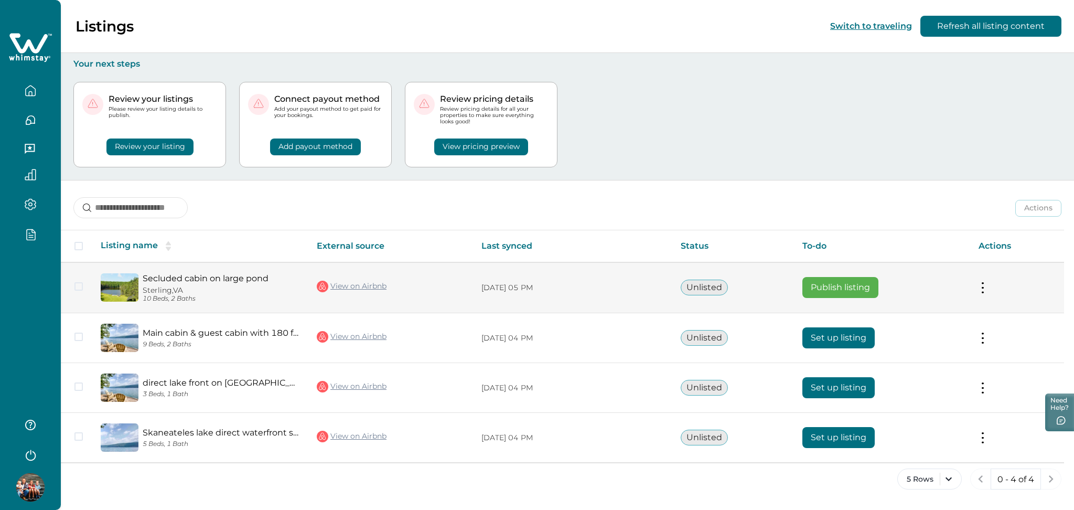
click at [883, 281] on td "Publish listing" at bounding box center [882, 287] width 176 height 51
click at [851, 291] on button "Publish listing" at bounding box center [840, 287] width 76 height 21
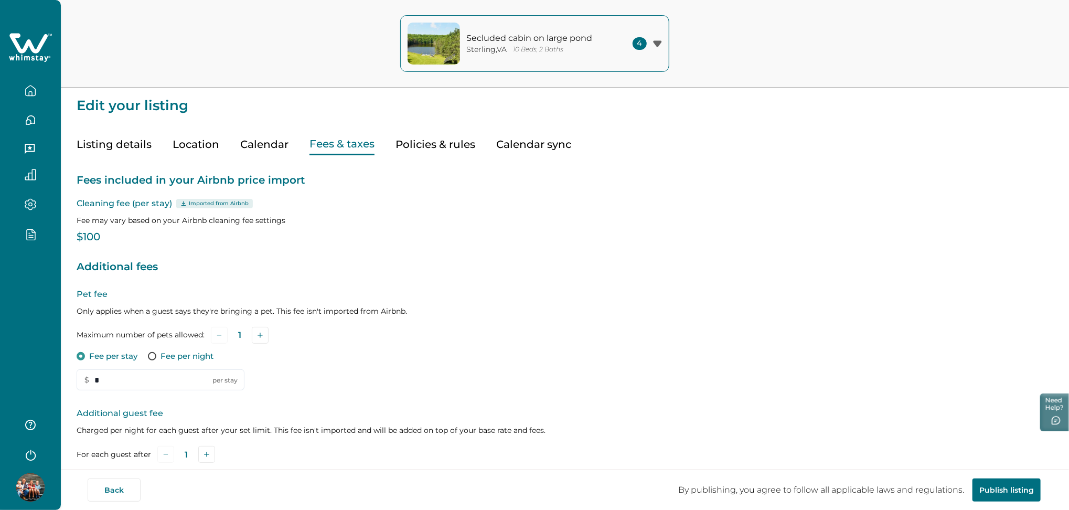
click at [357, 146] on button "Fees & taxes" at bounding box center [341, 145] width 65 height 22
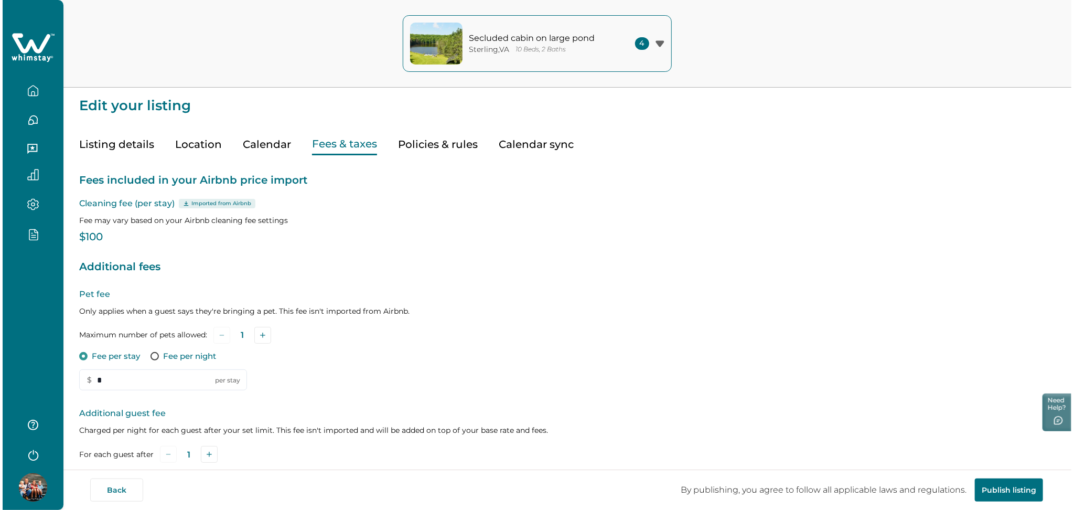
scroll to position [199, 0]
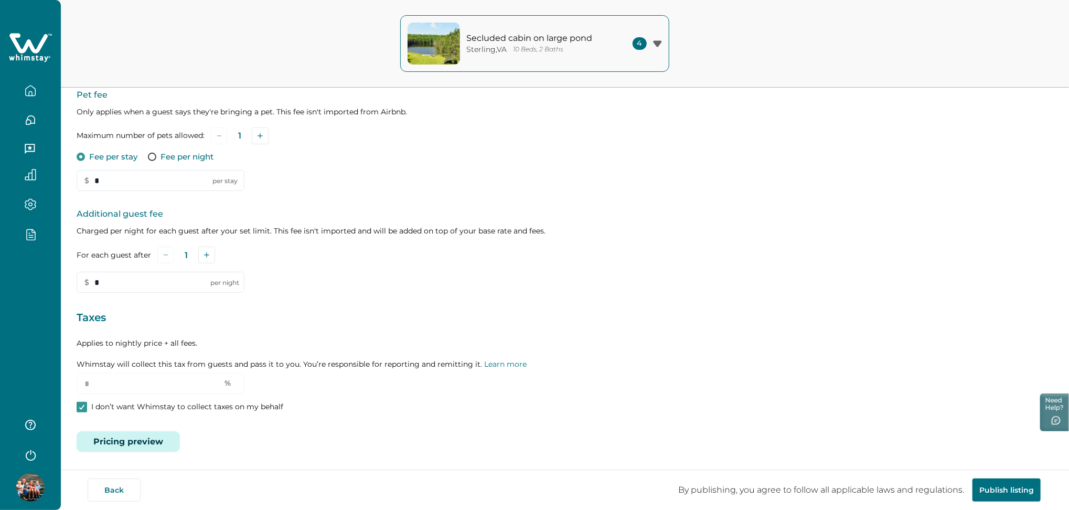
click at [114, 438] on button "Pricing preview" at bounding box center [128, 441] width 103 height 21
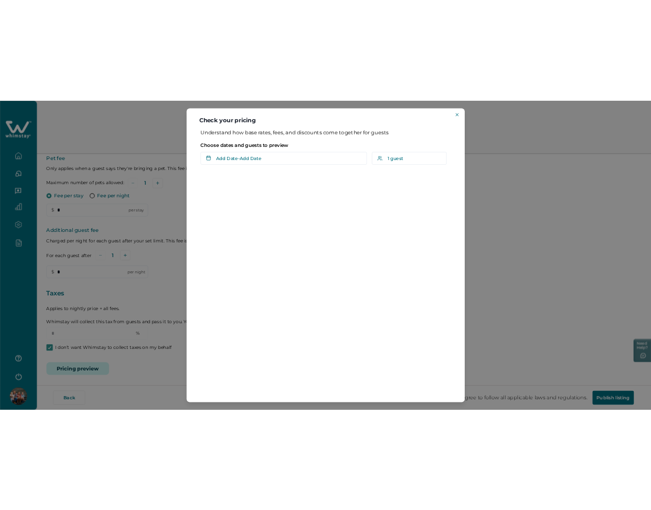
scroll to position [196, 0]
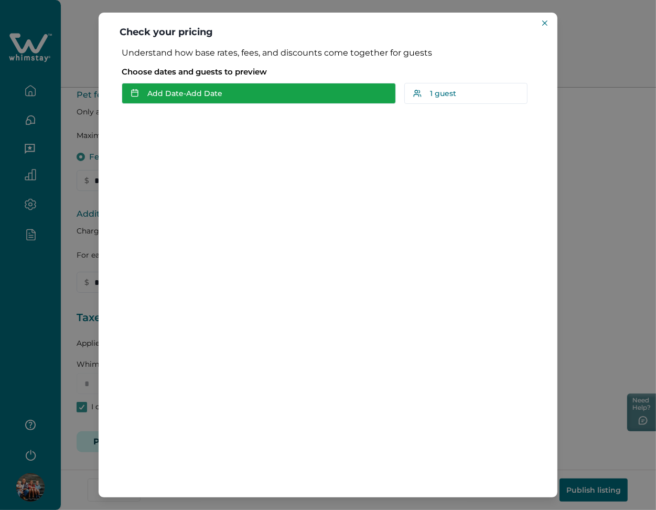
click at [174, 98] on button "Add Date - Add Date" at bounding box center [259, 93] width 274 height 21
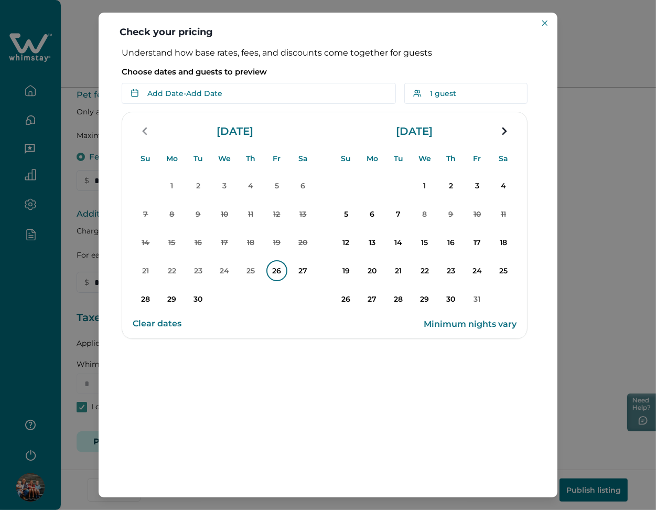
click at [283, 273] on p "26" at bounding box center [276, 270] width 21 height 21
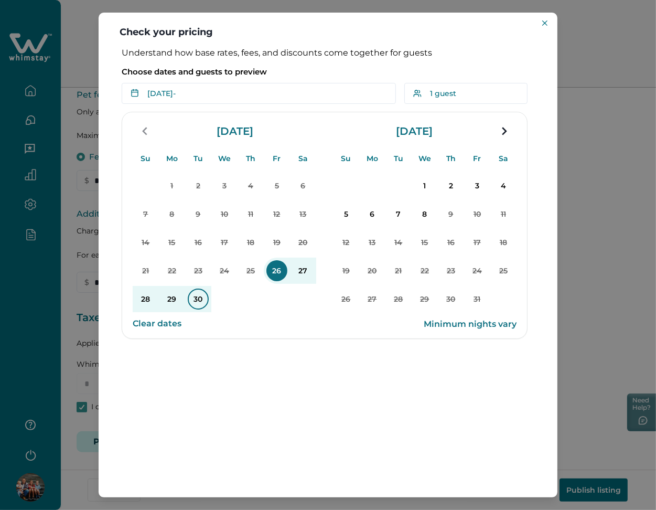
click at [190, 305] on p "30" at bounding box center [198, 298] width 21 height 21
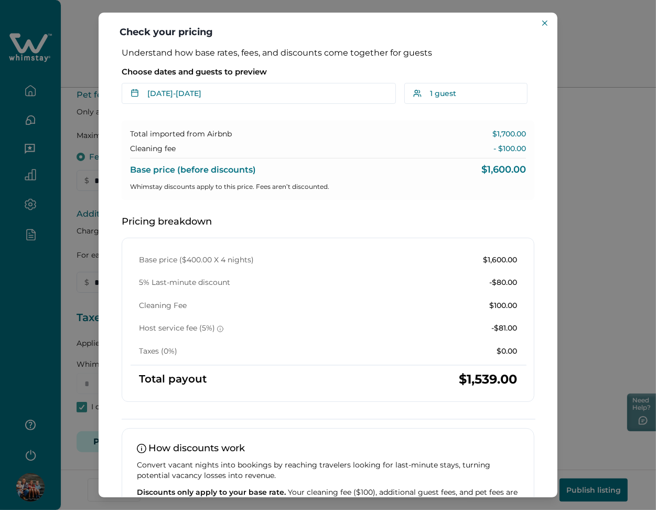
click at [73, 67] on div "Check your pricing Understand how base rates, fees, and discounts come together…" at bounding box center [328, 255] width 656 height 510
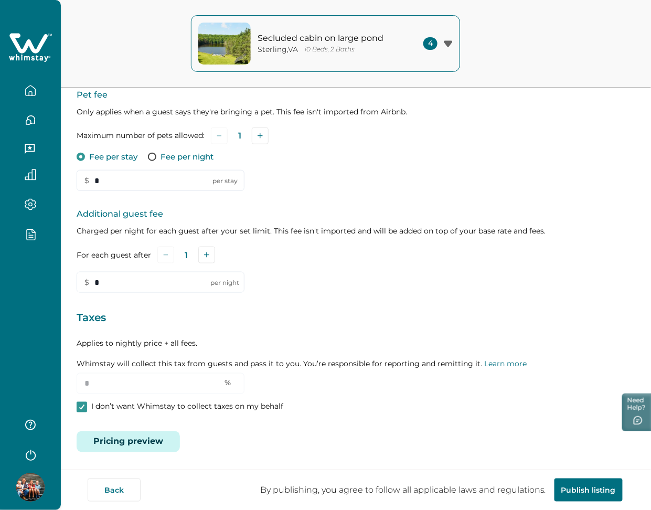
click at [31, 206] on icon "button" at bounding box center [30, 204] width 3 height 3
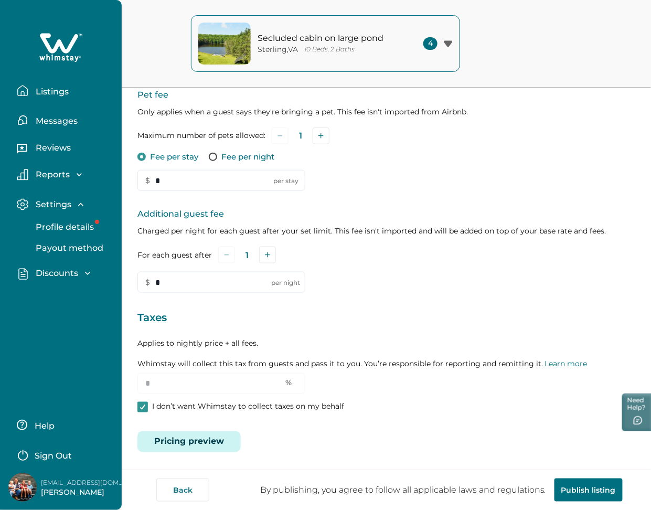
click at [59, 277] on p "Discounts" at bounding box center [56, 273] width 46 height 10
click at [67, 175] on p "Reports" at bounding box center [51, 174] width 37 height 10
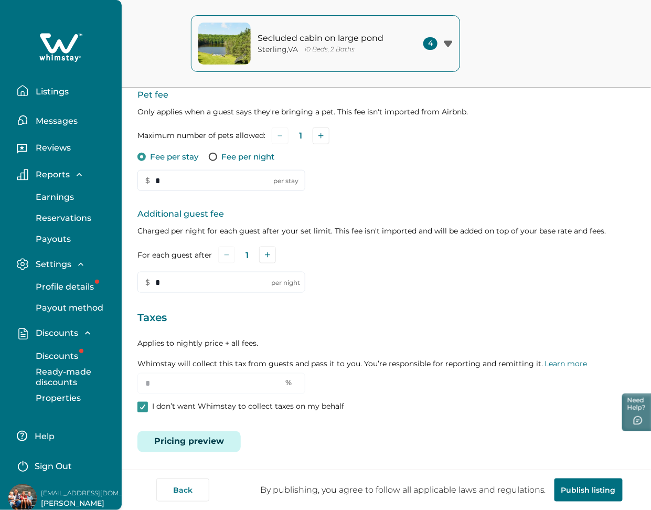
scroll to position [196, 0]
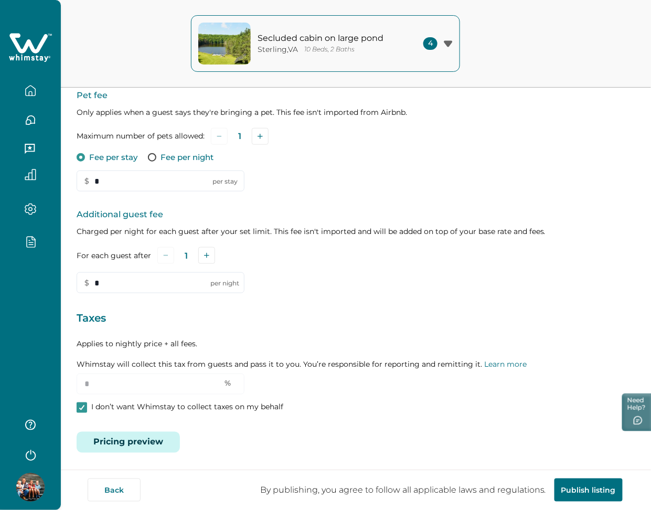
click at [176, 435] on button "Pricing preview" at bounding box center [128, 442] width 103 height 21
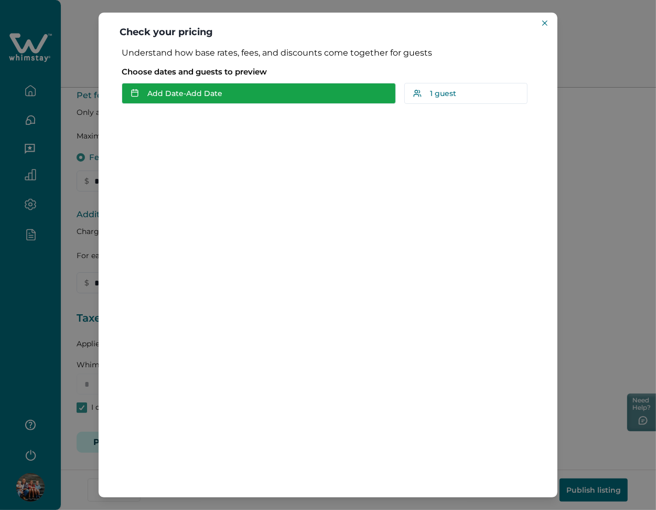
click at [156, 92] on button "Add Date - Add Date" at bounding box center [259, 93] width 274 height 21
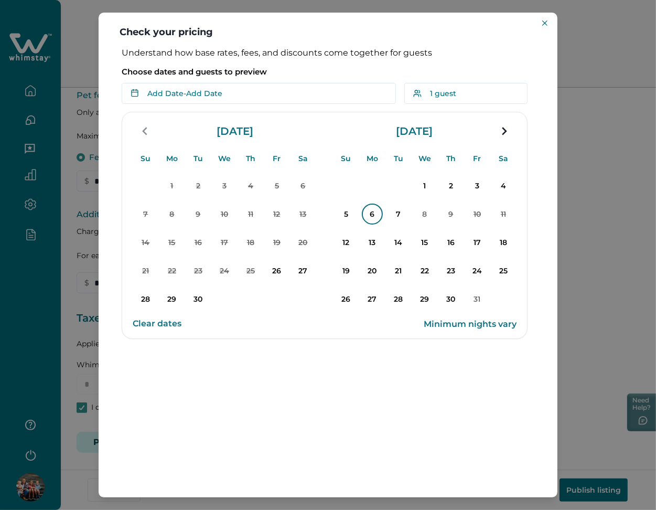
click at [370, 213] on p "6" at bounding box center [372, 214] width 21 height 21
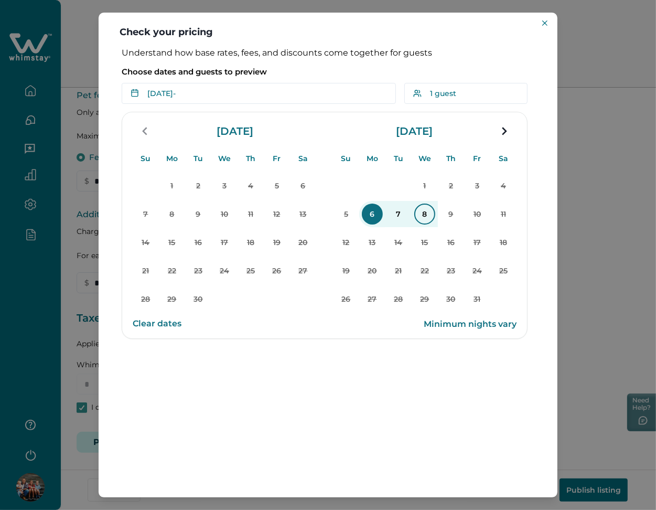
click at [424, 214] on p "8" at bounding box center [424, 214] width 21 height 21
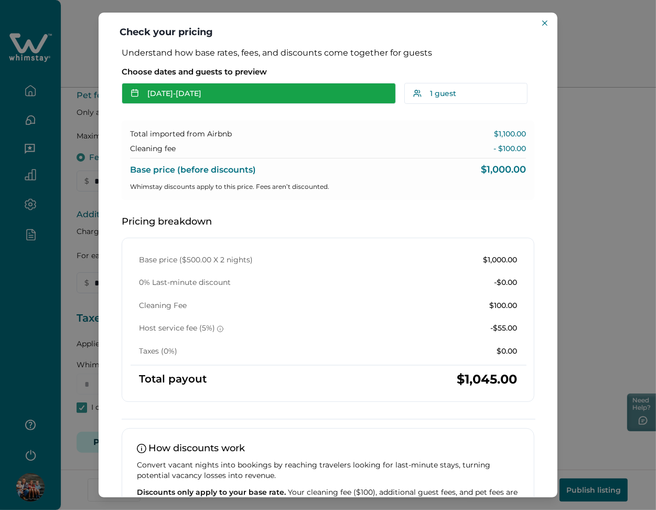
click at [251, 98] on button "[DATE] - [DATE]" at bounding box center [259, 93] width 274 height 21
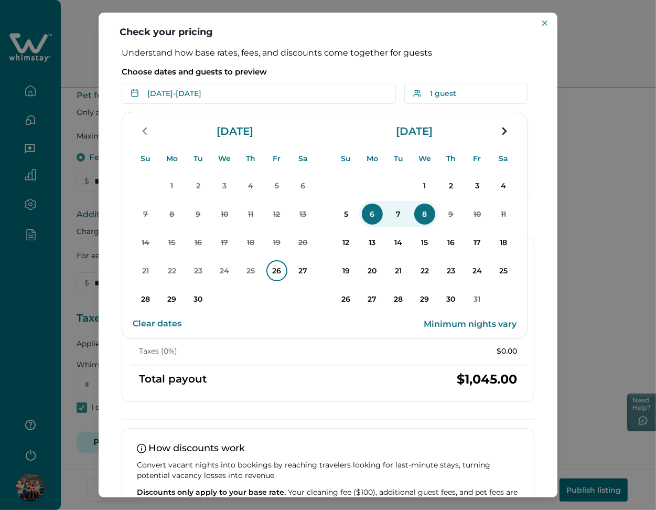
click at [279, 265] on p "26" at bounding box center [276, 270] width 21 height 21
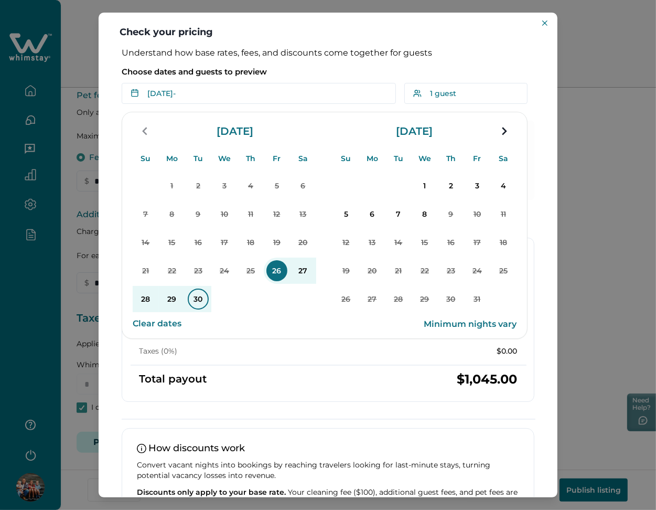
click at [195, 298] on p "30" at bounding box center [198, 298] width 21 height 21
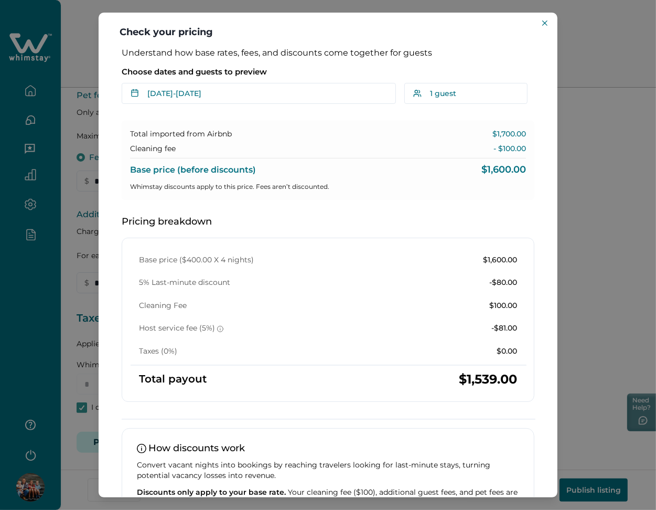
click at [85, 260] on div "Check your pricing Understand how base rates, fees, and discounts come together…" at bounding box center [328, 255] width 656 height 510
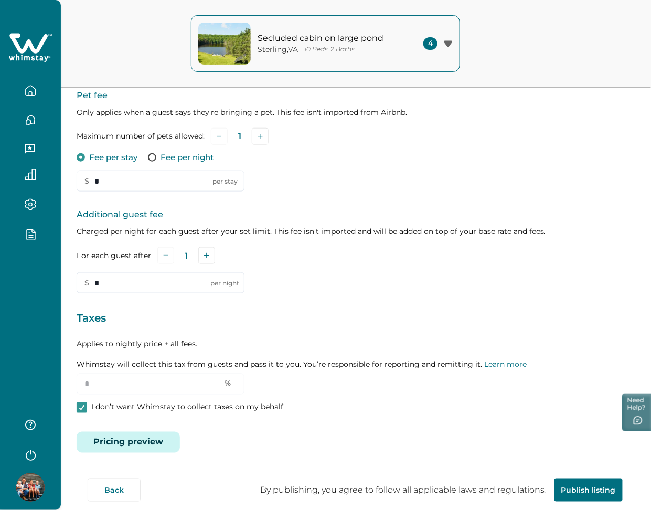
click at [36, 230] on icon "button" at bounding box center [31, 234] width 12 height 12
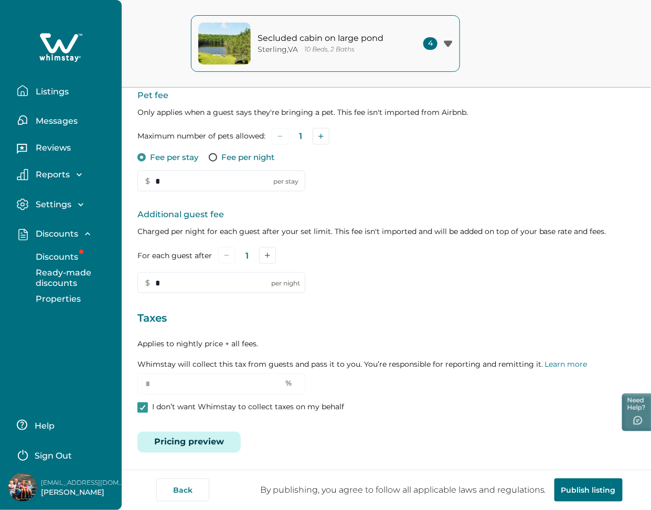
click at [63, 302] on p "Properties" at bounding box center [57, 299] width 48 height 10
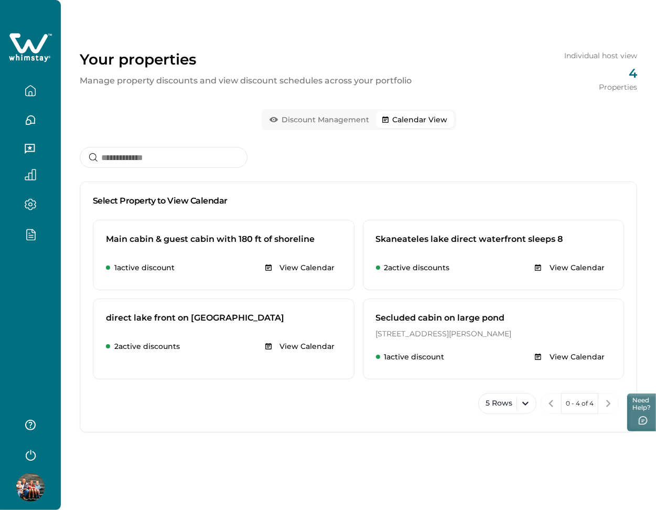
click at [441, 116] on button "Calendar View" at bounding box center [415, 119] width 78 height 17
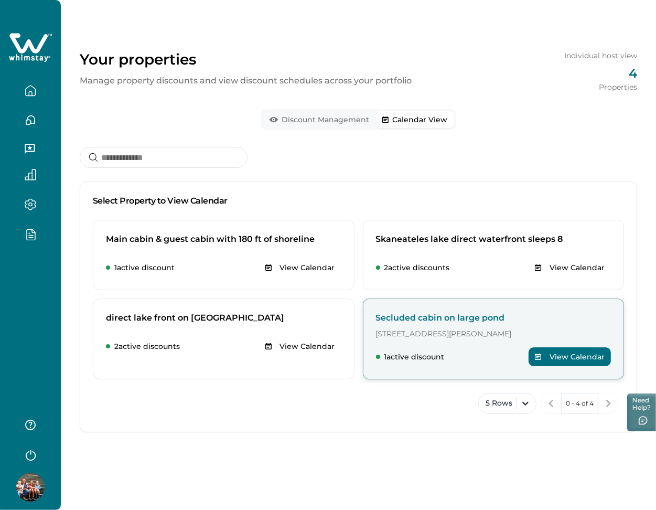
click at [565, 361] on button "View Calendar" at bounding box center [570, 356] width 82 height 19
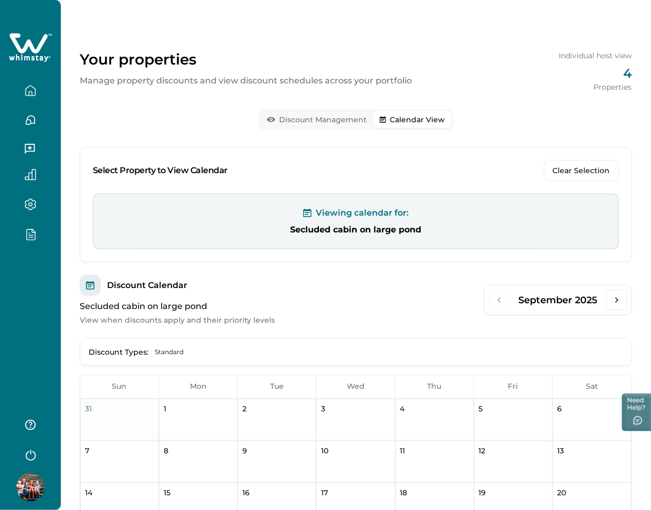
scroll to position [138, 0]
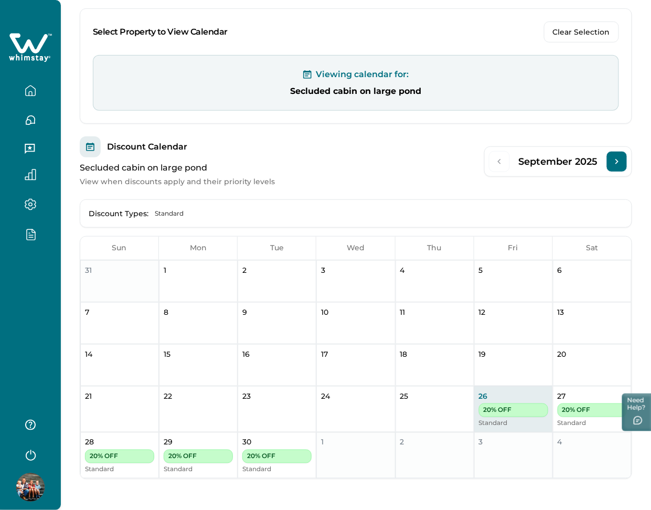
click at [619, 166] on icon "Next Month" at bounding box center [617, 161] width 10 height 10
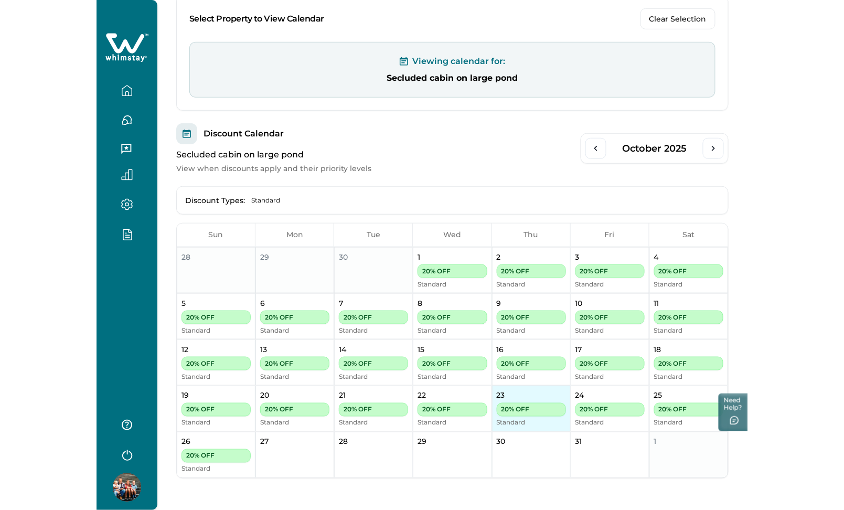
scroll to position [152, 0]
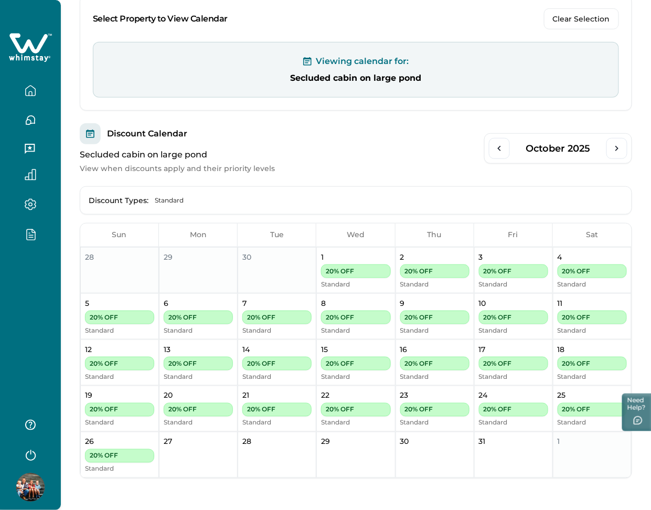
click at [30, 93] on icon "button" at bounding box center [31, 91] width 12 height 12
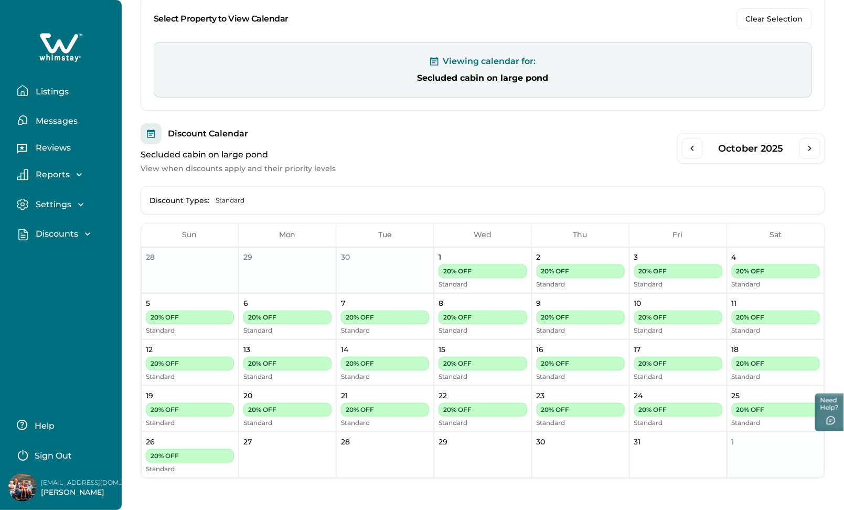
click at [50, 92] on p "Listings" at bounding box center [51, 92] width 36 height 10
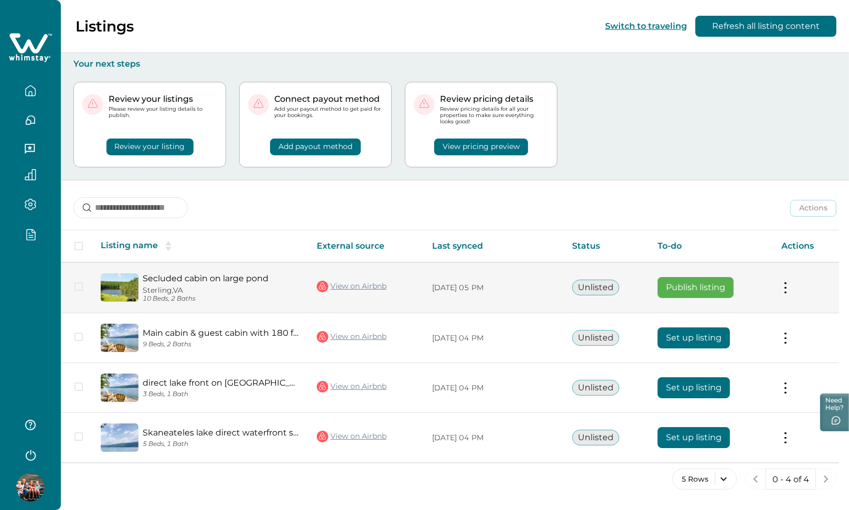
click at [720, 298] on td "Publish listing" at bounding box center [711, 287] width 124 height 51
click at [692, 288] on button "Publish listing" at bounding box center [696, 287] width 76 height 21
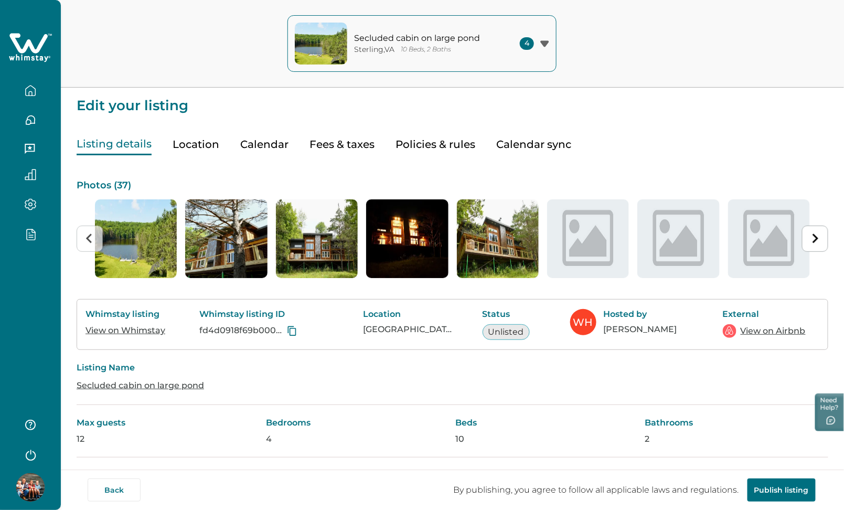
click at [34, 91] on icon "button" at bounding box center [31, 91] width 12 height 12
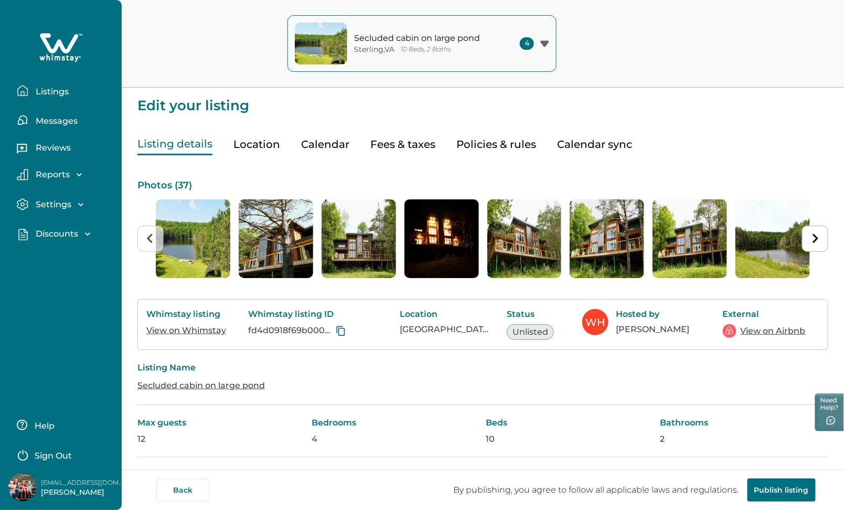
click at [61, 92] on p "Listings" at bounding box center [51, 92] width 36 height 10
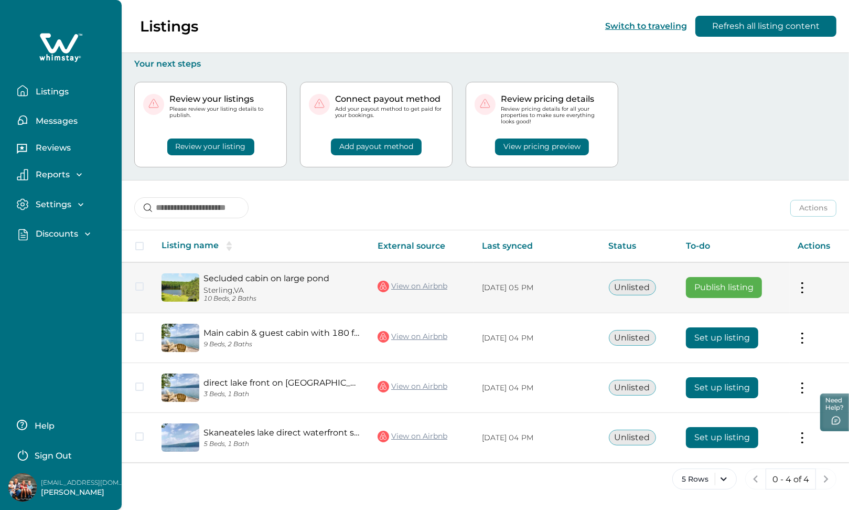
click at [727, 293] on button "Publish listing" at bounding box center [724, 287] width 76 height 21
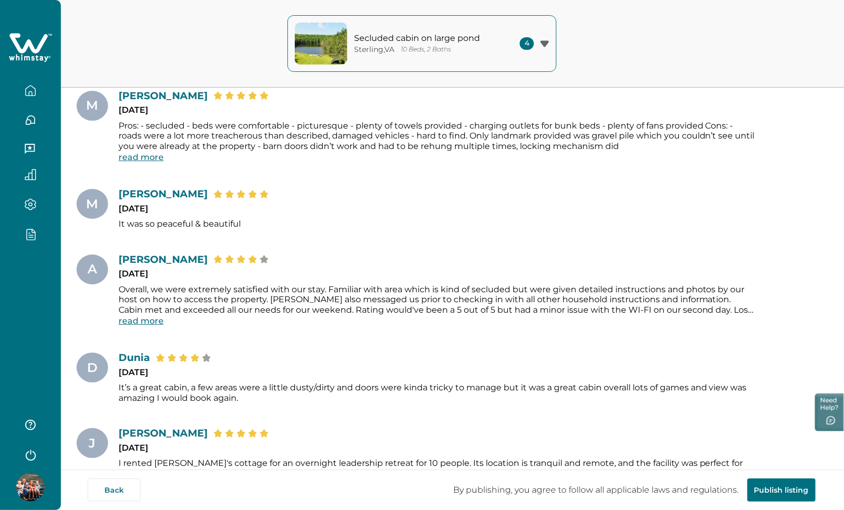
scroll to position [1439, 0]
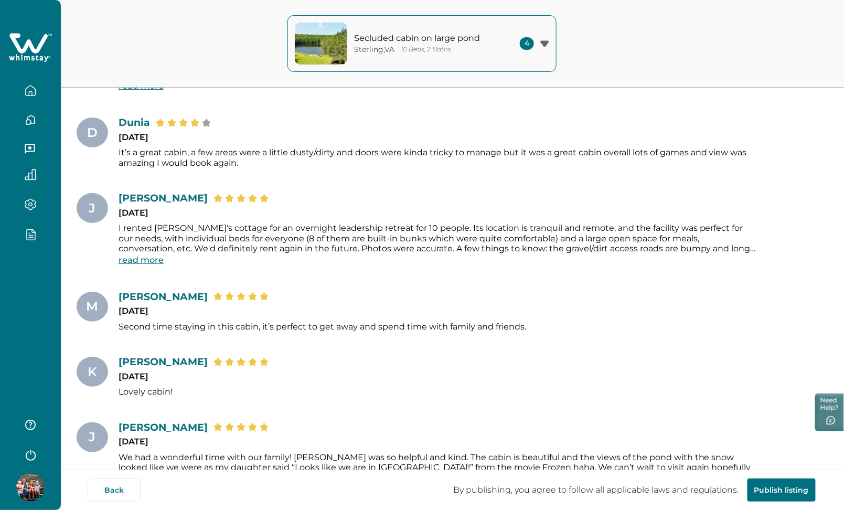
click at [779, 497] on button "Publish listing" at bounding box center [781, 489] width 68 height 23
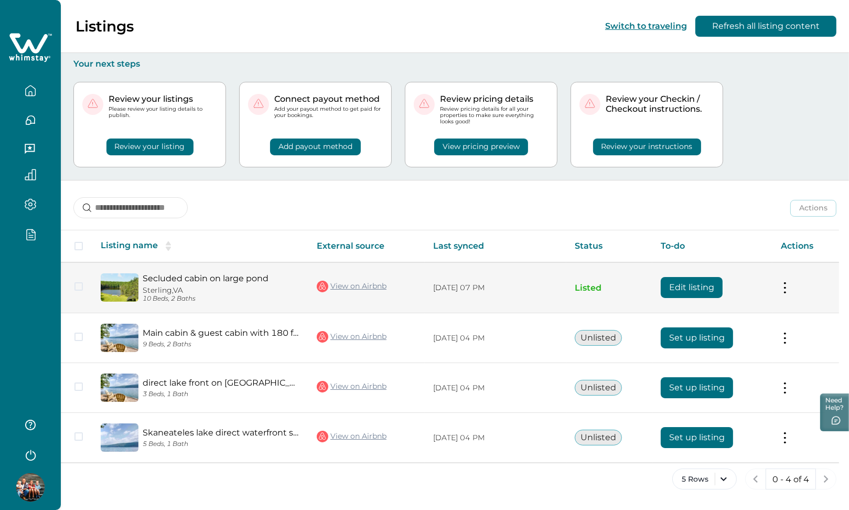
click at [691, 286] on button "Edit listing" at bounding box center [692, 287] width 62 height 21
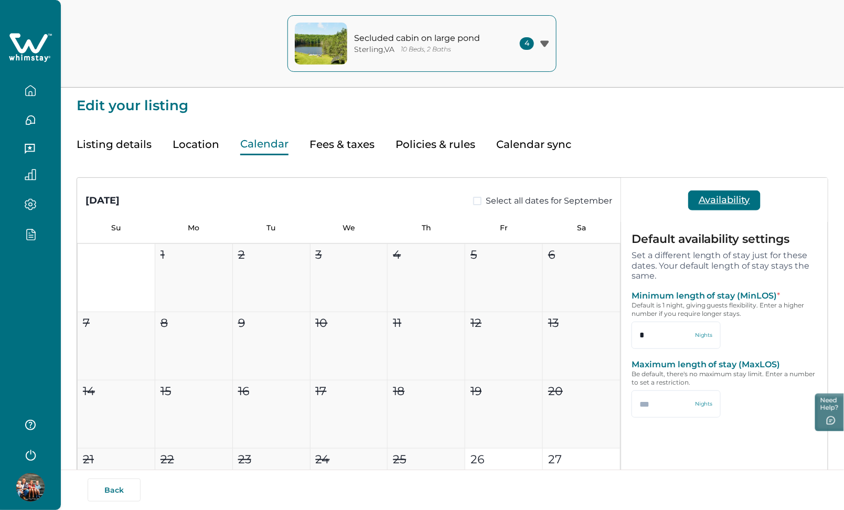
click at [256, 143] on button "Calendar" at bounding box center [264, 145] width 48 height 22
click at [330, 140] on button "Fees & taxes" at bounding box center [341, 145] width 65 height 22
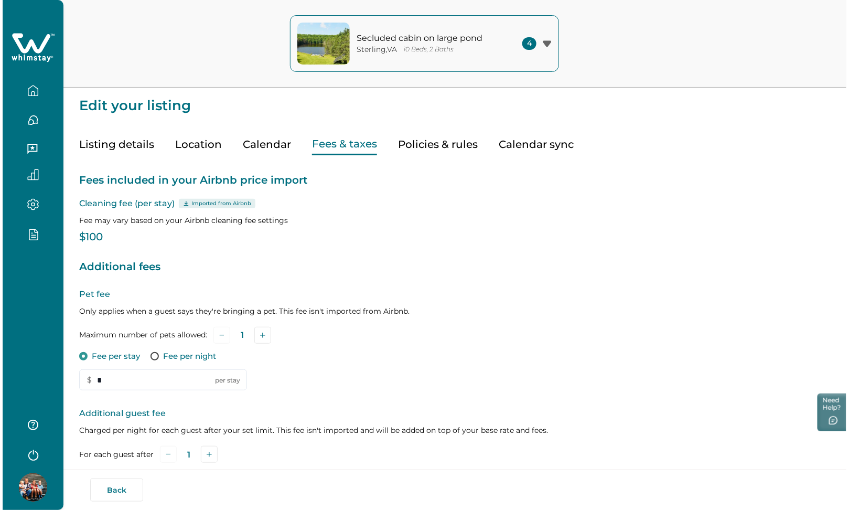
scroll to position [199, 0]
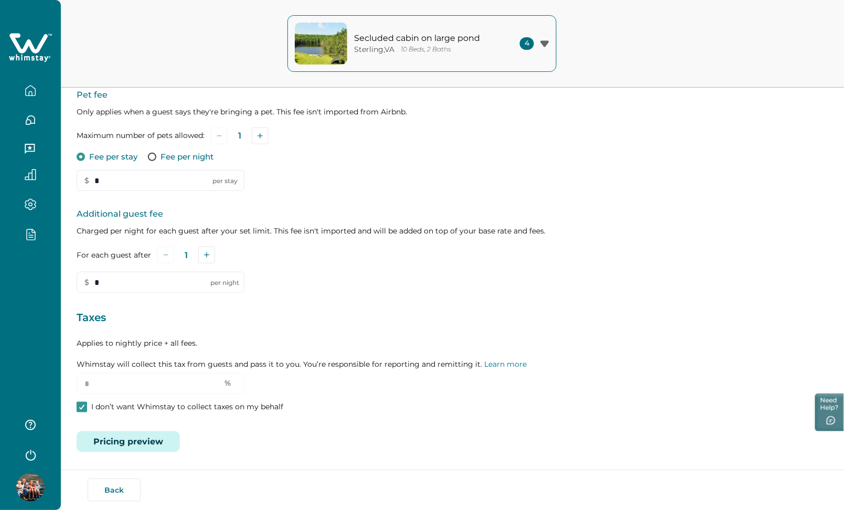
click at [140, 434] on button "Pricing preview" at bounding box center [128, 441] width 103 height 21
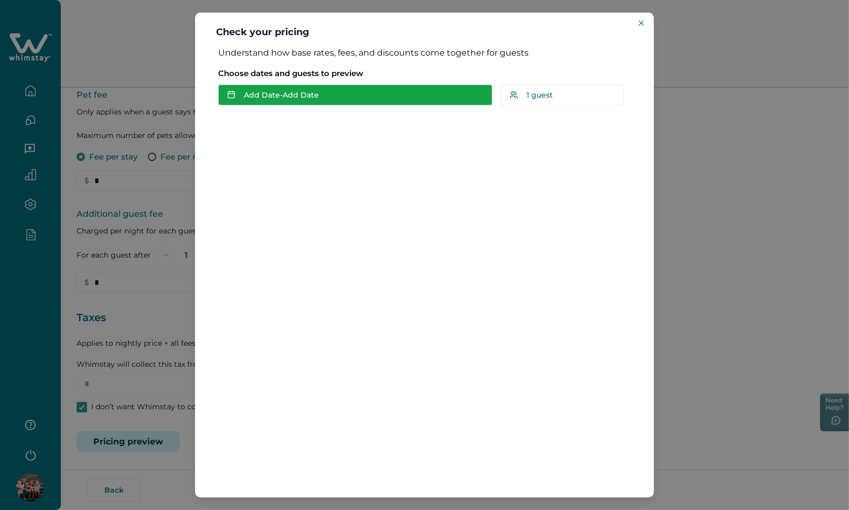
click at [270, 92] on button "Add Date - Add Date" at bounding box center [355, 94] width 274 height 21
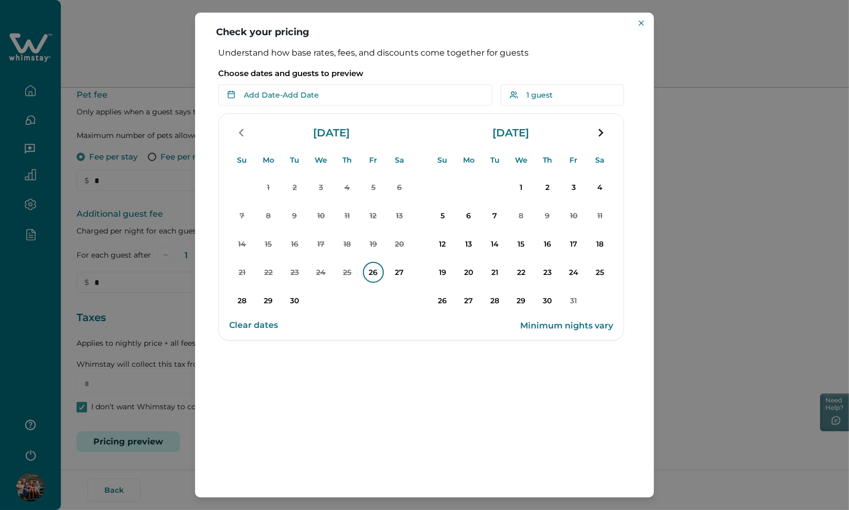
click at [382, 274] on p "26" at bounding box center [373, 272] width 21 height 21
click at [294, 301] on p "30" at bounding box center [294, 300] width 21 height 21
